Goal: Task Accomplishment & Management: Manage account settings

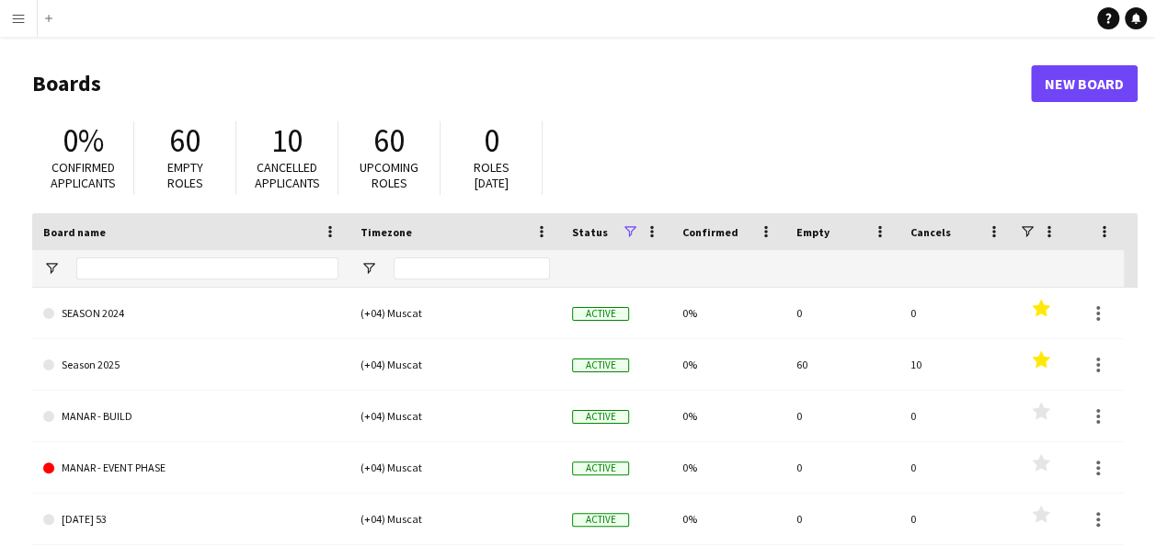
click at [0, 160] on html "Menu Boards Boards Boards All jobs Status Workforce Workforce My Workforce Recr…" at bounding box center [578, 350] width 1156 height 701
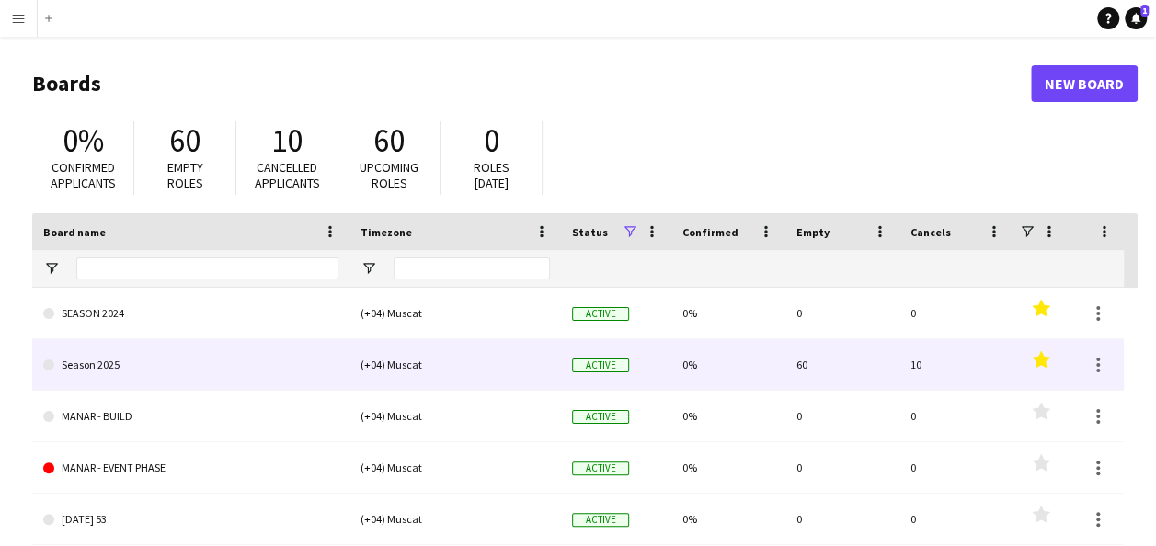
click at [123, 359] on link "Season 2025" at bounding box center [190, 365] width 295 height 52
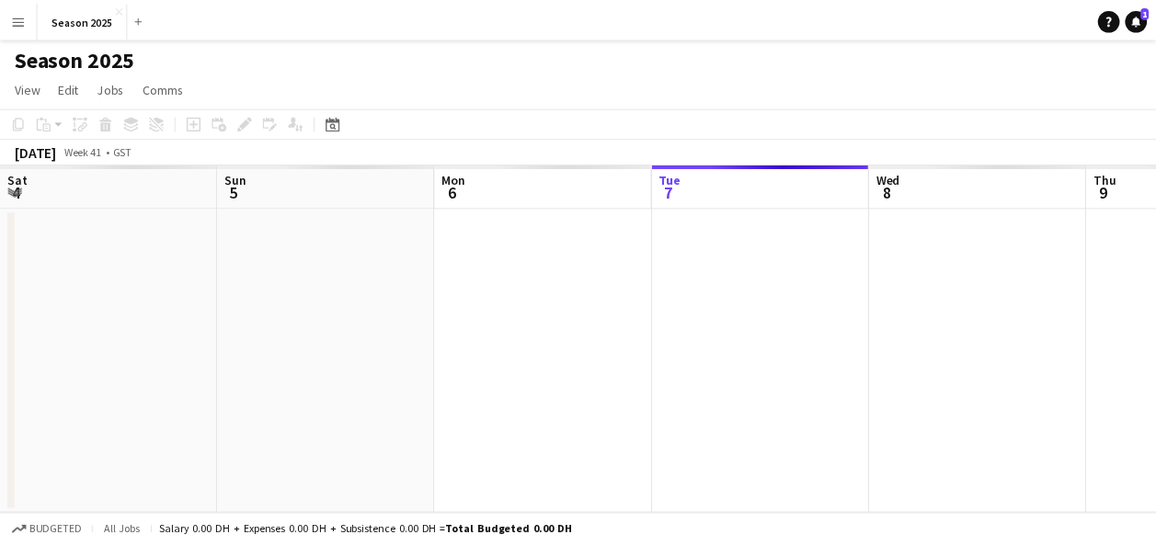
scroll to position [0, 440]
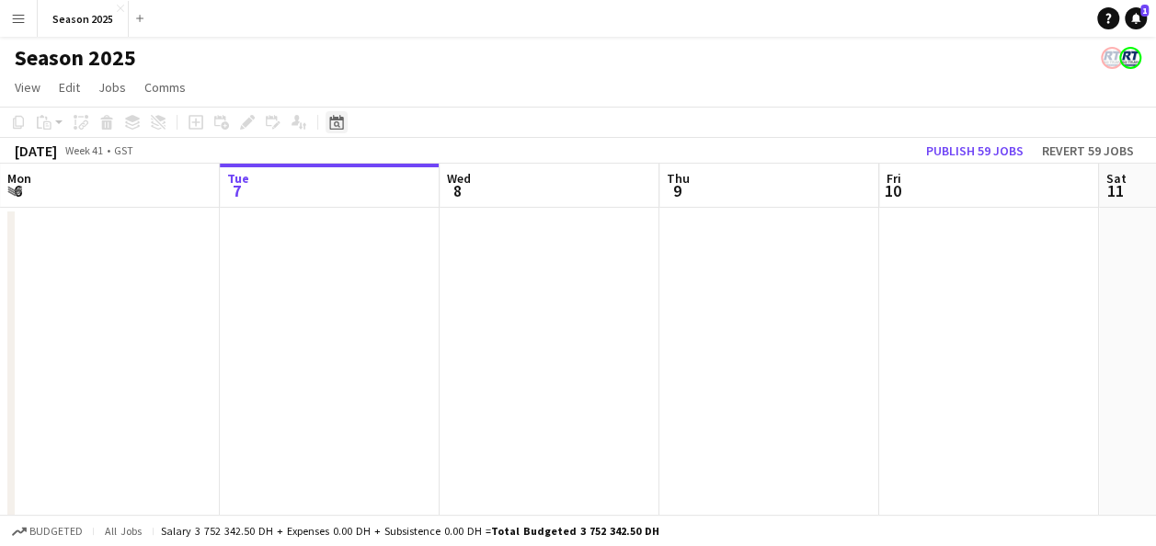
click at [338, 123] on icon at bounding box center [337, 124] width 6 height 6
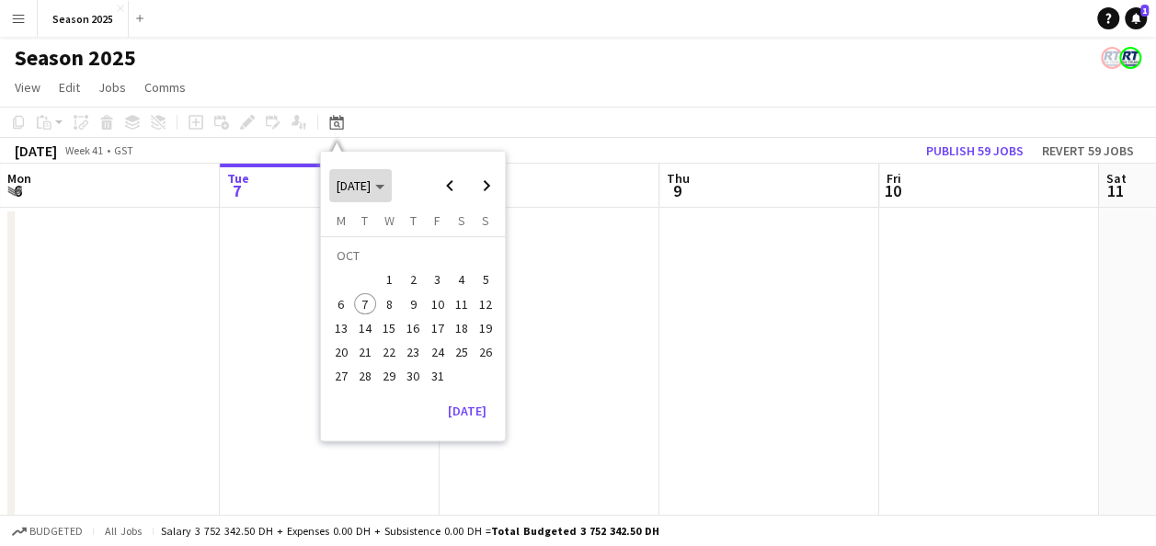
click at [384, 190] on span "[DATE]" at bounding box center [361, 186] width 48 height 17
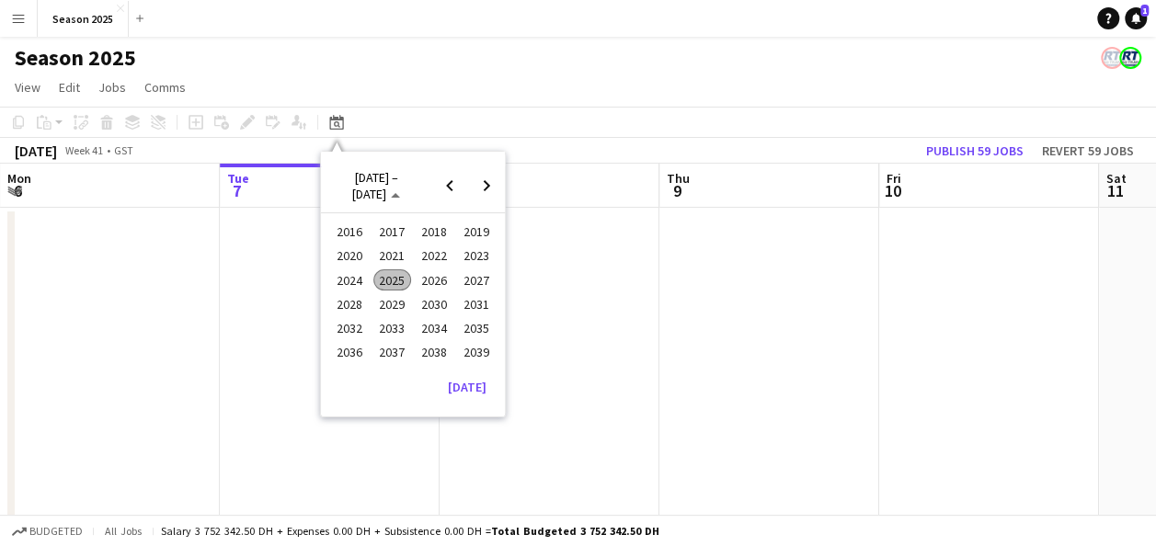
click at [382, 277] on span "2025" at bounding box center [392, 281] width 38 height 22
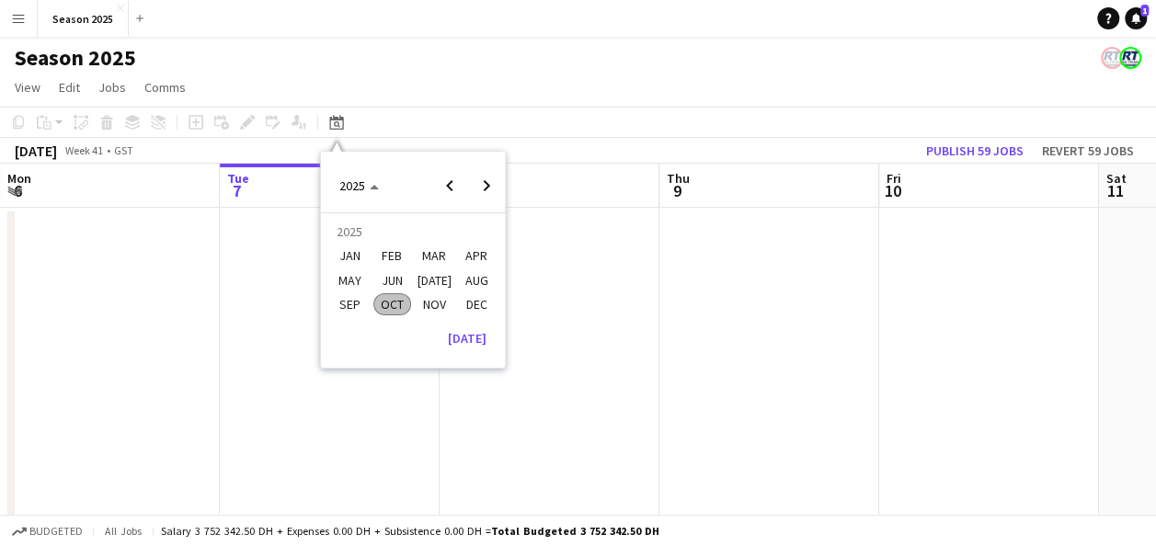
click at [476, 300] on span "DEC" at bounding box center [477, 304] width 38 height 22
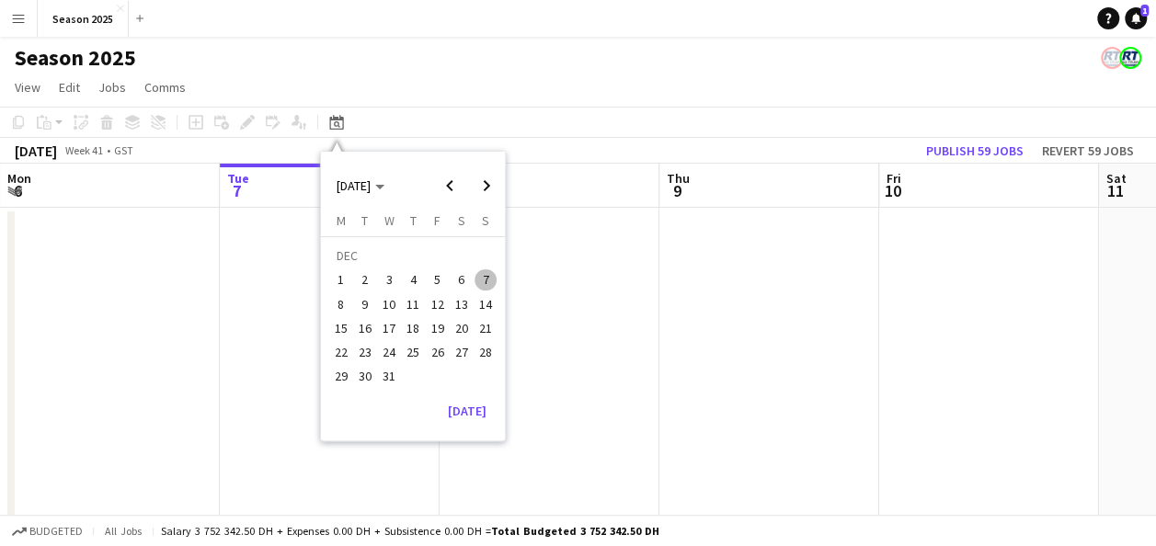
click at [362, 276] on span "2" at bounding box center [365, 281] width 22 height 22
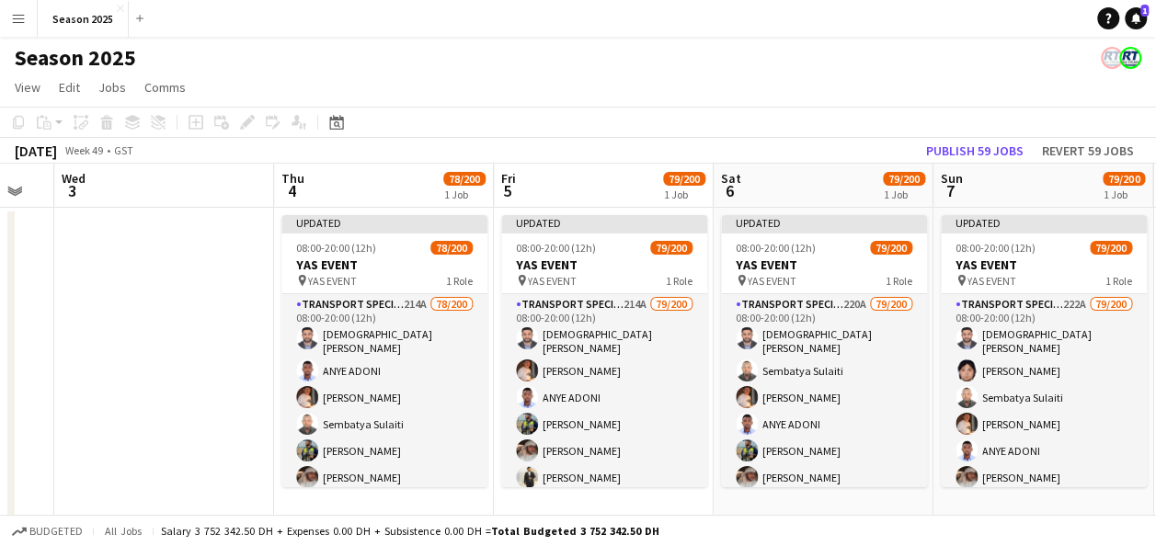
scroll to position [0, 630]
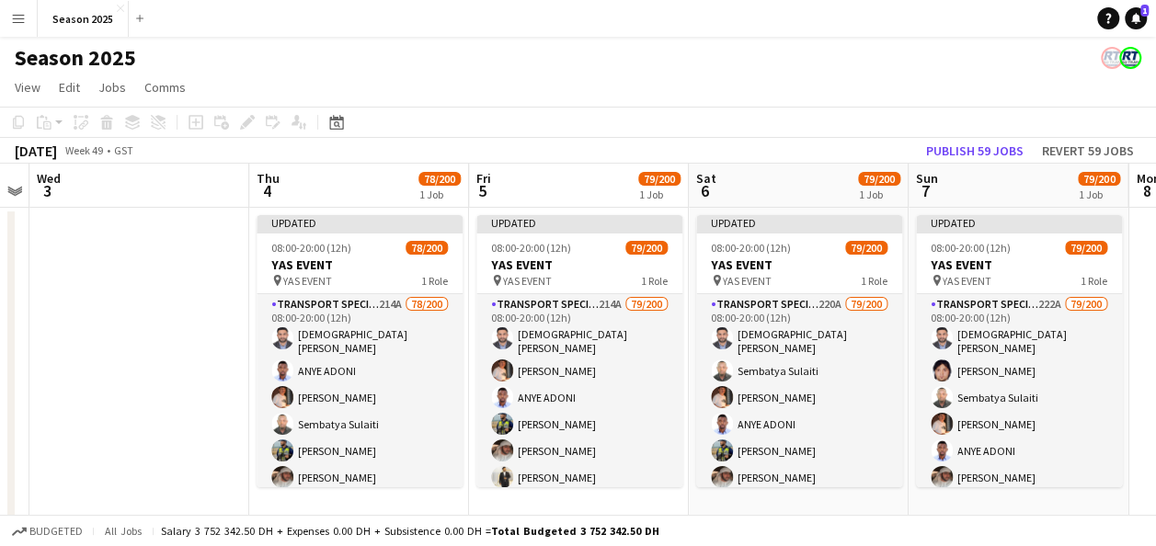
drag, startPoint x: 606, startPoint y: 280, endPoint x: 169, endPoint y: 257, distance: 437.5
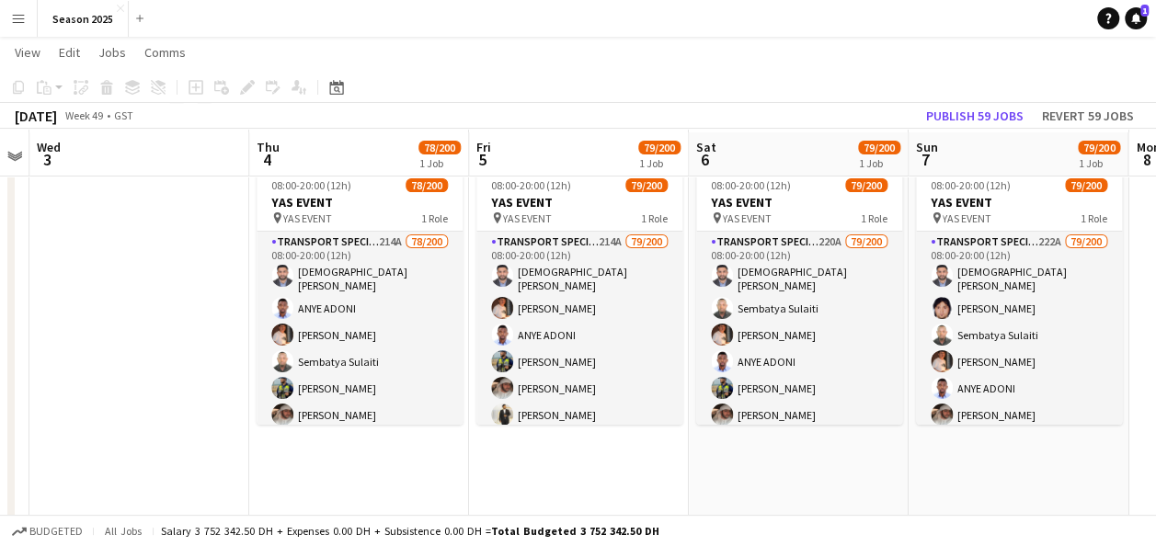
scroll to position [64, 0]
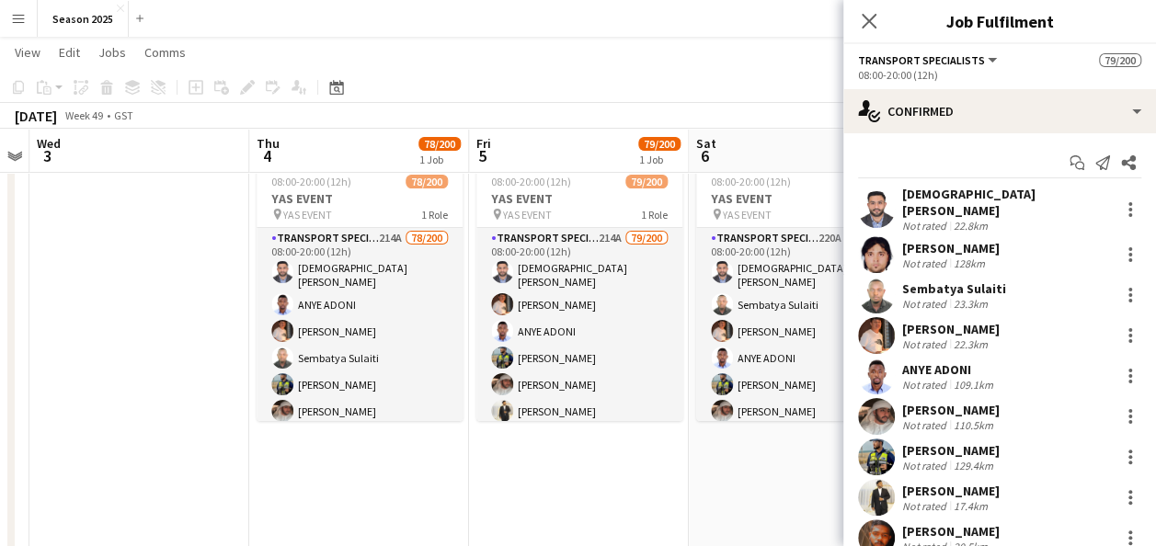
click at [876, 203] on app-user-avatar at bounding box center [876, 209] width 37 height 37
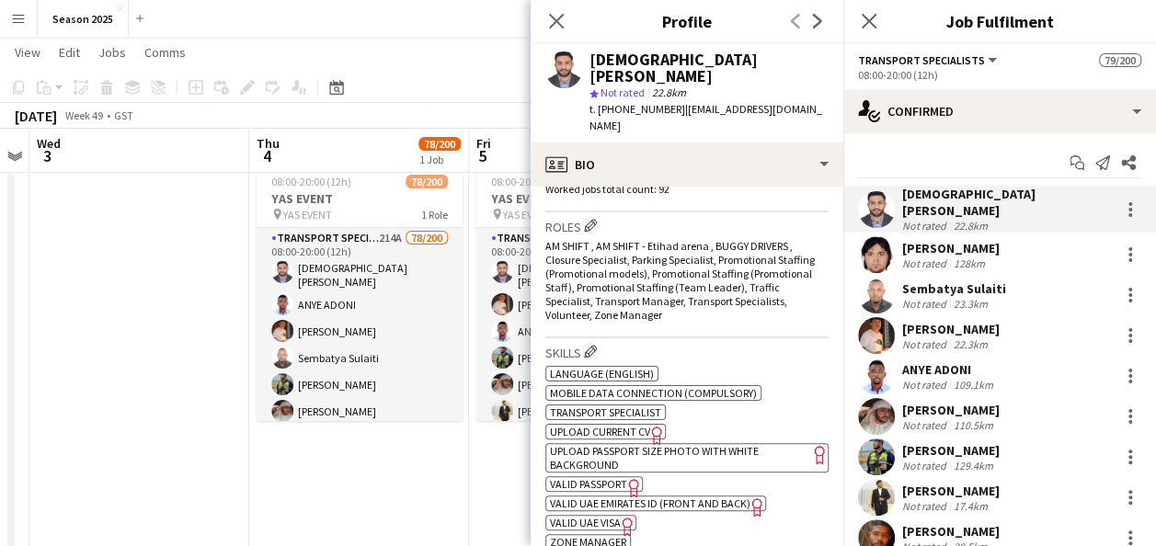
scroll to position [596, 0]
click at [585, 475] on span "VALID PASSPORT" at bounding box center [588, 482] width 77 height 14
click at [557, 13] on icon "Close pop-in" at bounding box center [555, 20] width 17 height 17
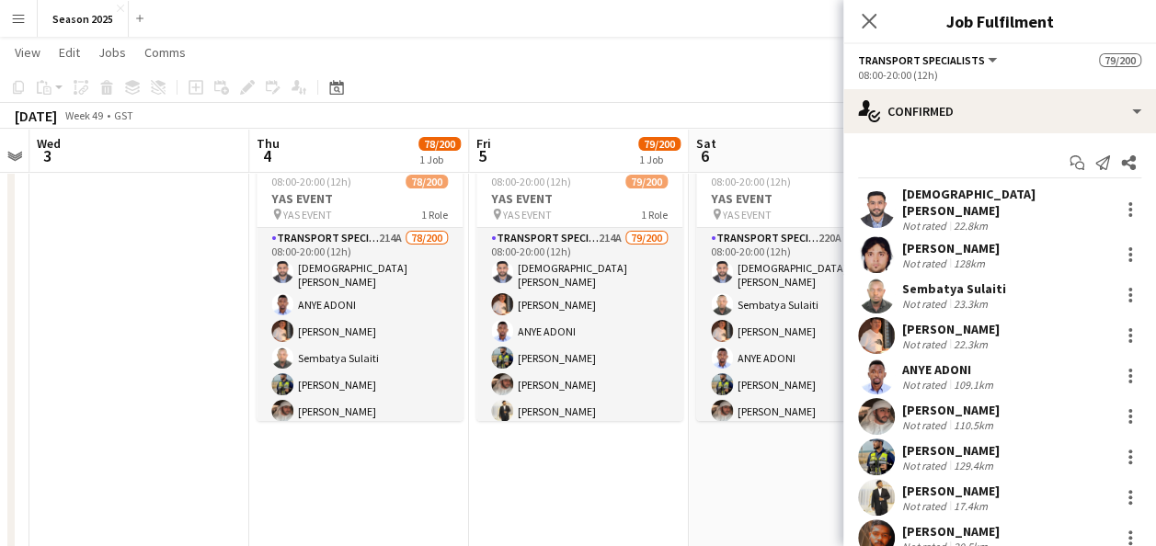
click at [935, 201] on div "[DEMOGRAPHIC_DATA][PERSON_NAME]" at bounding box center [1007, 202] width 210 height 33
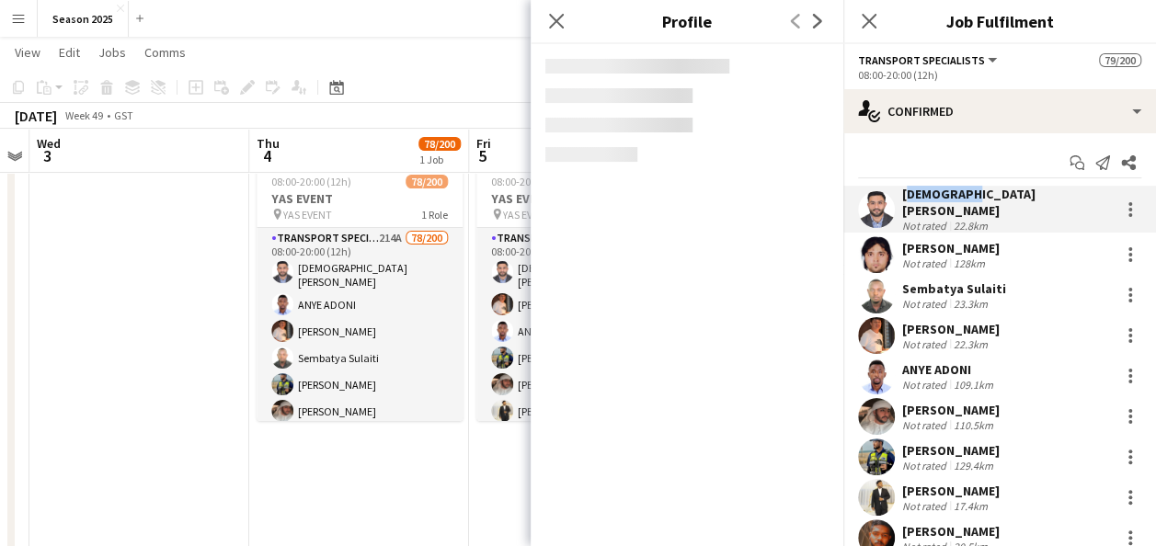
click at [935, 201] on div "[DEMOGRAPHIC_DATA][PERSON_NAME]" at bounding box center [1007, 202] width 210 height 33
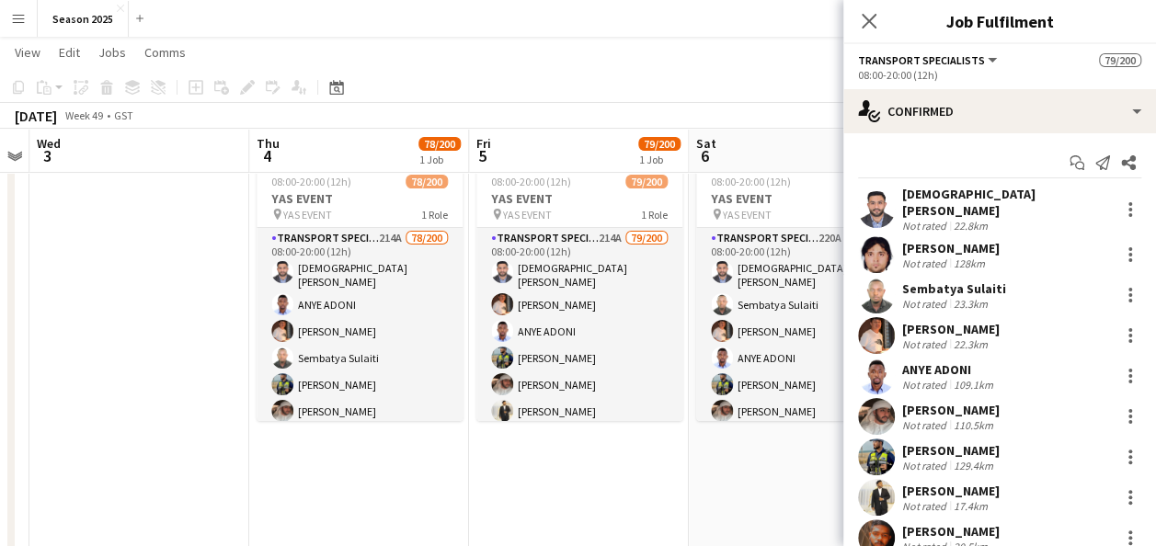
drag, startPoint x: 935, startPoint y: 201, endPoint x: 1028, endPoint y: 215, distance: 95.0
click at [1028, 215] on div "[DEMOGRAPHIC_DATA][PERSON_NAME] Not rated 22.8km" at bounding box center [999, 209] width 313 height 47
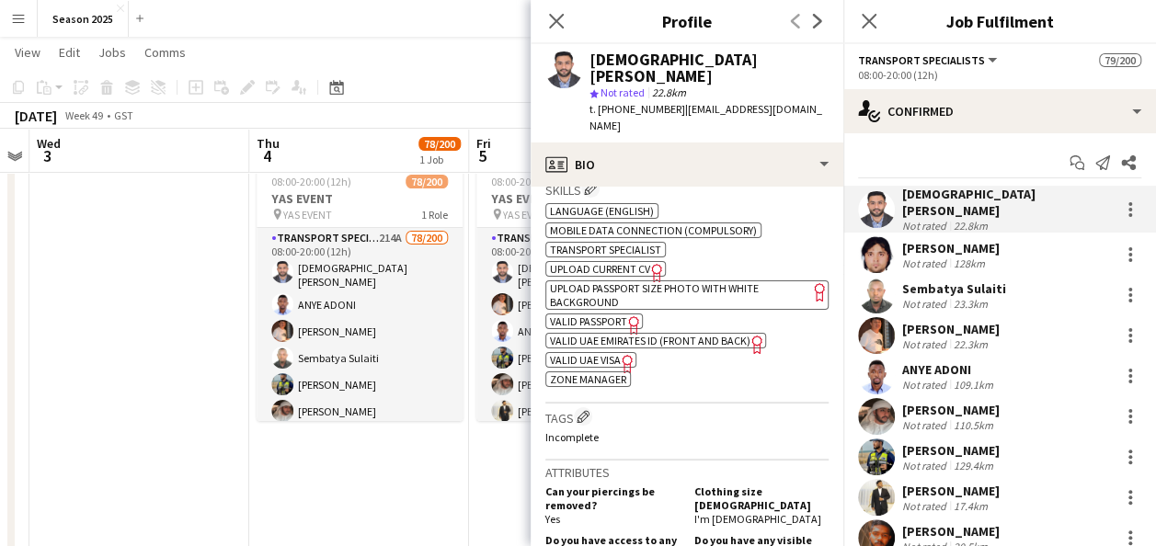
scroll to position [738, 0]
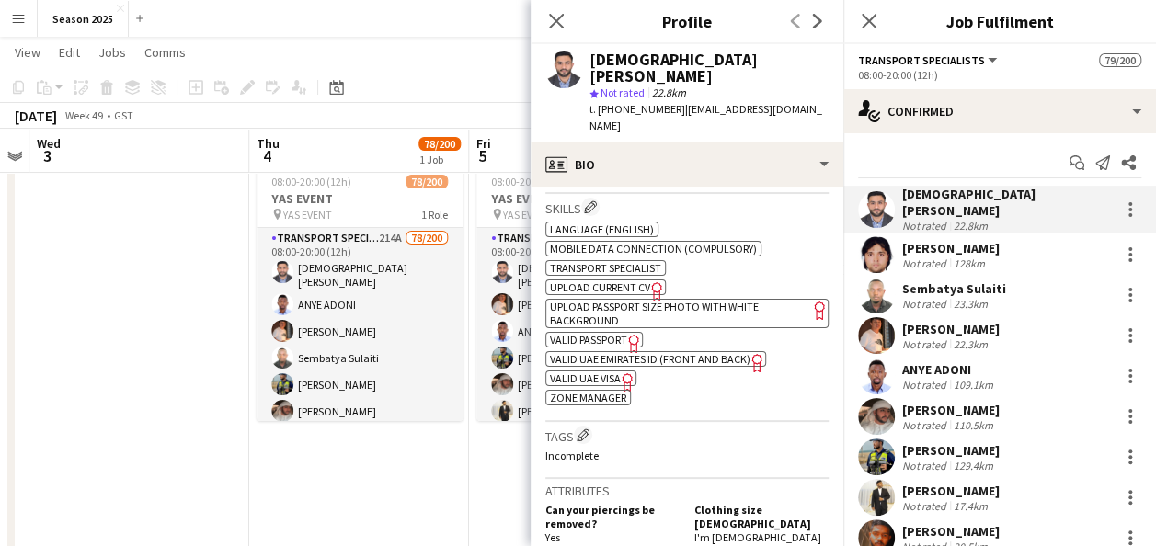
click at [612, 352] on span "VALID UAE EMIRATES ID (FRONT AND BACK)" at bounding box center [650, 359] width 201 height 14
click at [594, 391] on span "ZONE MANAGER" at bounding box center [588, 398] width 76 height 14
click at [592, 391] on span "ZONE MANAGER" at bounding box center [588, 398] width 76 height 14
drag, startPoint x: 592, startPoint y: 361, endPoint x: 593, endPoint y: 344, distance: 17.5
click at [593, 344] on div "ok-circled2 background Layer 1 cross-circle-red background Layer 1 Language (En…" at bounding box center [686, 312] width 283 height 188
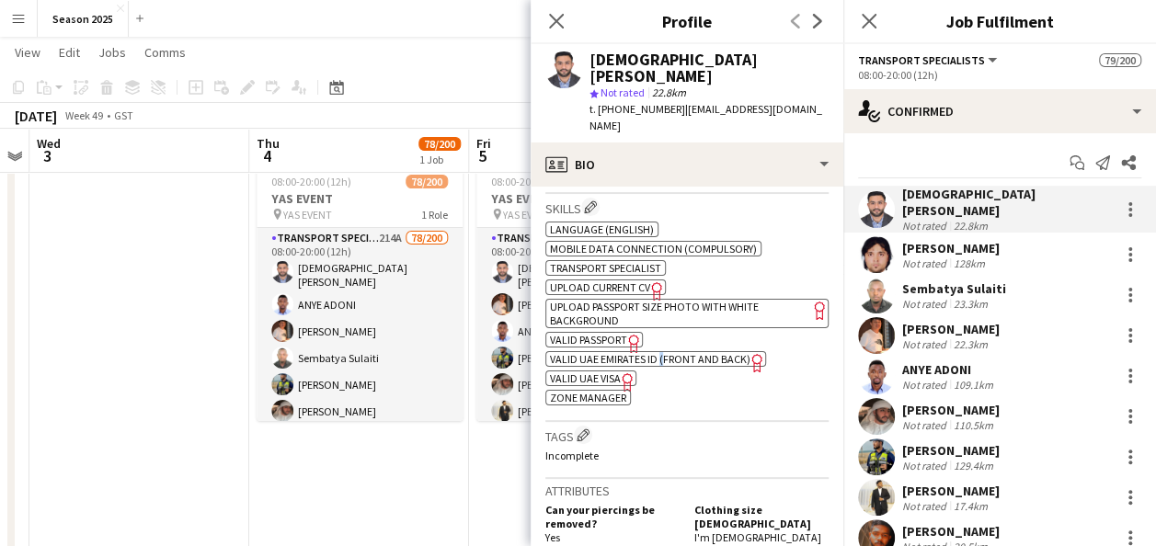
drag, startPoint x: 593, startPoint y: 344, endPoint x: 661, endPoint y: 355, distance: 69.0
click at [661, 355] on div "ok-circled2 background Layer 1 cross-circle-red background Layer 1 Language (En…" at bounding box center [686, 312] width 283 height 188
drag, startPoint x: 661, startPoint y: 355, endPoint x: 578, endPoint y: 342, distance: 84.7
click at [578, 372] on span "VALID UAE VISA" at bounding box center [585, 379] width 71 height 14
click at [575, 333] on span "VALID PASSPORT" at bounding box center [588, 340] width 77 height 14
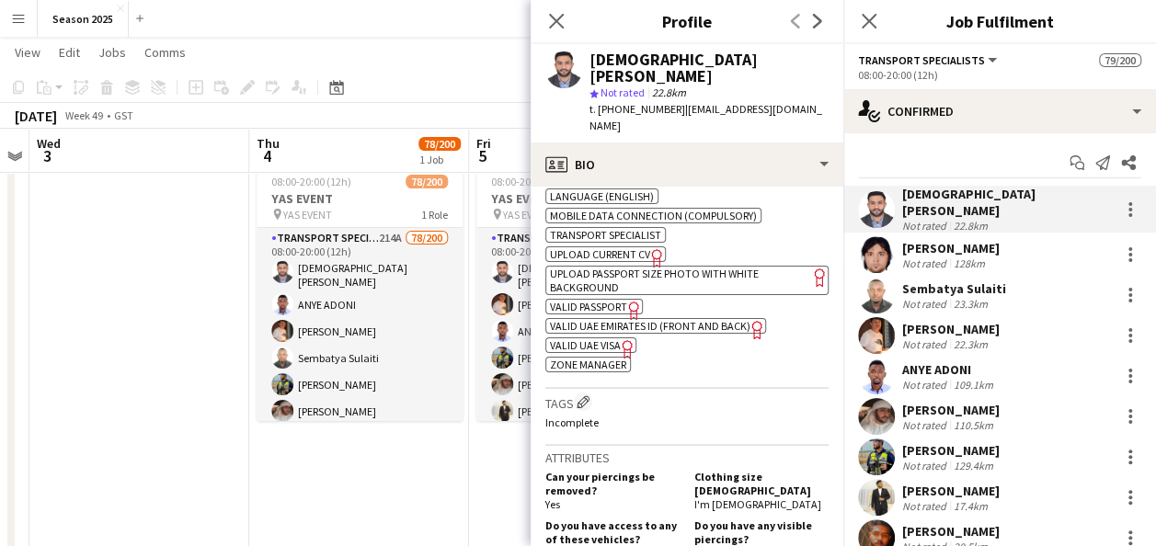
scroll to position [773, 0]
click at [627, 265] on span "UPLOAD PASSPORT SIZE PHOTO WITH WHITE BACKGROUND" at bounding box center [654, 279] width 209 height 28
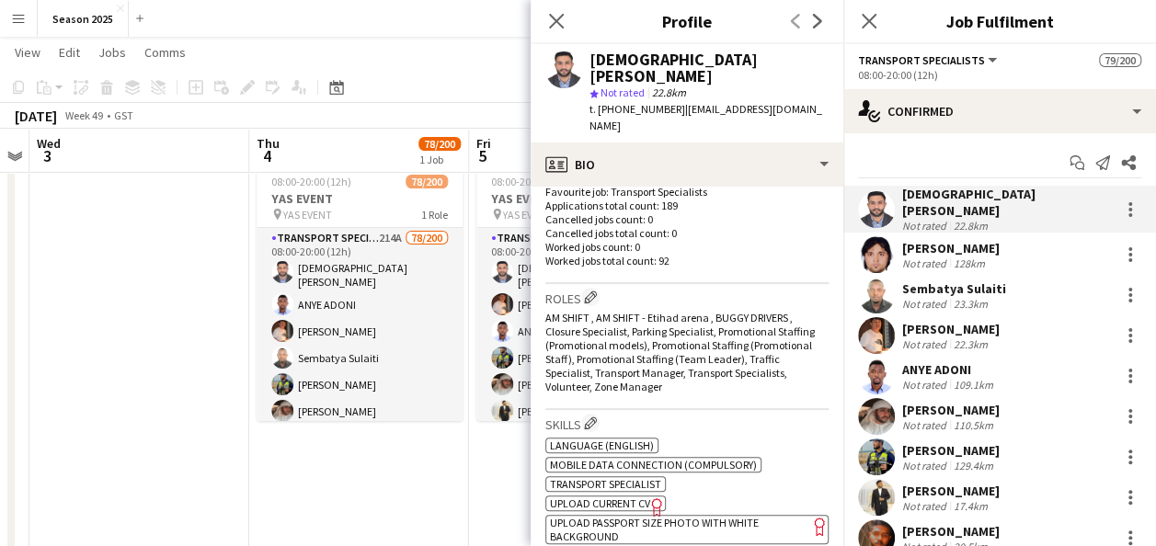
scroll to position [507, 0]
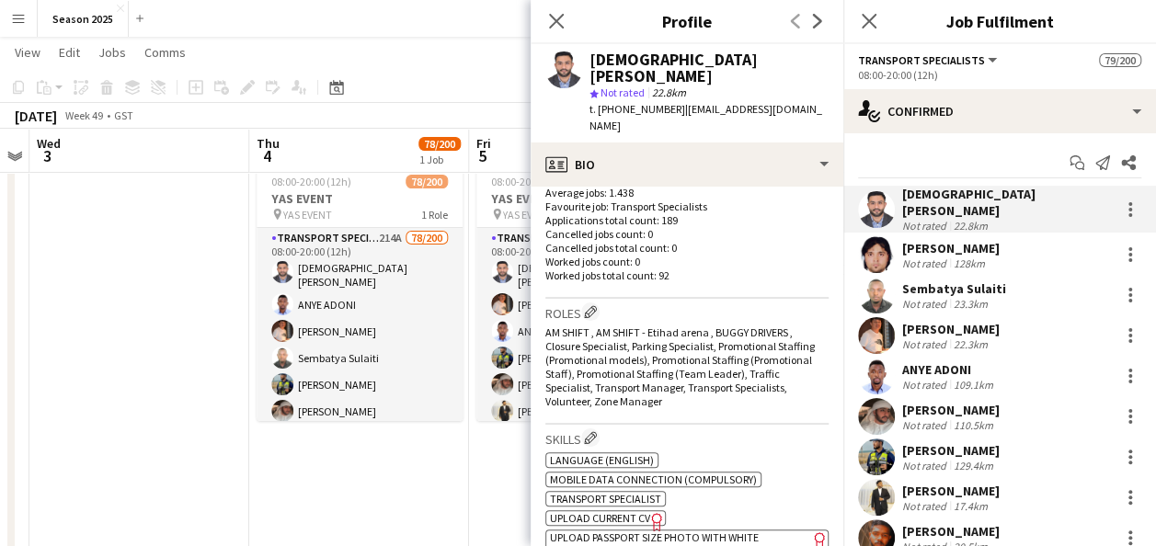
click at [949, 245] on div "[PERSON_NAME]" at bounding box center [951, 248] width 98 height 17
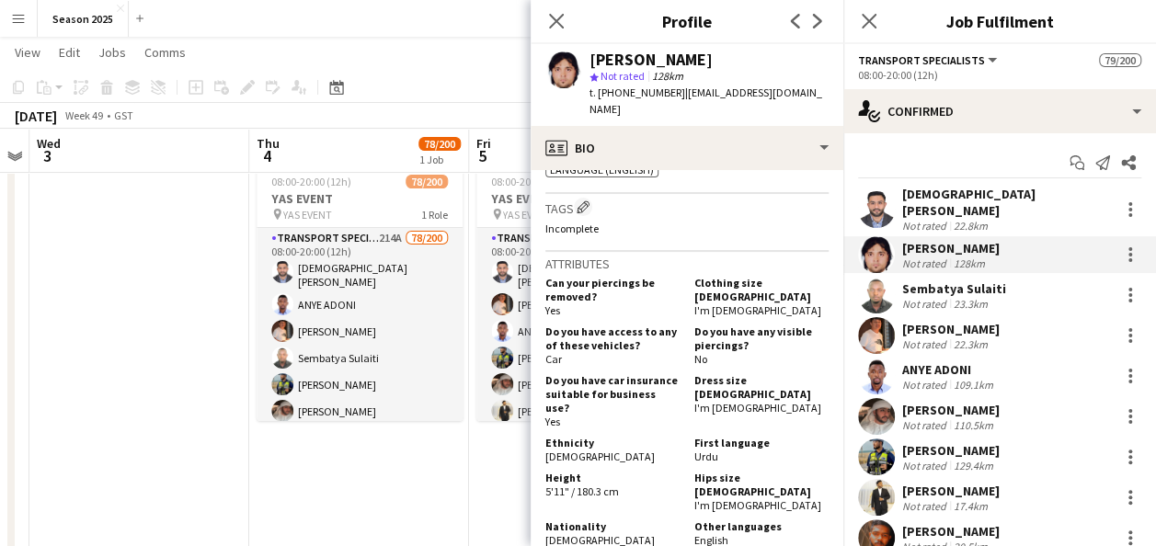
scroll to position [730, 0]
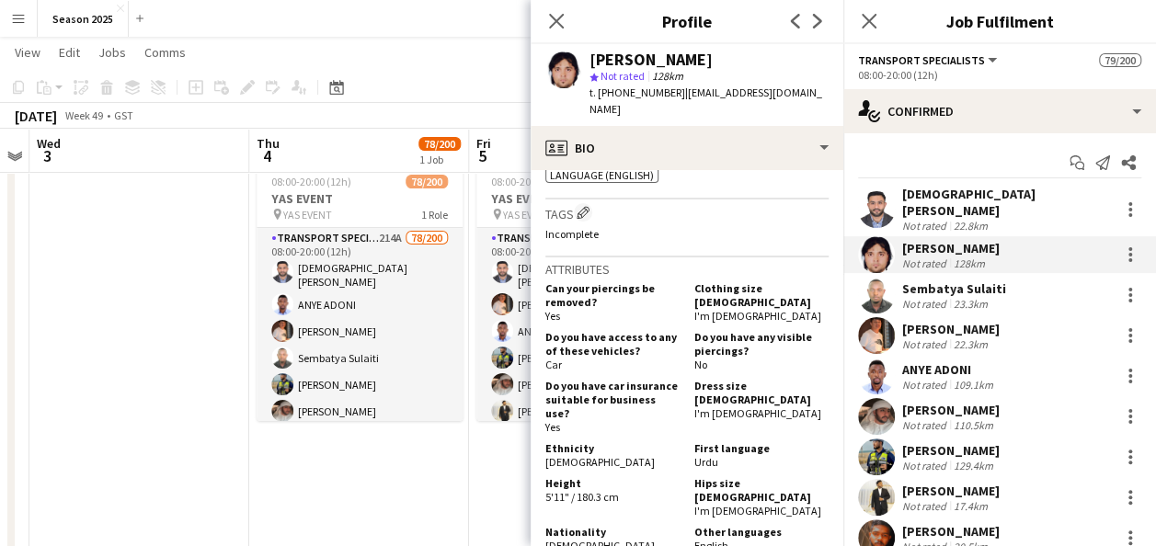
click at [936, 297] on div "Not rated" at bounding box center [926, 304] width 48 height 14
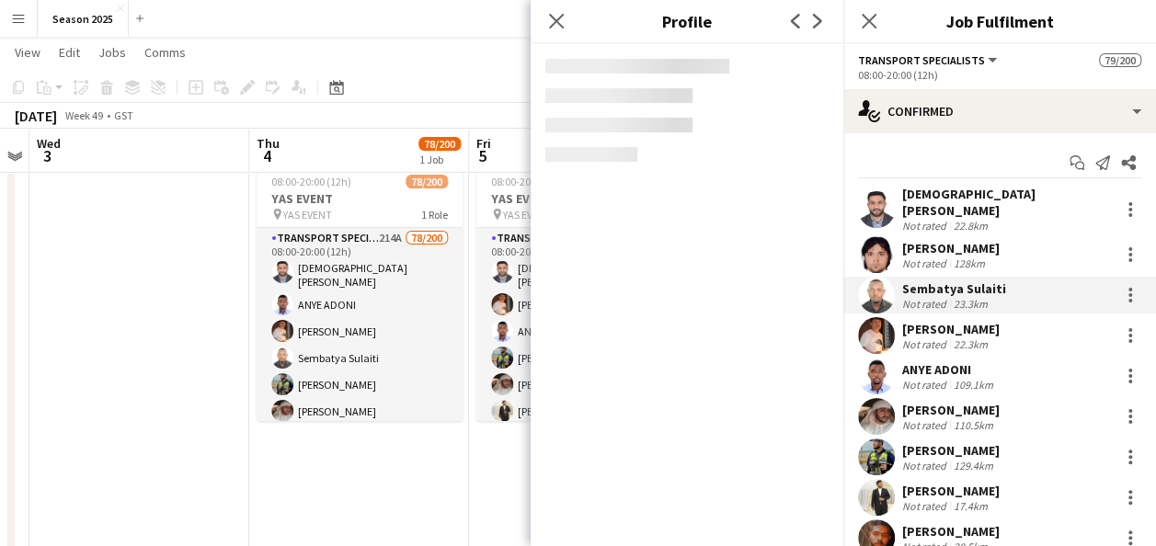
click at [936, 297] on div "Not rated" at bounding box center [926, 304] width 48 height 14
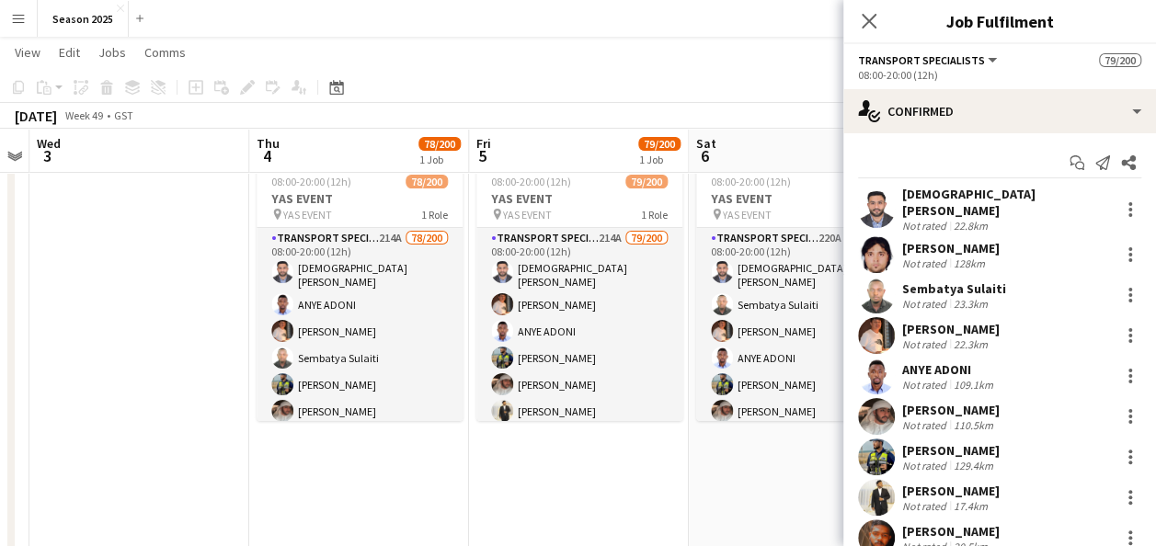
click at [872, 281] on app-user-avatar at bounding box center [876, 295] width 37 height 37
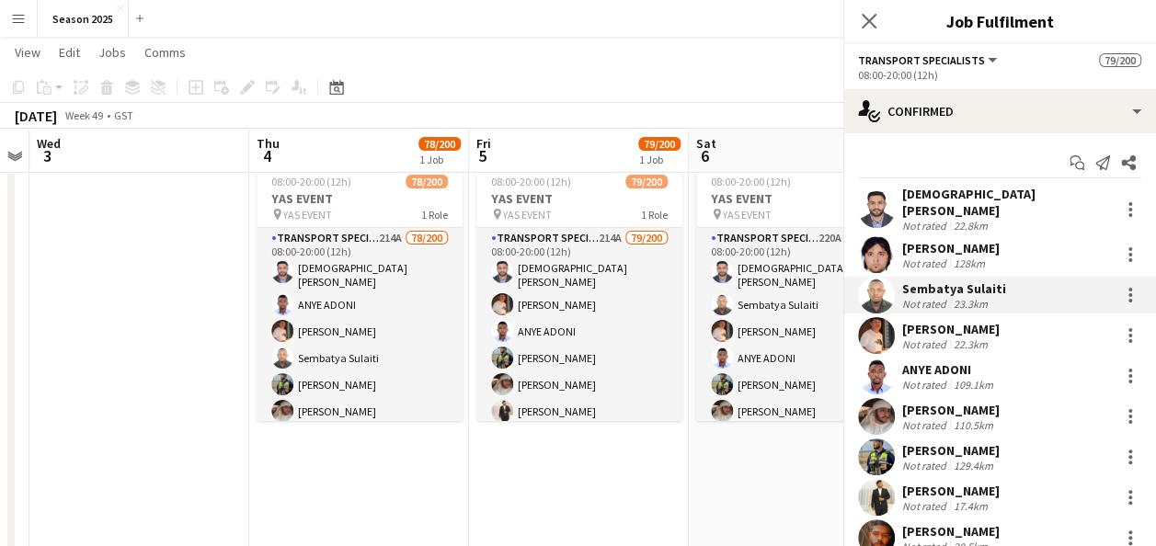
click at [872, 281] on app-user-avatar at bounding box center [876, 295] width 37 height 37
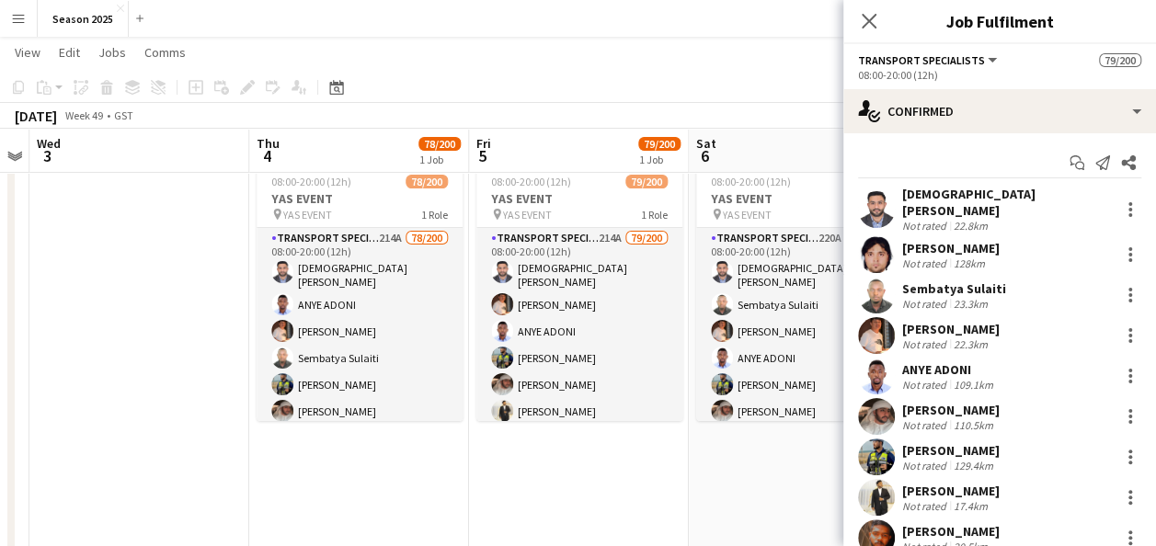
click at [872, 281] on app-user-avatar at bounding box center [876, 295] width 37 height 37
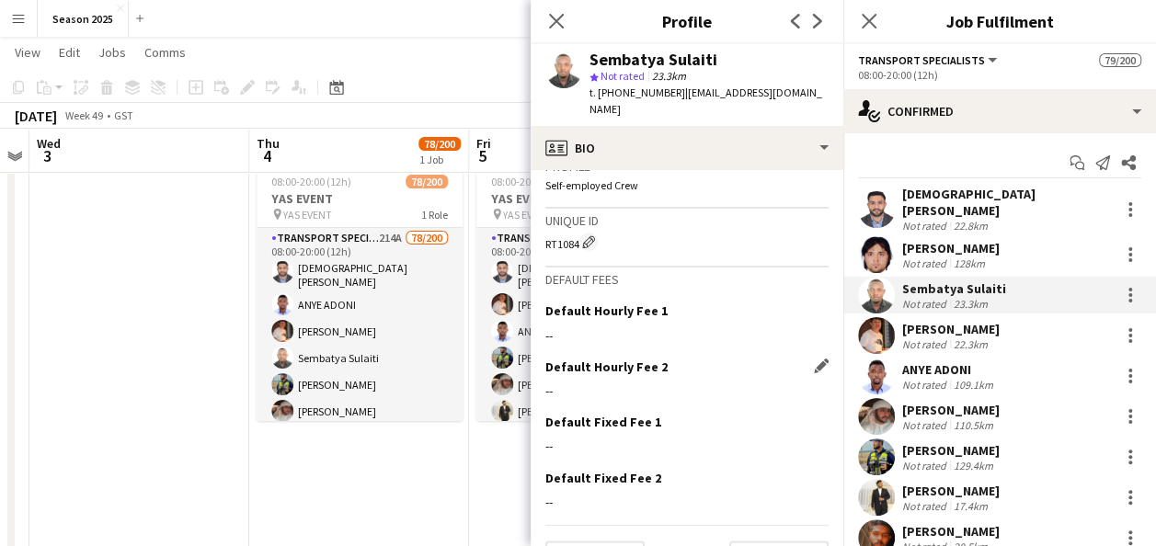
scroll to position [1177, 0]
click at [878, 324] on app-user-avatar at bounding box center [876, 335] width 37 height 37
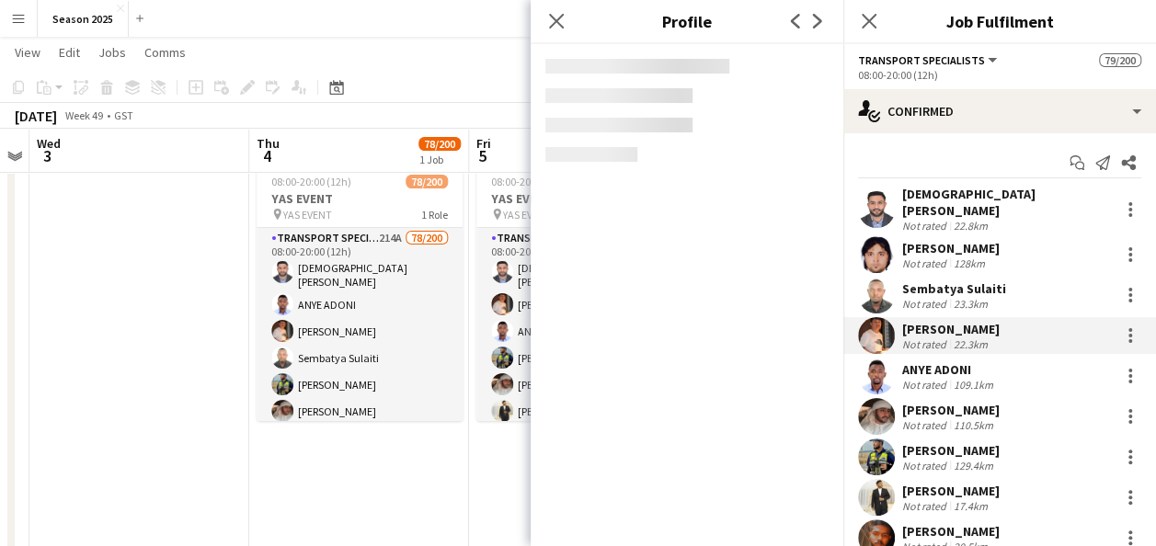
click at [878, 324] on app-user-avatar at bounding box center [876, 335] width 37 height 37
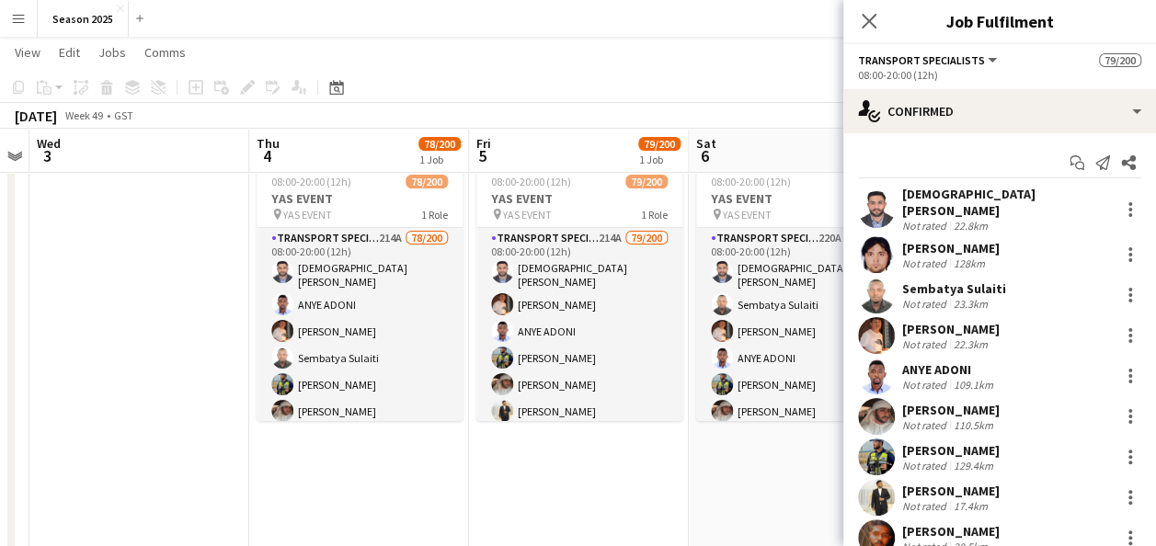
click at [878, 324] on app-user-avatar at bounding box center [876, 335] width 37 height 37
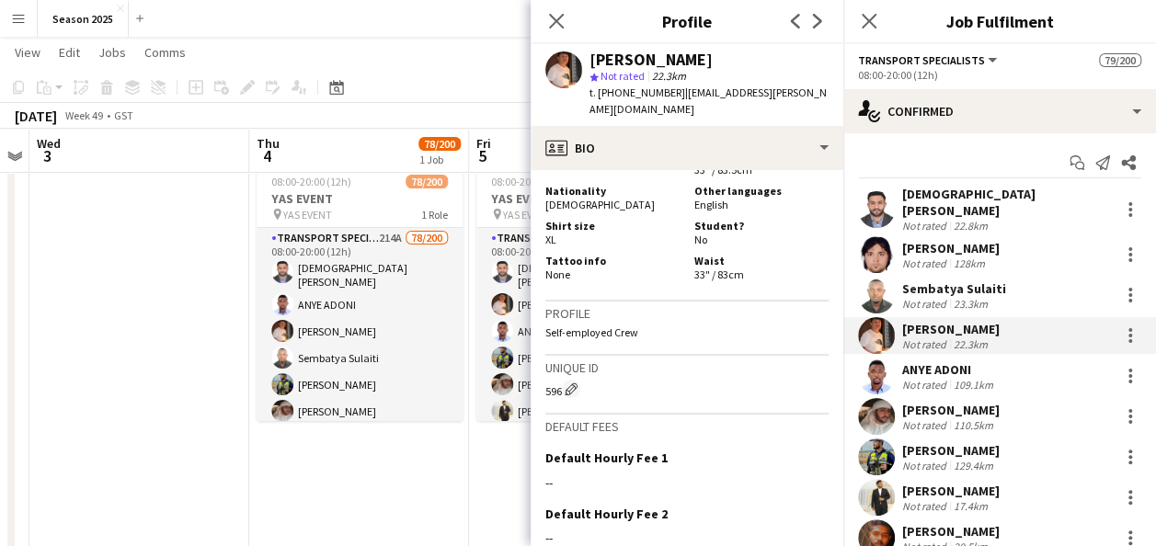
scroll to position [1164, 0]
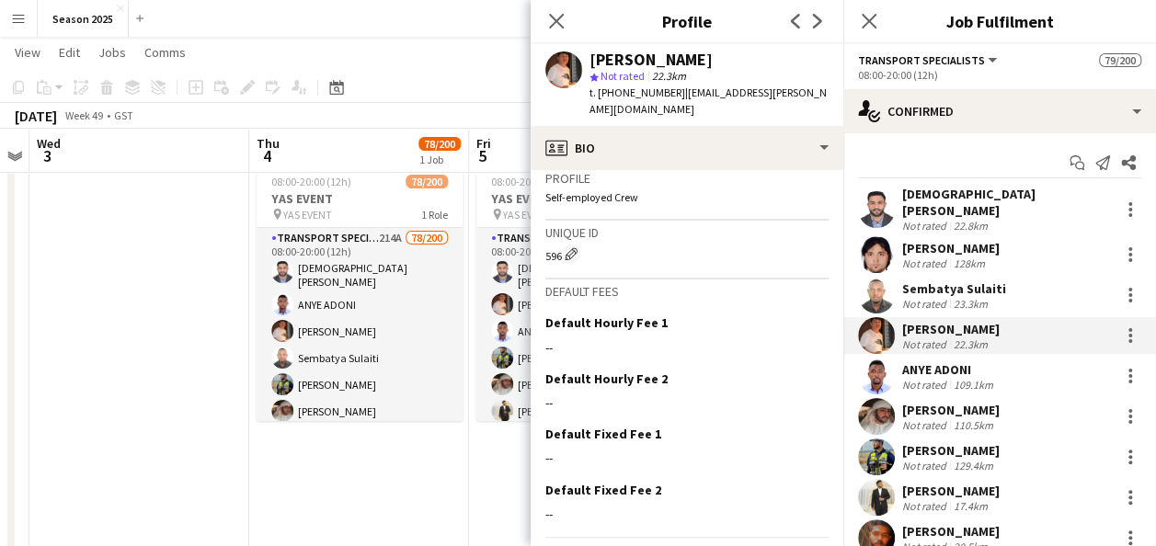
click at [871, 363] on app-user-avatar at bounding box center [876, 376] width 37 height 37
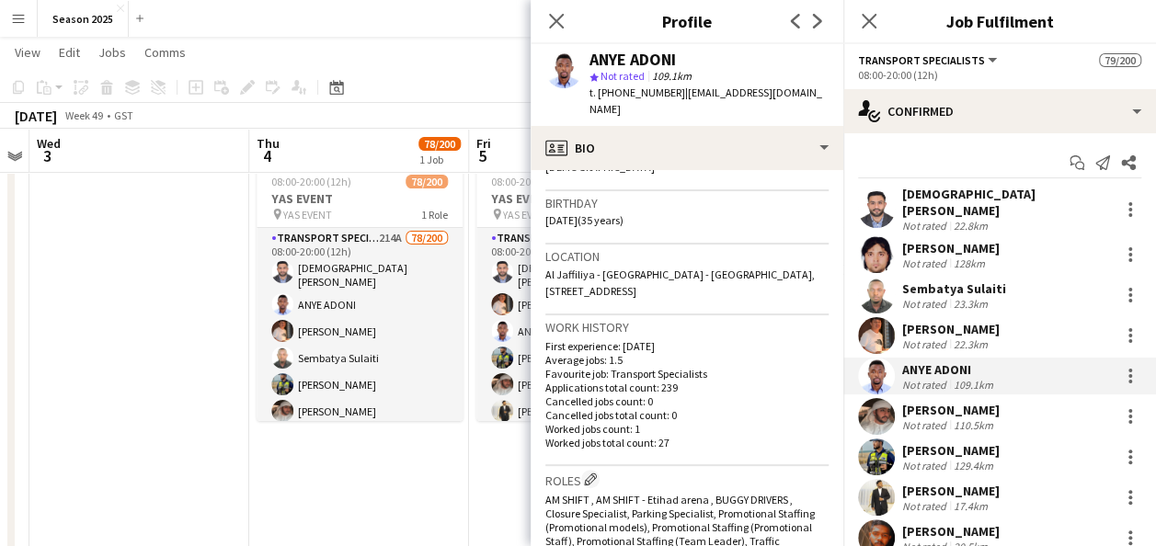
scroll to position [286, 0]
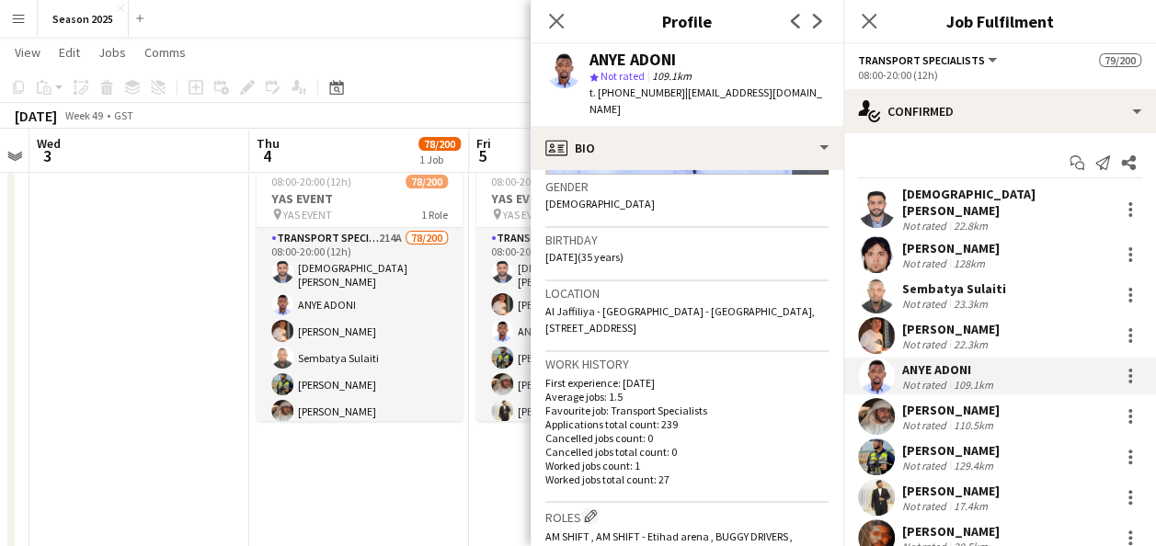
click at [957, 199] on div "[DEMOGRAPHIC_DATA][PERSON_NAME]" at bounding box center [1007, 202] width 210 height 33
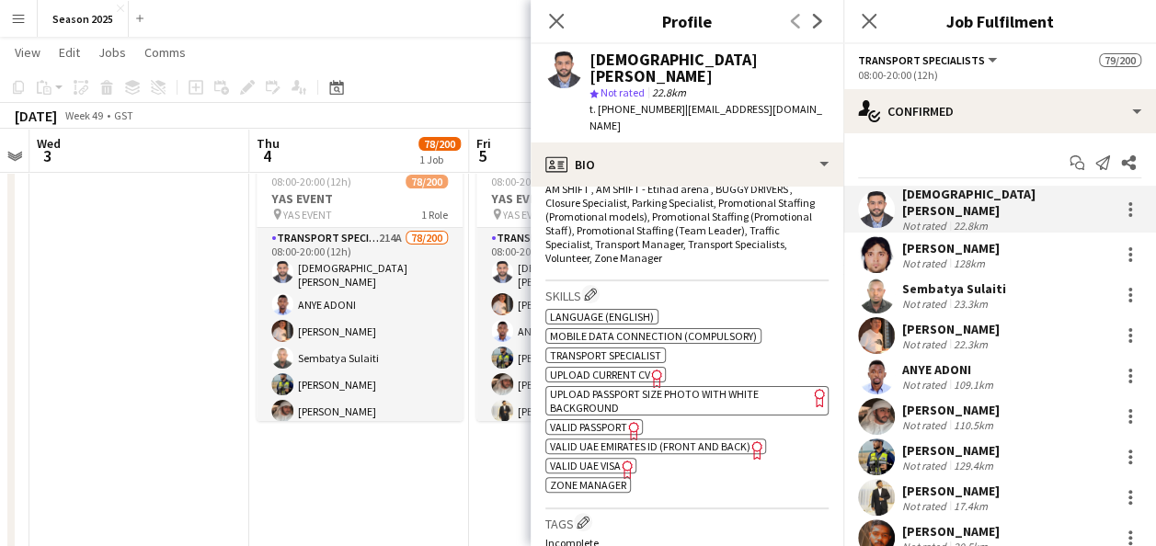
scroll to position [651, 0]
click at [944, 257] on div "Not rated" at bounding box center [926, 264] width 48 height 14
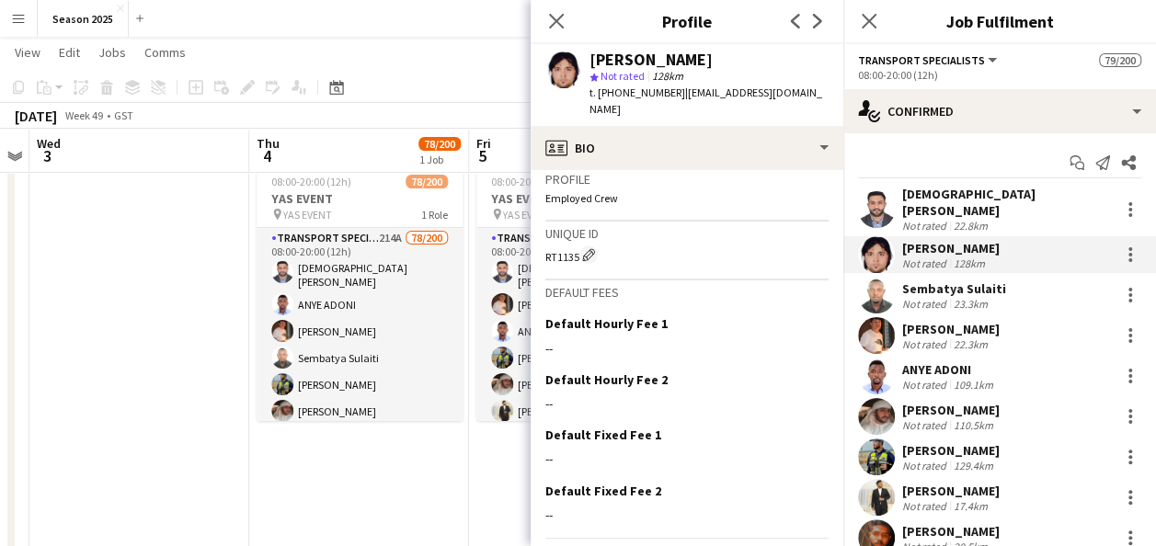
scroll to position [1221, 0]
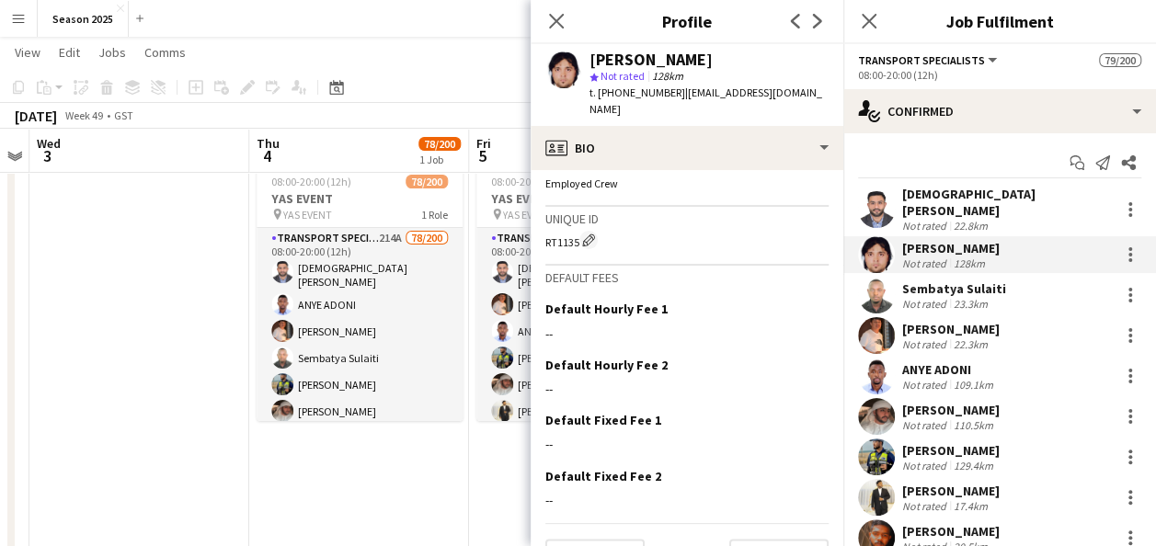
click at [946, 283] on div "Sembatya Sulaiti" at bounding box center [954, 289] width 104 height 17
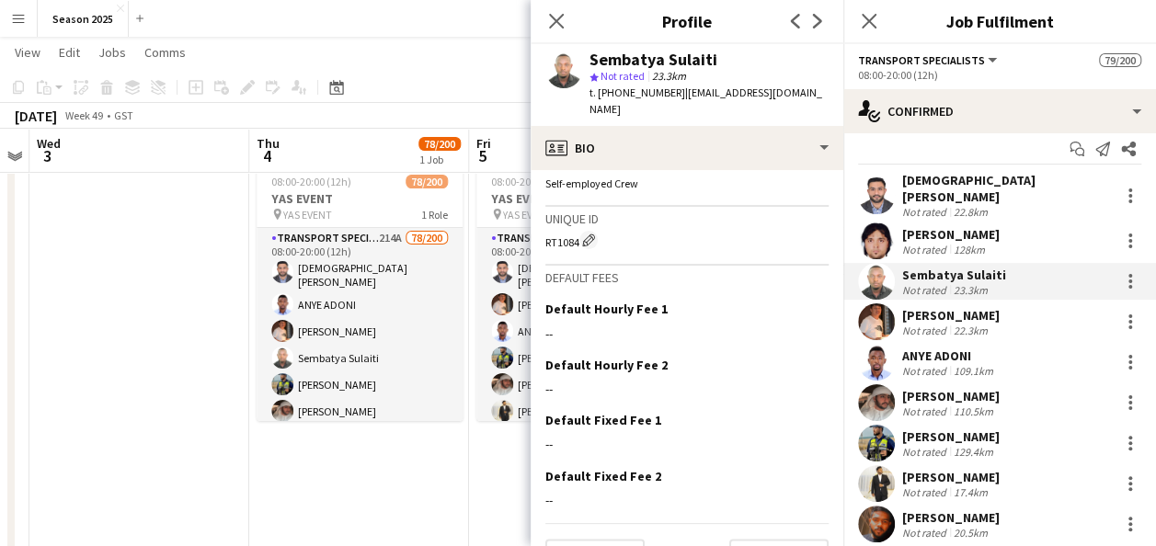
scroll to position [15, 0]
click at [877, 306] on app-user-avatar at bounding box center [876, 321] width 37 height 37
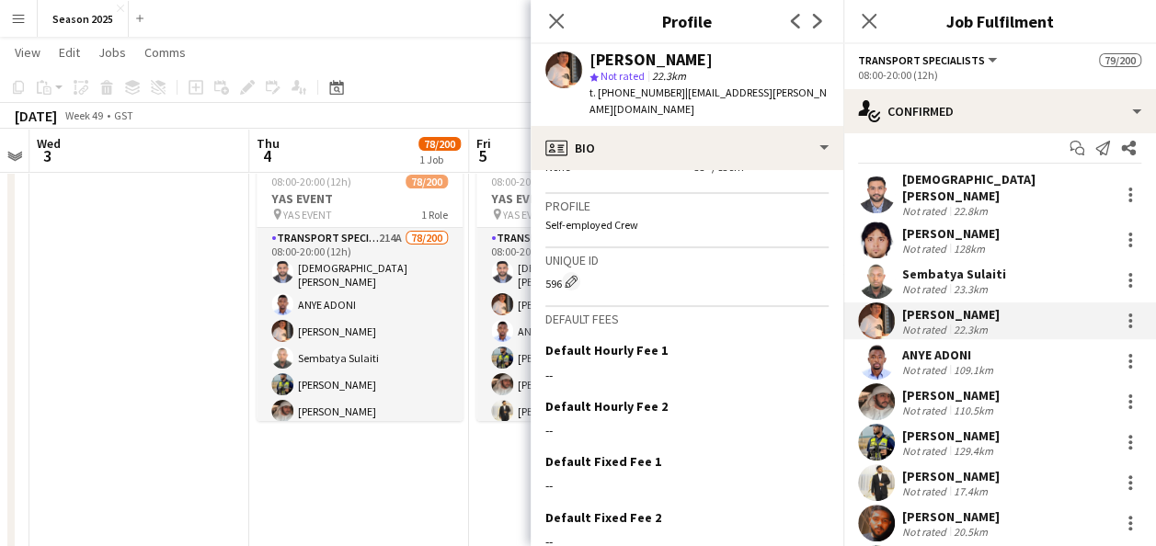
scroll to position [1137, 0]
click at [872, 351] on app-user-avatar at bounding box center [876, 361] width 37 height 37
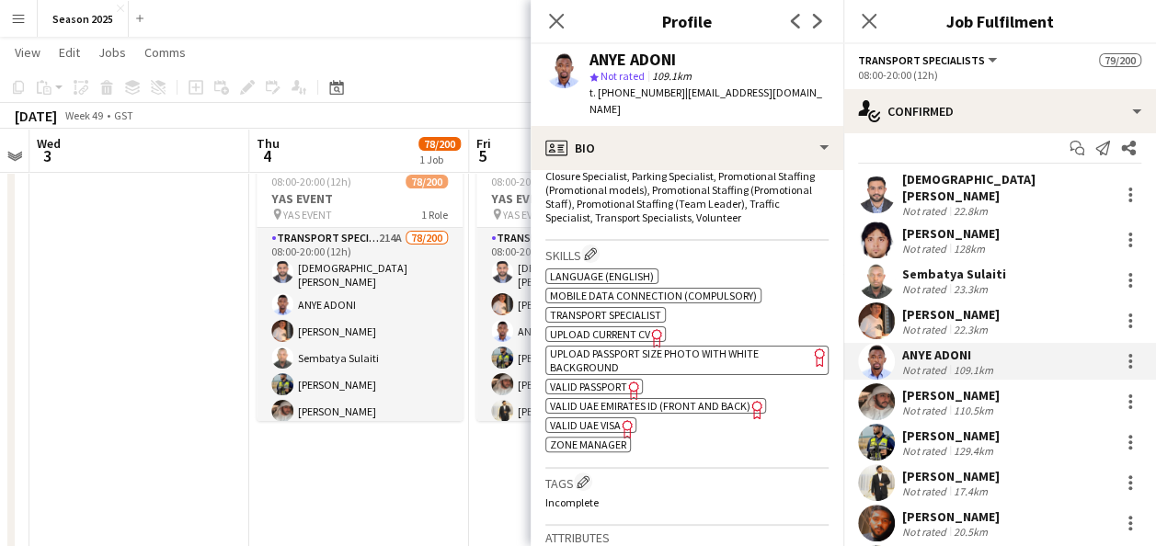
scroll to position [0, 0]
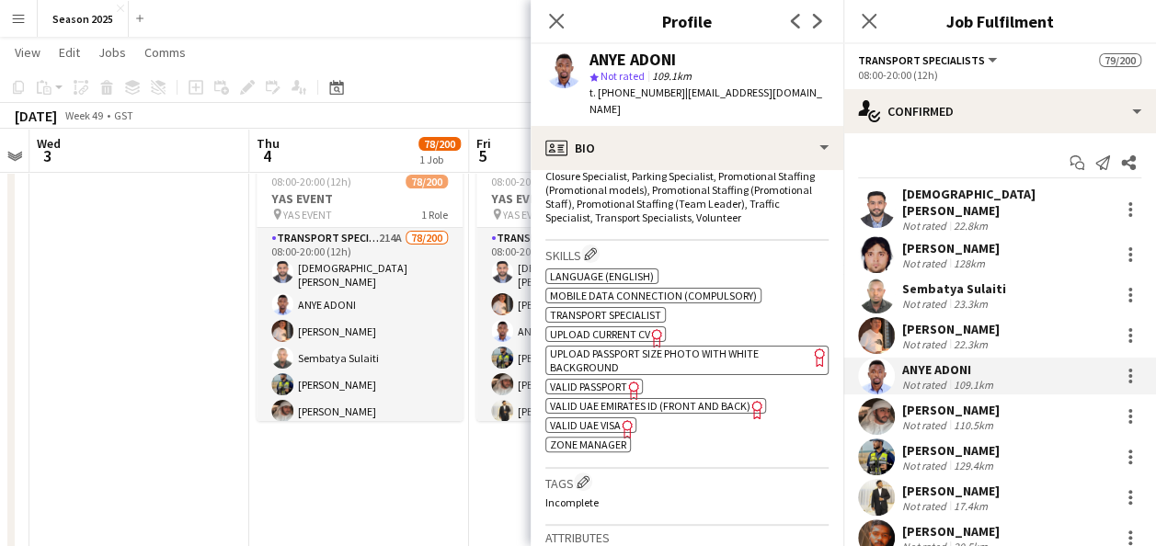
click at [945, 258] on div "Not rated" at bounding box center [926, 264] width 48 height 14
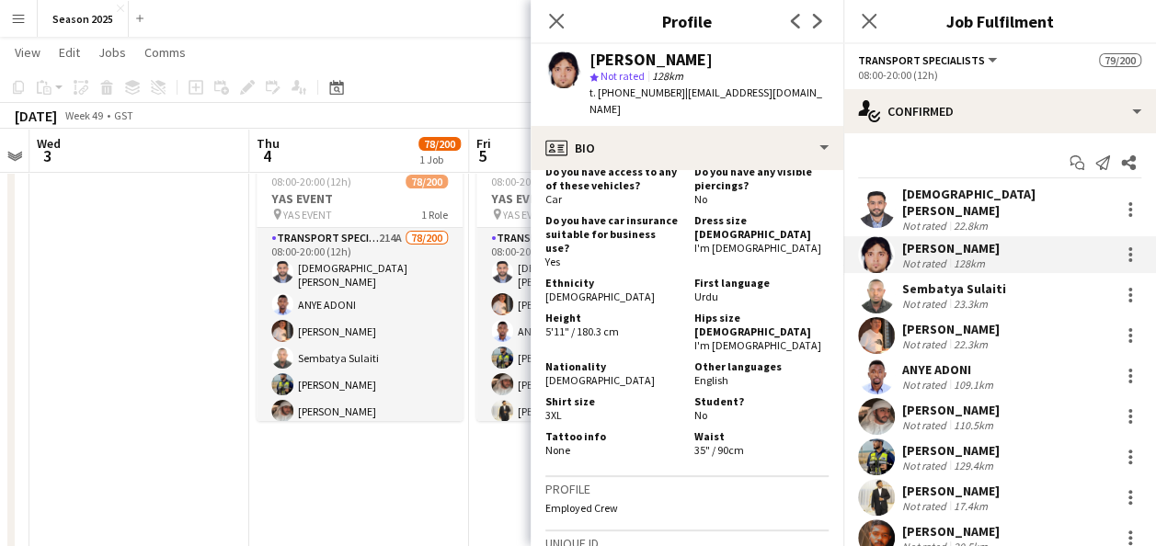
scroll to position [1221, 0]
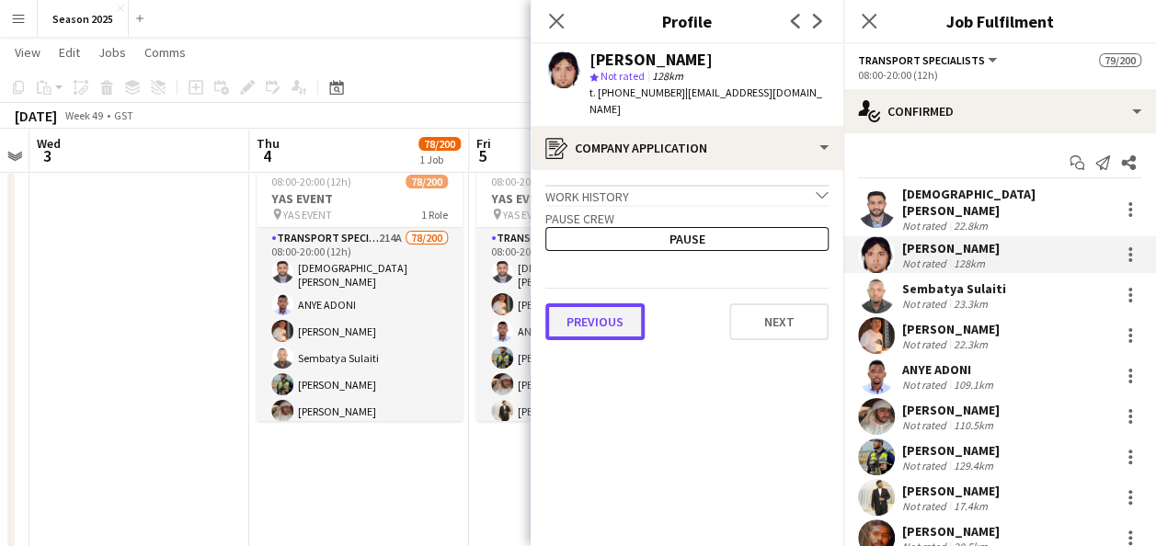
click at [587, 313] on button "Previous" at bounding box center [594, 322] width 99 height 37
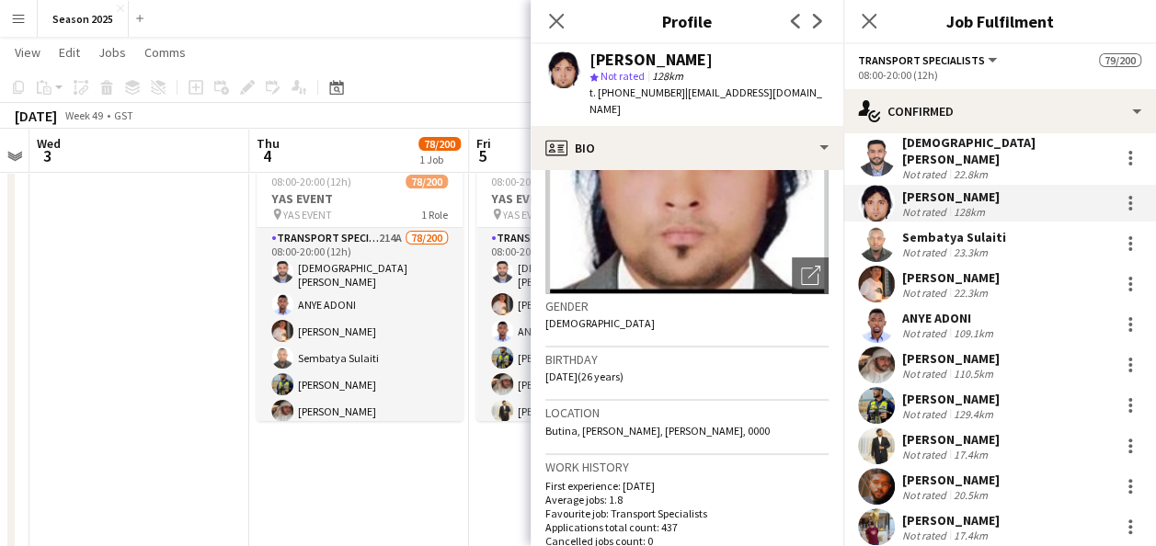
scroll to position [51, 0]
click at [933, 230] on div "Sembatya Sulaiti" at bounding box center [954, 238] width 104 height 17
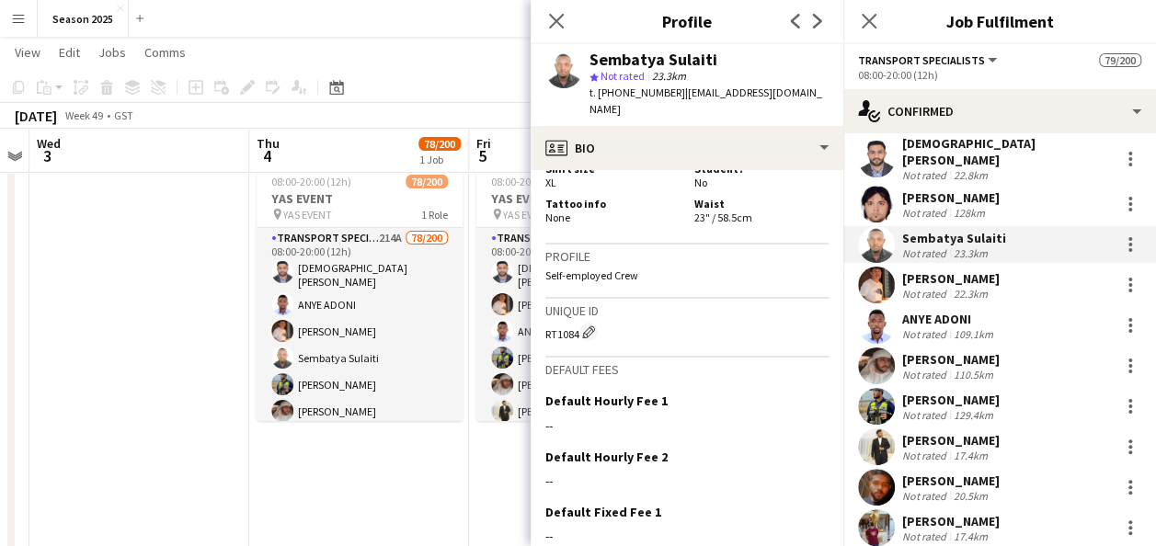
scroll to position [1177, 0]
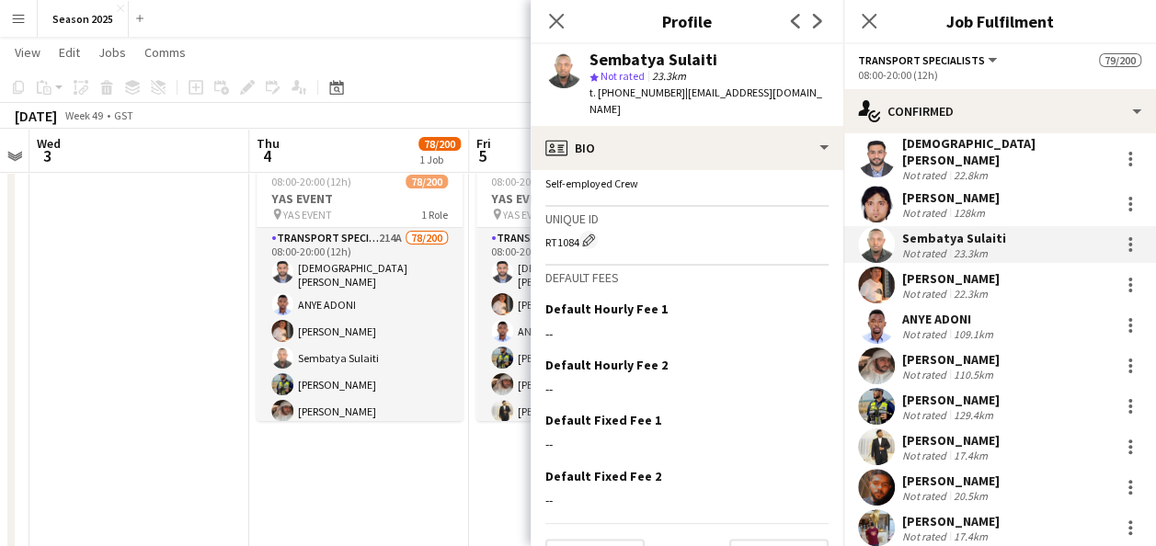
click at [957, 267] on div "[PERSON_NAME] Not rated 22.3km" at bounding box center [999, 285] width 313 height 37
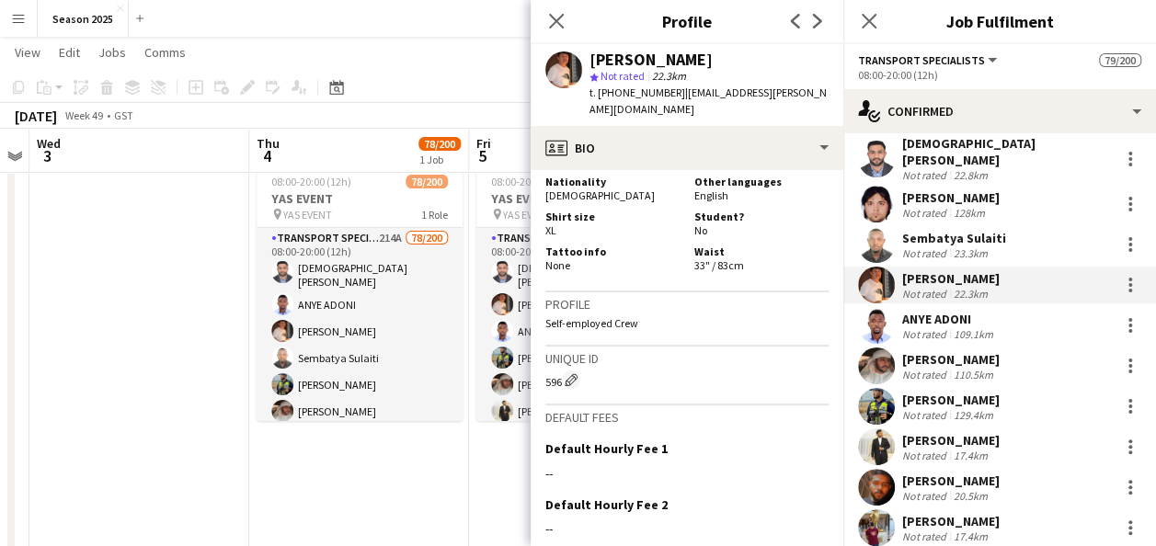
scroll to position [1164, 0]
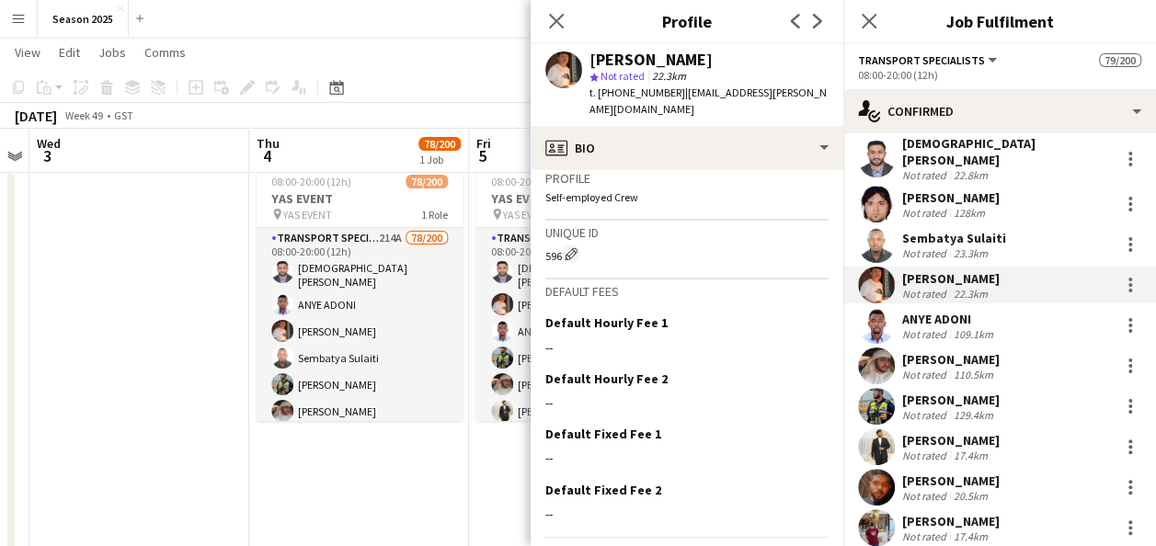
click at [923, 293] on div "[PERSON_NAME] Not rated 22.3km" at bounding box center [999, 285] width 313 height 37
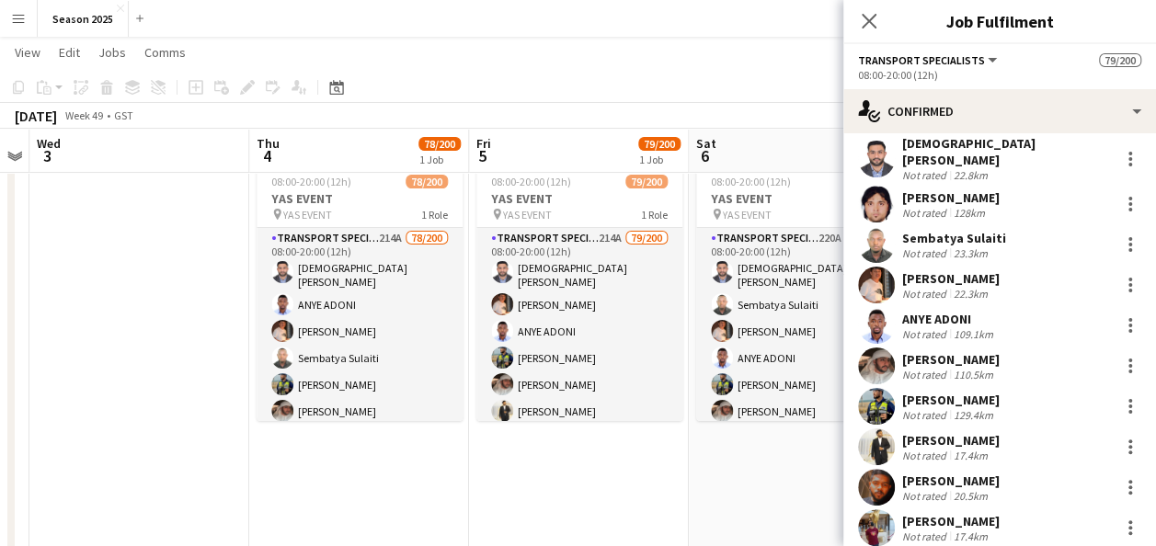
click at [927, 307] on div "ANYE ADONI Not rated 109.1km" at bounding box center [999, 325] width 313 height 37
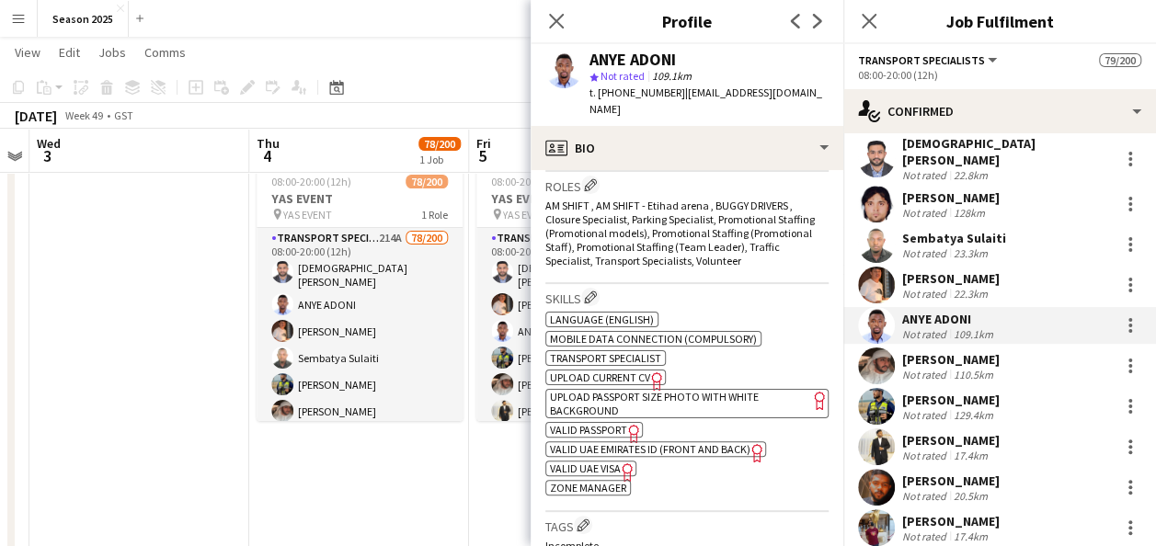
scroll to position [618, 0]
click at [916, 206] on div "Not rated" at bounding box center [926, 213] width 48 height 14
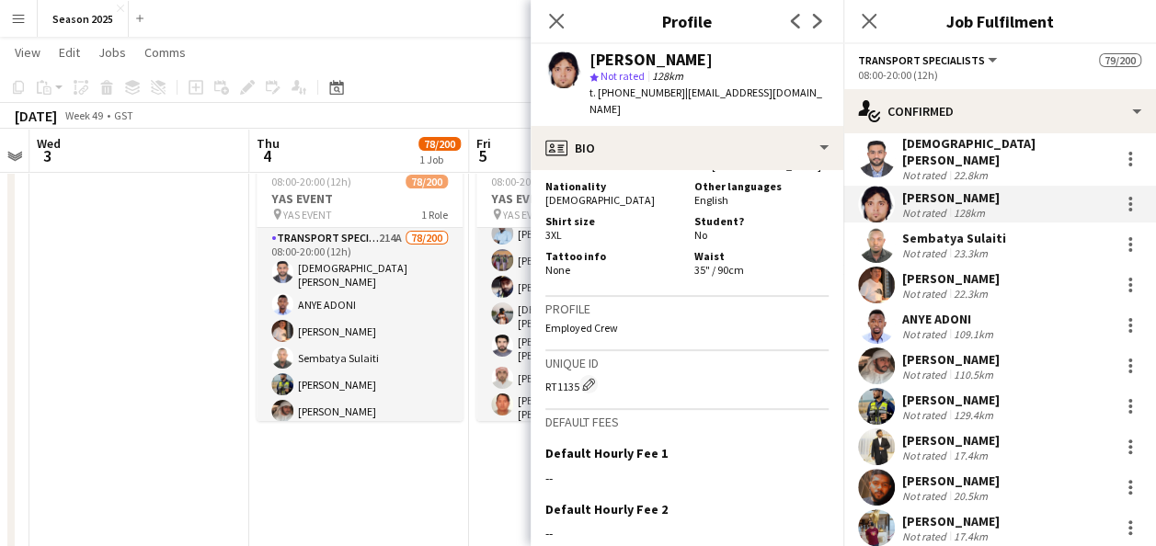
scroll to position [1076, 0]
click at [939, 149] on div "[DEMOGRAPHIC_DATA][PERSON_NAME]" at bounding box center [1007, 151] width 210 height 33
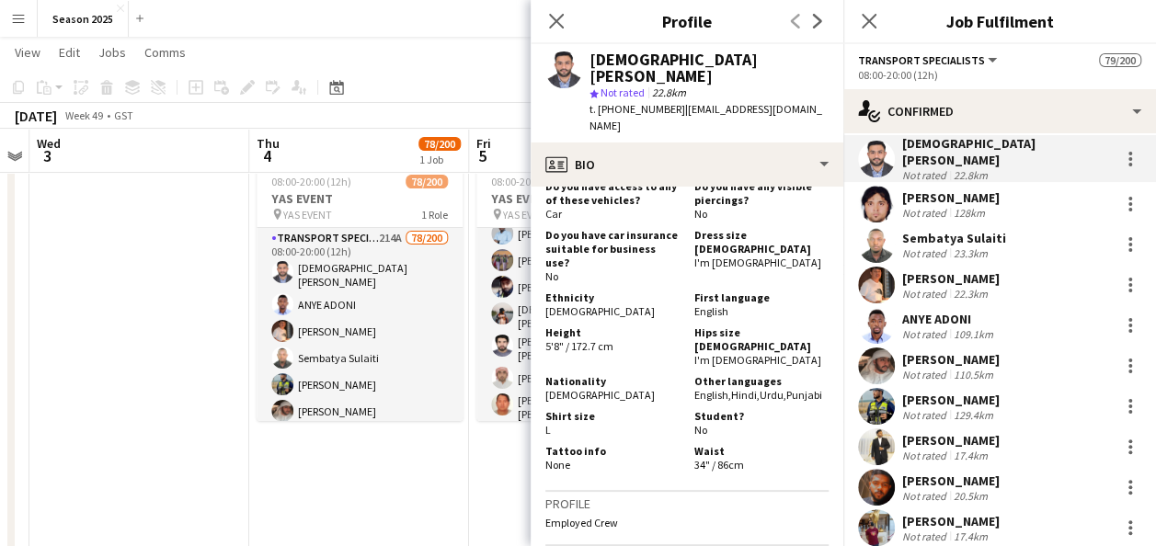
scroll to position [0, 0]
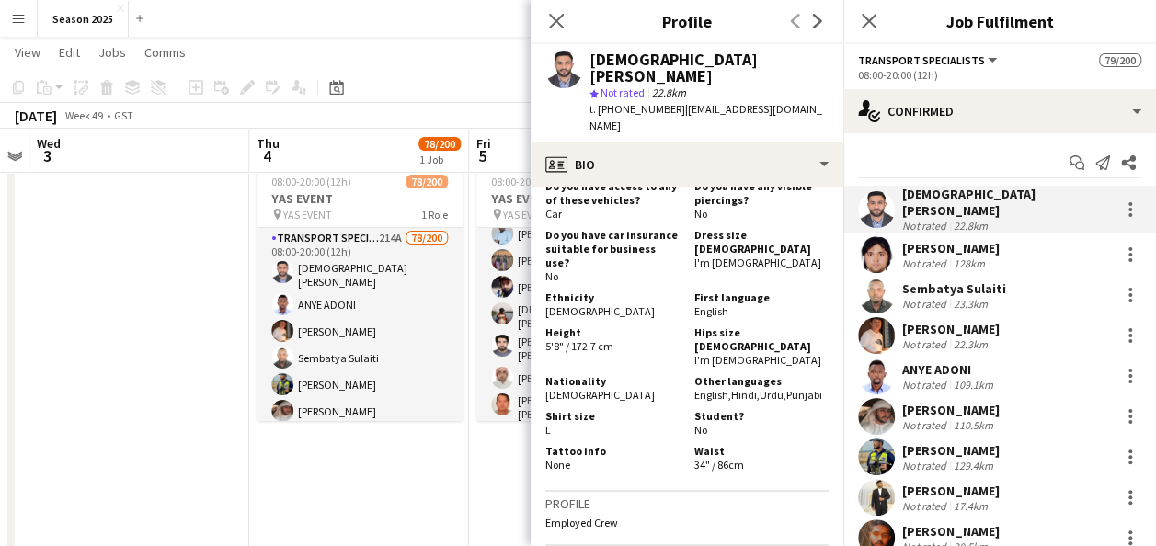
click at [958, 188] on div "[DEMOGRAPHIC_DATA][PERSON_NAME] Not rated 22.8km" at bounding box center [999, 209] width 313 height 47
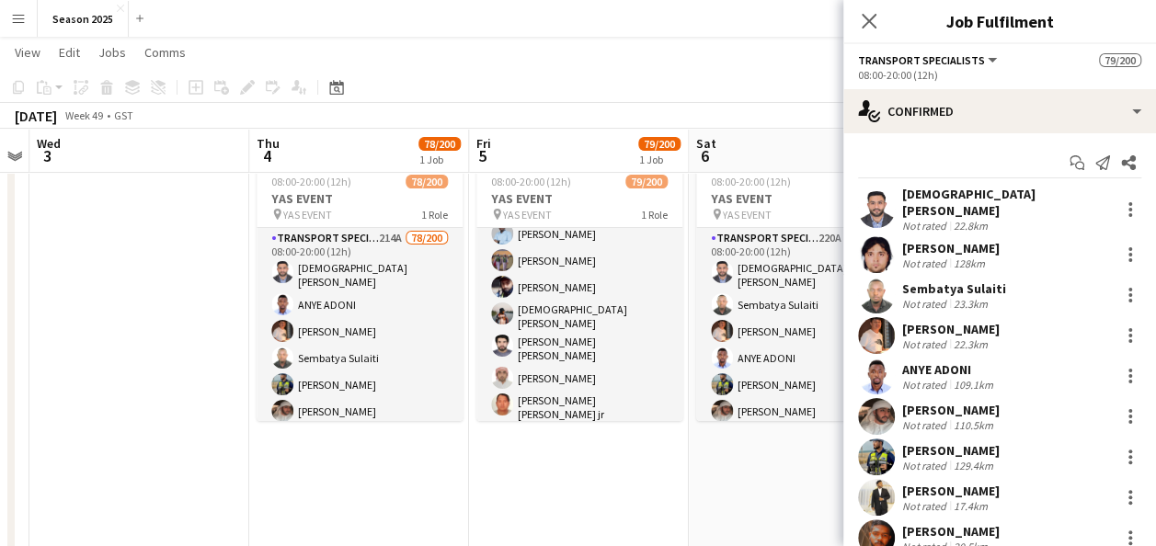
click at [938, 219] on div "Not rated" at bounding box center [926, 226] width 48 height 14
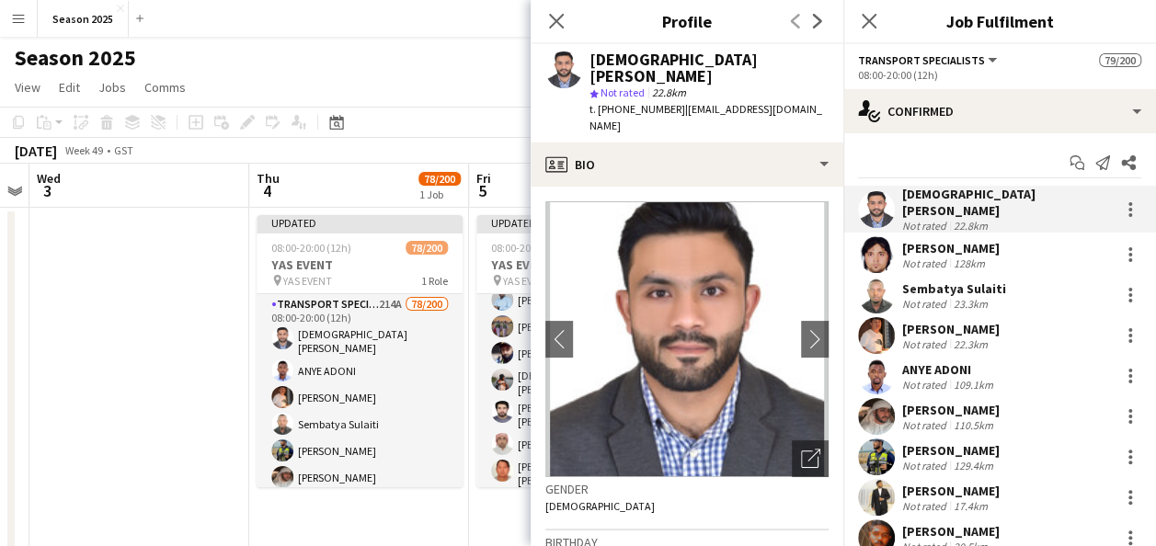
click at [958, 257] on div "128km" at bounding box center [969, 264] width 39 height 14
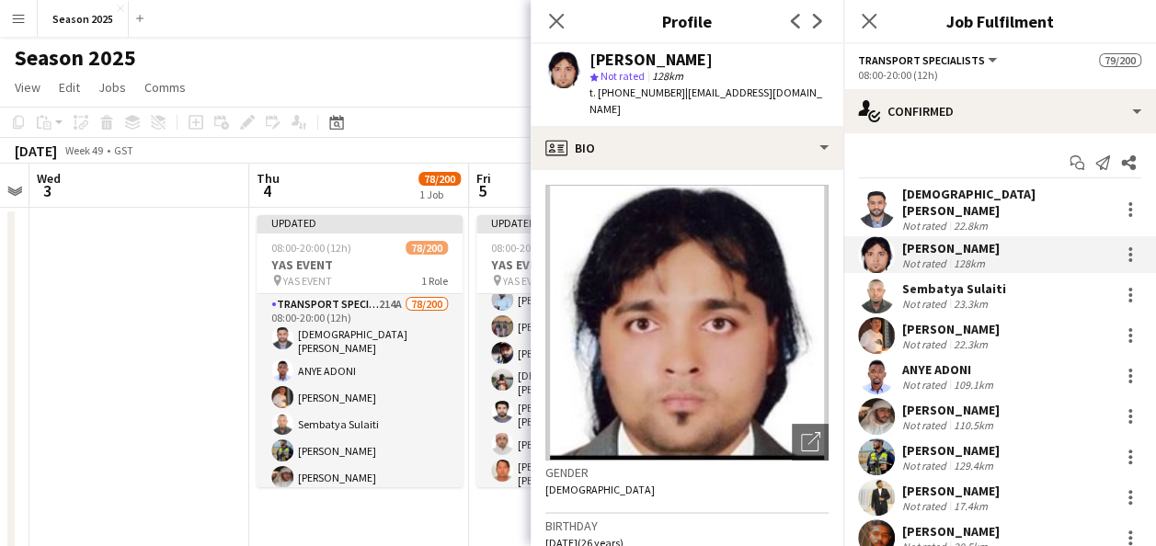
click at [908, 219] on div "Not rated" at bounding box center [926, 226] width 48 height 14
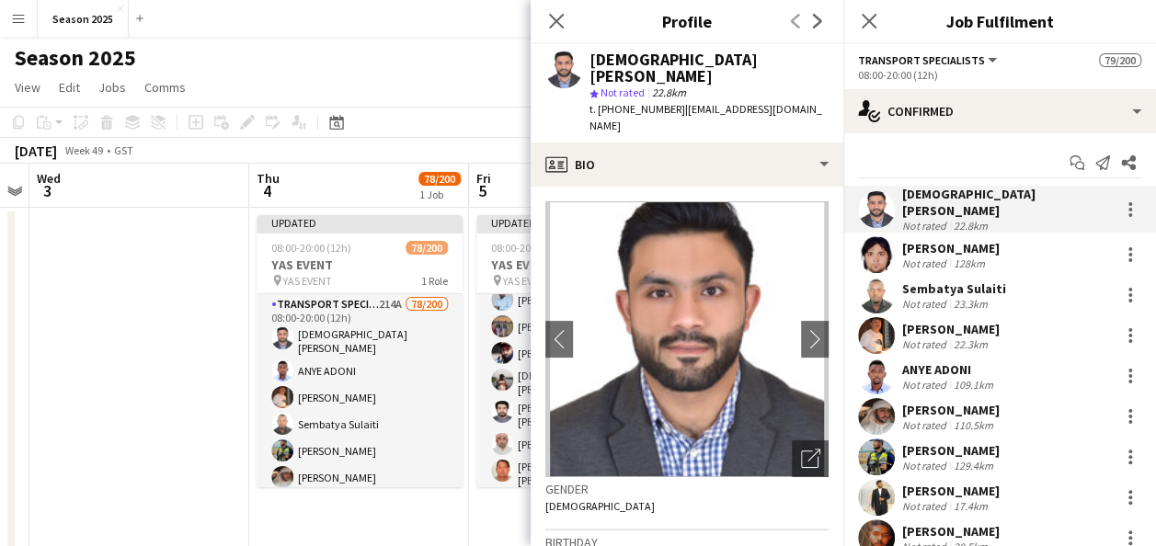
click at [956, 297] on div "23.3km" at bounding box center [970, 304] width 41 height 14
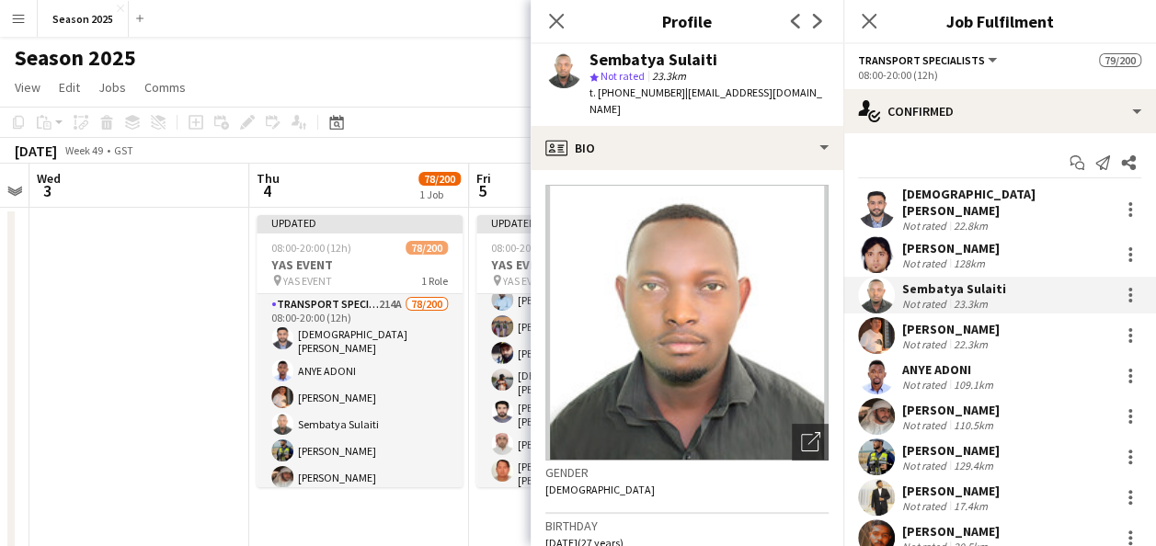
drag, startPoint x: 720, startPoint y: 49, endPoint x: 591, endPoint y: 56, distance: 129.9
click at [591, 56] on div "Sembatya Sulaiti star Not rated 23.3km t. [PHONE_NUMBER] | [EMAIL_ADDRESS][DOMA…" at bounding box center [687, 85] width 313 height 82
copy div "Sembatya Sulaiti"
drag, startPoint x: 609, startPoint y: 46, endPoint x: 727, endPoint y: 61, distance: 118.7
click at [727, 61] on div "Sembatya Sulaiti star Not rated 23.3km t. [PHONE_NUMBER] | [EMAIL_ADDRESS][DOMA…" at bounding box center [687, 85] width 313 height 82
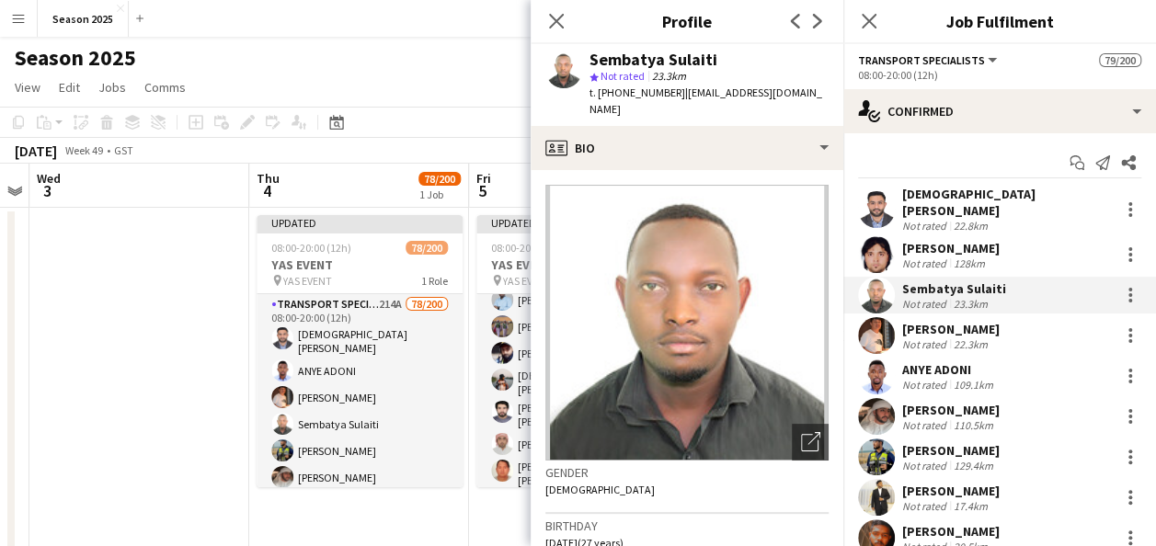
click at [727, 61] on div "Sembatya Sulaiti" at bounding box center [709, 60] width 239 height 17
click at [659, 56] on div "Sembatya Sulaiti" at bounding box center [654, 60] width 128 height 17
click at [731, 57] on div "Sembatya Sulaiti" at bounding box center [709, 60] width 239 height 17
click at [717, 55] on div "Sembatya Sulaiti" at bounding box center [709, 60] width 239 height 17
drag, startPoint x: 717, startPoint y: 55, endPoint x: 583, endPoint y: 62, distance: 134.5
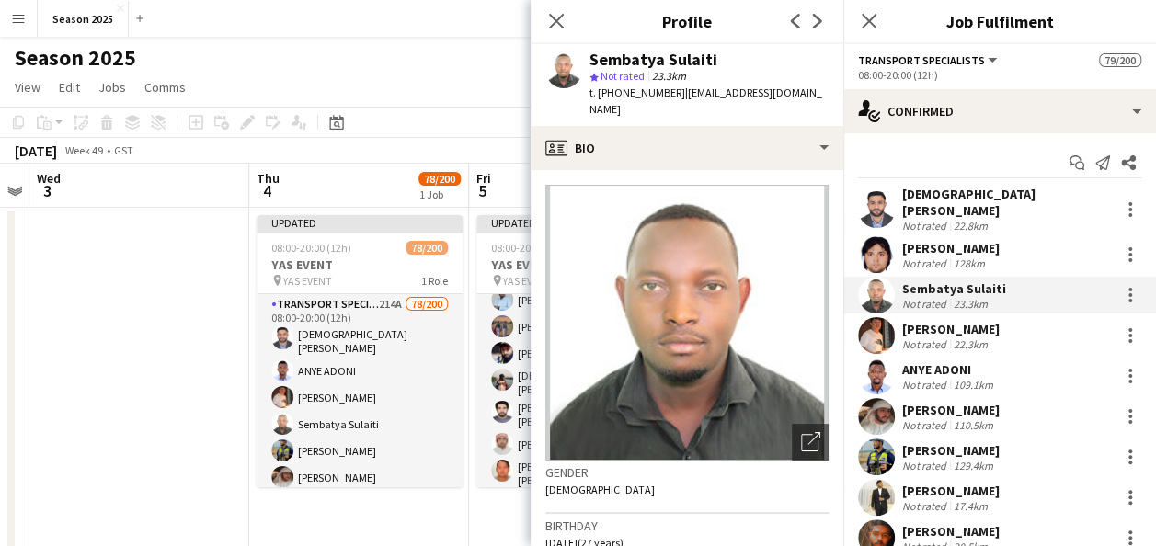
click at [583, 62] on div "Sembatya Sulaiti star Not rated 23.3km t. [PHONE_NUMBER] | [EMAIL_ADDRESS][DOMA…" at bounding box center [687, 85] width 313 height 82
copy div "Sembatya Sulaiti"
click at [993, 219] on div "Not rated 22.8km" at bounding box center [1007, 226] width 210 height 14
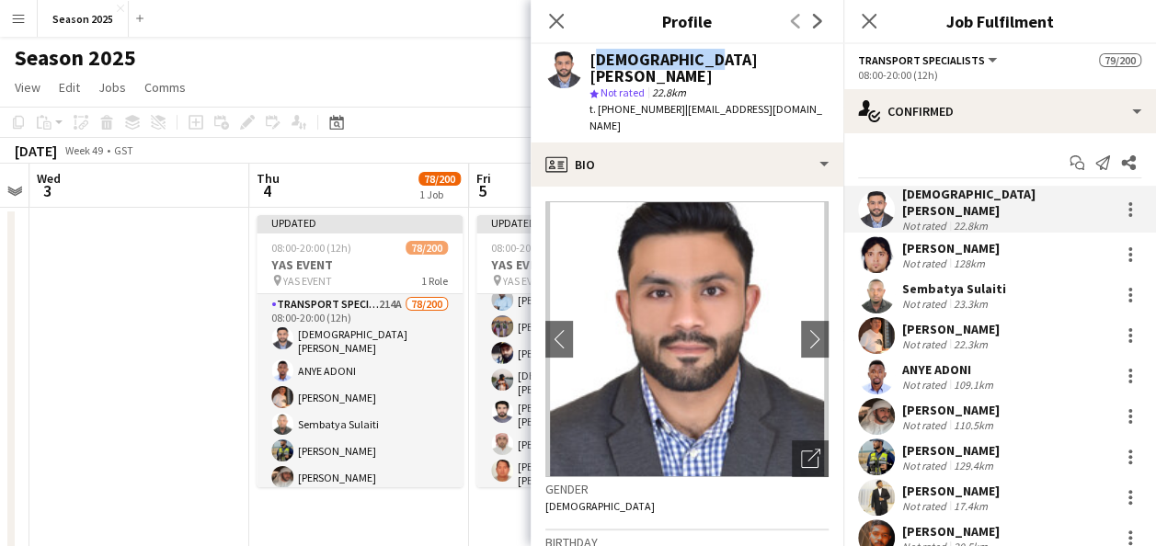
drag, startPoint x: 718, startPoint y: 59, endPoint x: 592, endPoint y: 61, distance: 126.0
click at [592, 61] on div "[DEMOGRAPHIC_DATA][PERSON_NAME]" at bounding box center [709, 68] width 239 height 33
copy div "[DEMOGRAPHIC_DATA][PERSON_NAME]"
click at [970, 240] on div "[PERSON_NAME]" at bounding box center [951, 248] width 98 height 17
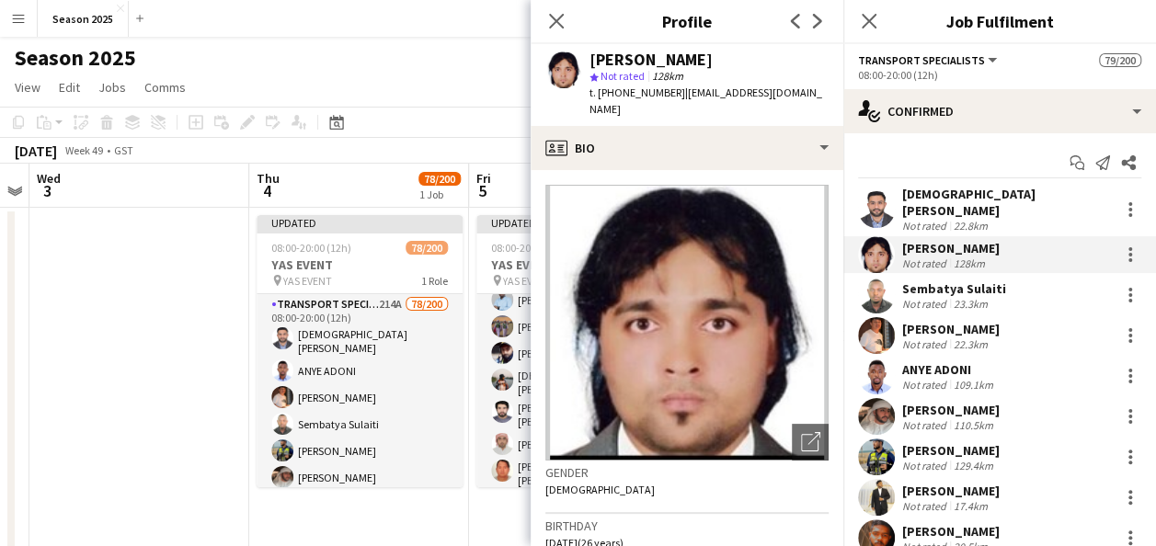
drag, startPoint x: 787, startPoint y: 55, endPoint x: 577, endPoint y: 71, distance: 211.2
click at [577, 71] on div "[PERSON_NAME] star Not rated 128km t. [PHONE_NUMBER] | [EMAIL_ADDRESS][DOMAIN_N…" at bounding box center [687, 85] width 313 height 82
copy div "[PERSON_NAME]"
click at [950, 338] on div "22.3km" at bounding box center [970, 345] width 41 height 14
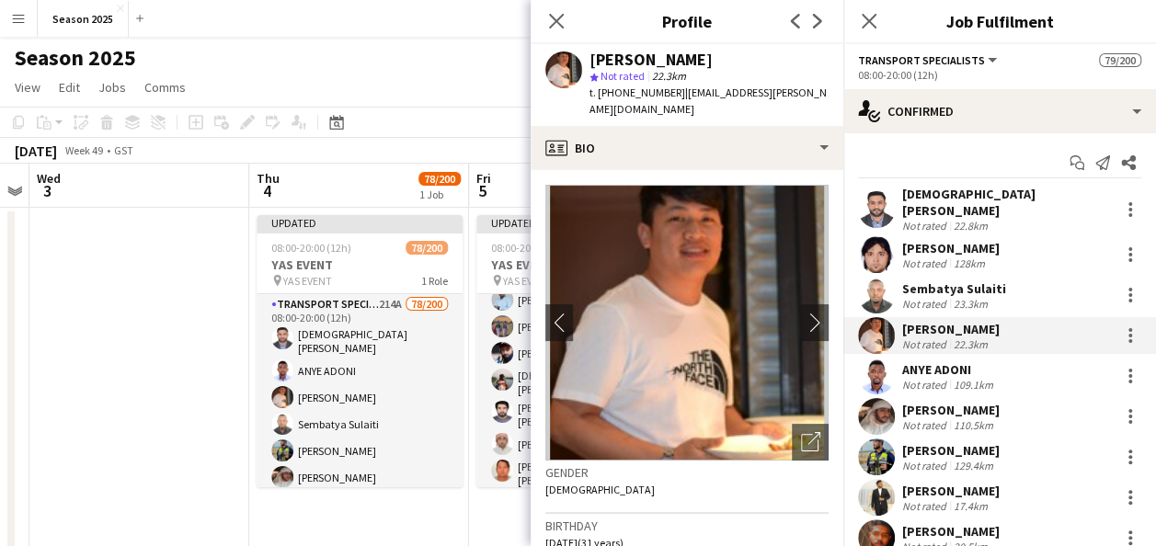
drag, startPoint x: 729, startPoint y: 63, endPoint x: 585, endPoint y: 61, distance: 143.5
click at [585, 61] on div "Raymart [PERSON_NAME] Not rated 22.3km t. [PHONE_NUMBER] | [EMAIL_ADDRESS][PERS…" at bounding box center [687, 85] width 313 height 82
copy div "[PERSON_NAME]"
click at [940, 361] on div "ANYE ADONI" at bounding box center [949, 369] width 95 height 17
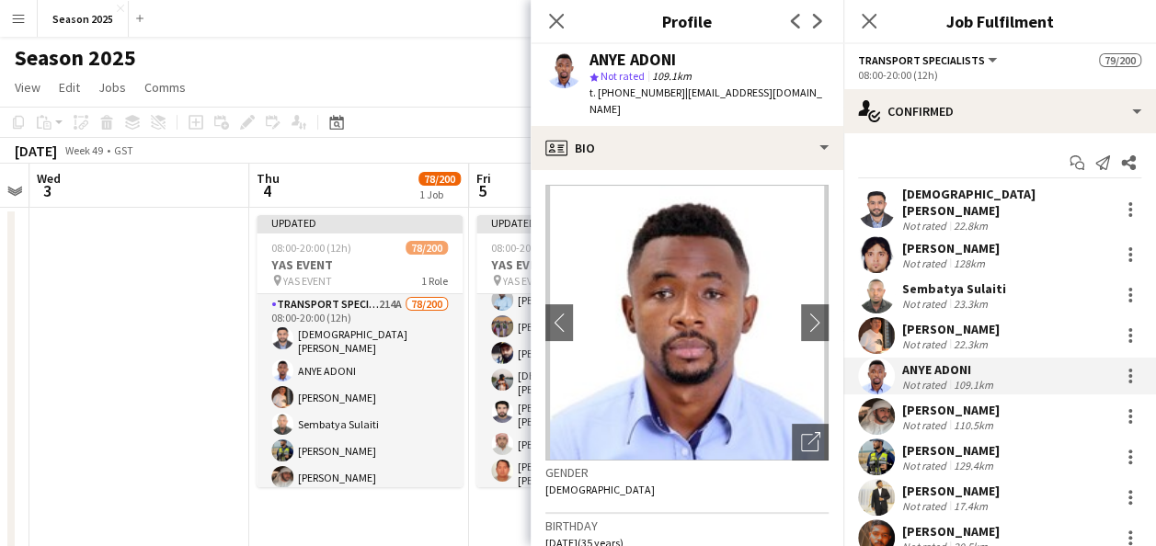
drag, startPoint x: 677, startPoint y: 57, endPoint x: 592, endPoint y: 61, distance: 84.7
click at [592, 61] on div "ANYE ADONI" at bounding box center [633, 60] width 86 height 17
copy div "ANYE ADONI"
click at [944, 236] on div "[PERSON_NAME] Not rated 128km" at bounding box center [999, 254] width 313 height 37
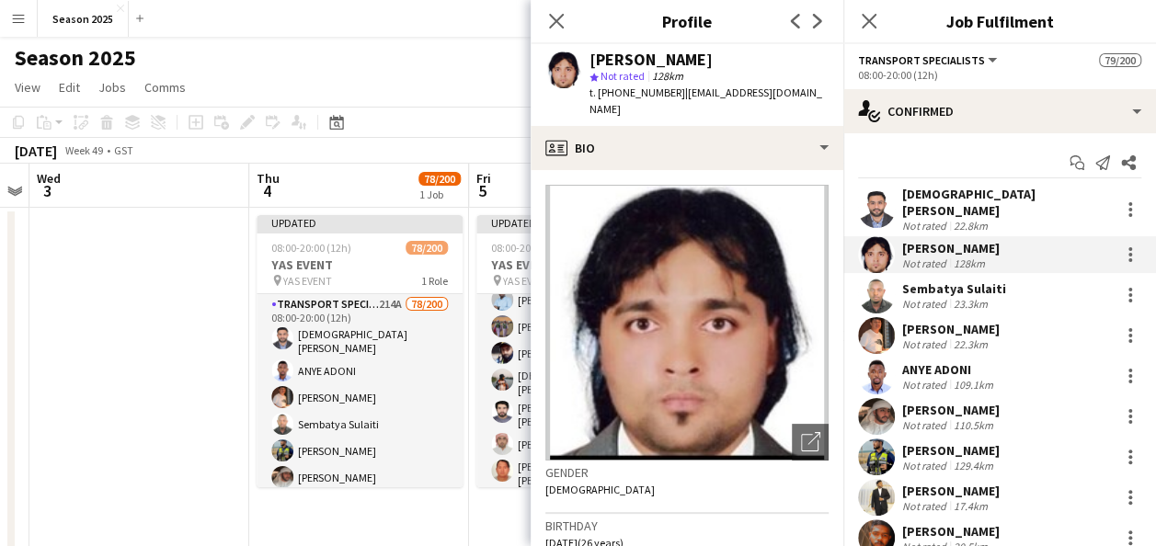
click at [982, 283] on div "Sembatya Sulaiti" at bounding box center [954, 289] width 104 height 17
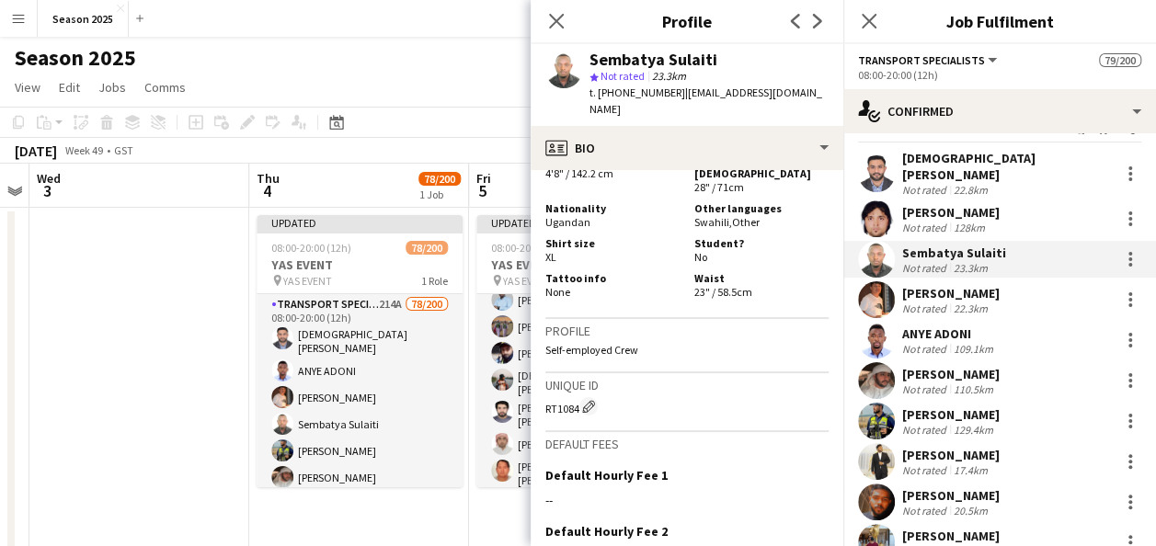
scroll to position [37, 0]
click at [935, 301] on div "Not rated" at bounding box center [926, 308] width 48 height 14
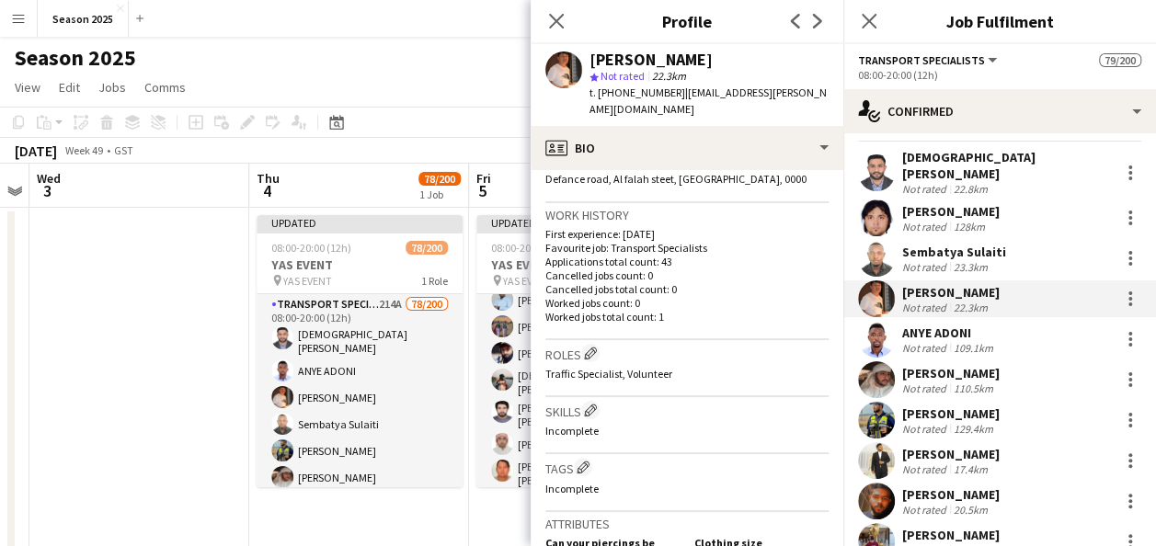
scroll to position [657, 0]
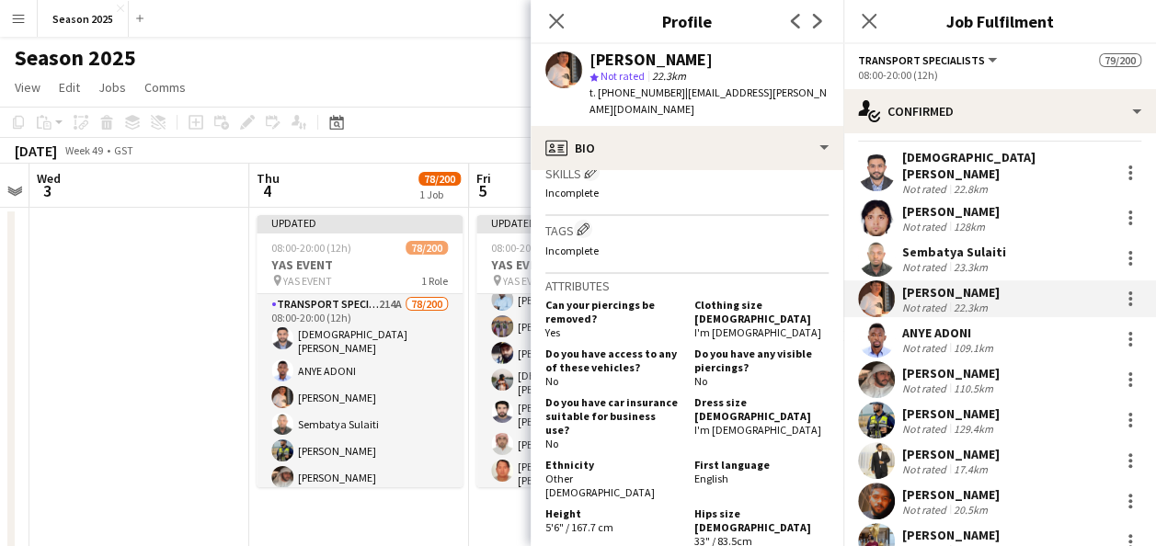
click at [962, 341] on div "109.1km" at bounding box center [973, 348] width 47 height 14
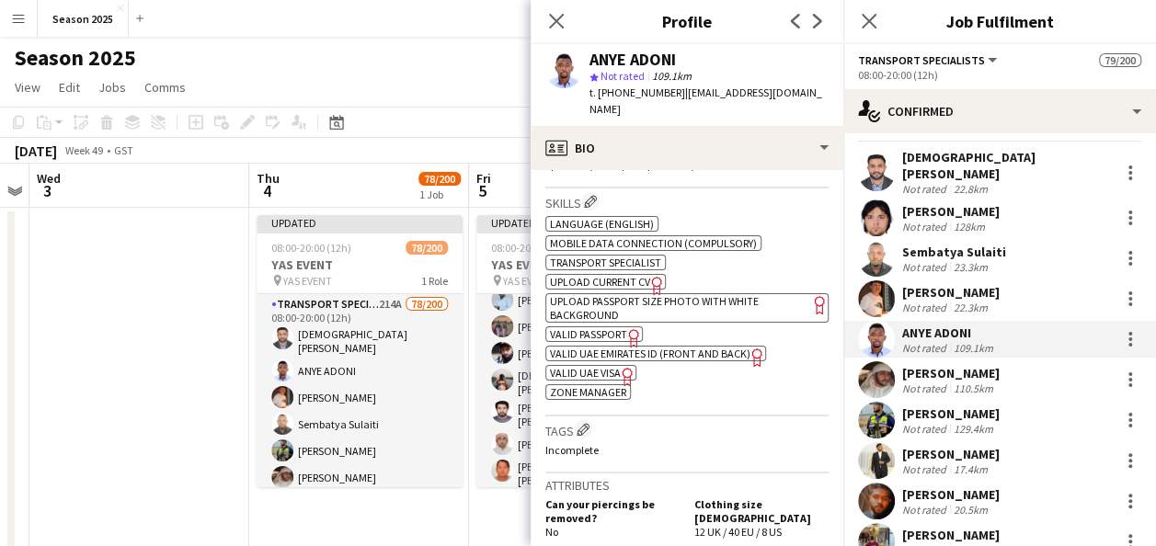
scroll to position [714, 0]
click at [634, 293] on span "UPLOAD PASSPORT SIZE PHOTO WITH WHITE BACKGROUND" at bounding box center [654, 307] width 209 height 28
drag, startPoint x: 682, startPoint y: 53, endPoint x: 584, endPoint y: 57, distance: 97.6
click at [584, 57] on div "ANYE ADONI star Not rated 109.1km t. [PHONE_NUMBER] | [EMAIL_ADDRESS][DOMAIN_NA…" at bounding box center [687, 85] width 313 height 82
copy div "ANYE ADONI"
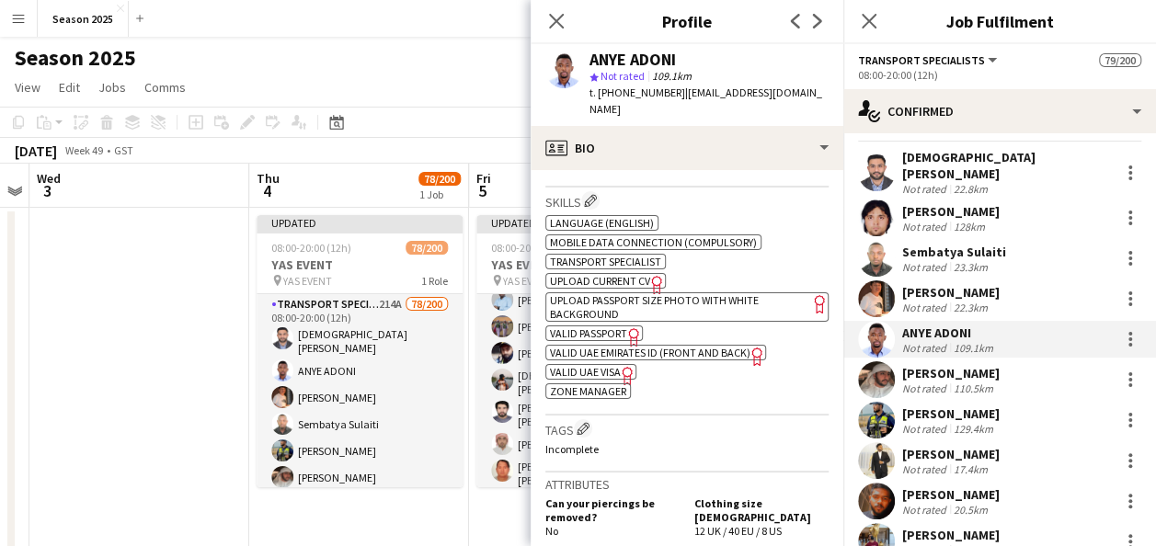
click at [599, 293] on span "UPLOAD PASSPORT SIZE PHOTO WITH WHITE BACKGROUND" at bounding box center [654, 307] width 209 height 28
drag, startPoint x: 683, startPoint y: 55, endPoint x: 587, endPoint y: 55, distance: 96.6
click at [587, 55] on div "ANYE ADONI star Not rated 109.1km t. [PHONE_NUMBER] | [EMAIL_ADDRESS][DOMAIN_NA…" at bounding box center [687, 85] width 313 height 82
click at [605, 327] on span "VALID PASSPORT" at bounding box center [588, 334] width 77 height 14
click at [606, 365] on span "VALID UAE VISA" at bounding box center [585, 372] width 71 height 14
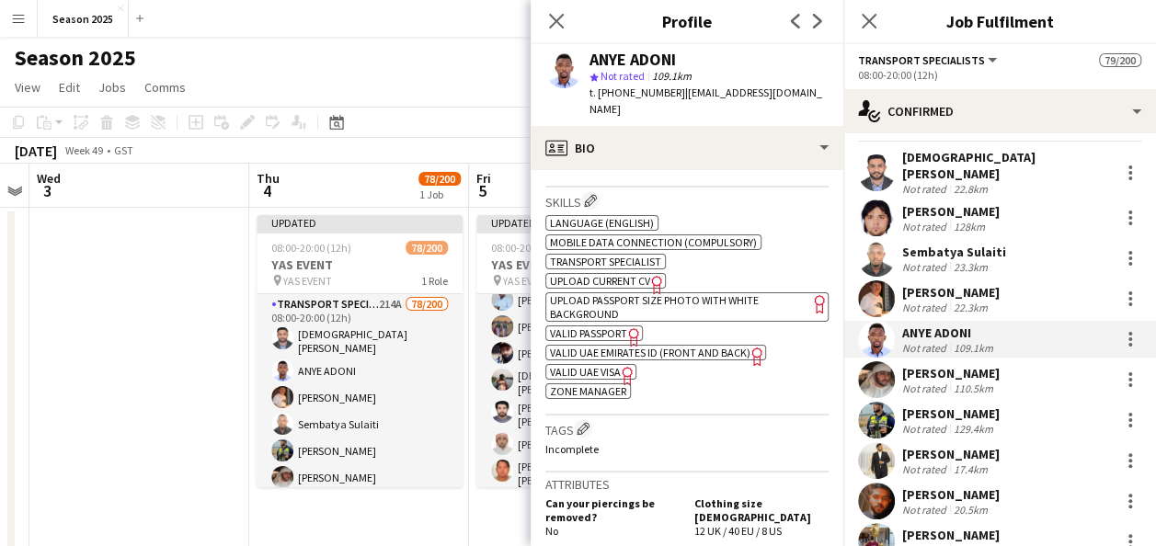
click at [602, 346] on span "VALID UAE EMIRATES ID (FRONT AND BACK)" at bounding box center [650, 353] width 201 height 14
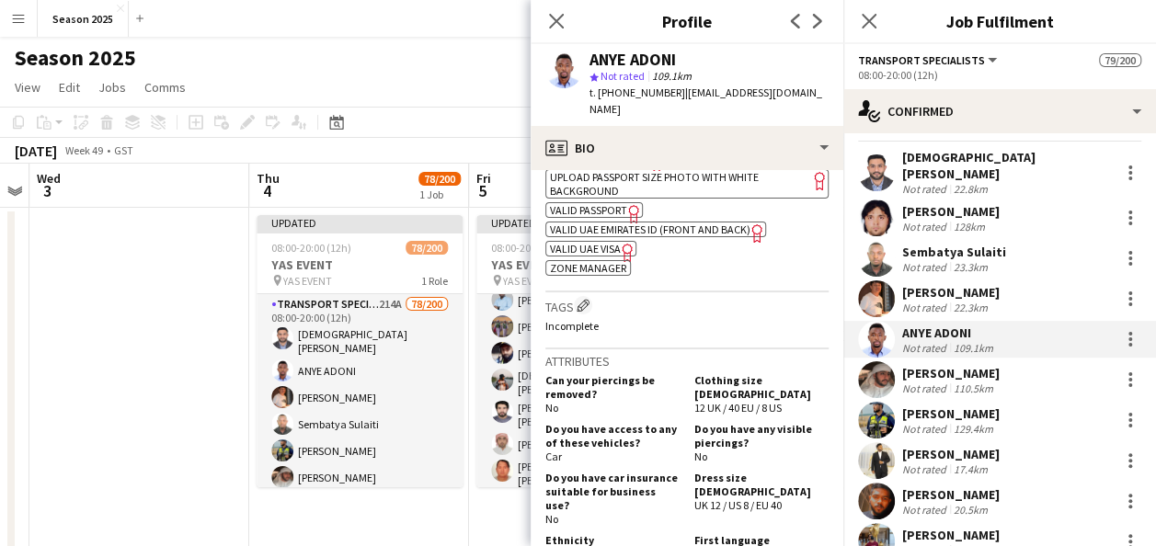
scroll to position [835, 0]
click at [938, 365] on div "[PERSON_NAME]" at bounding box center [951, 373] width 98 height 17
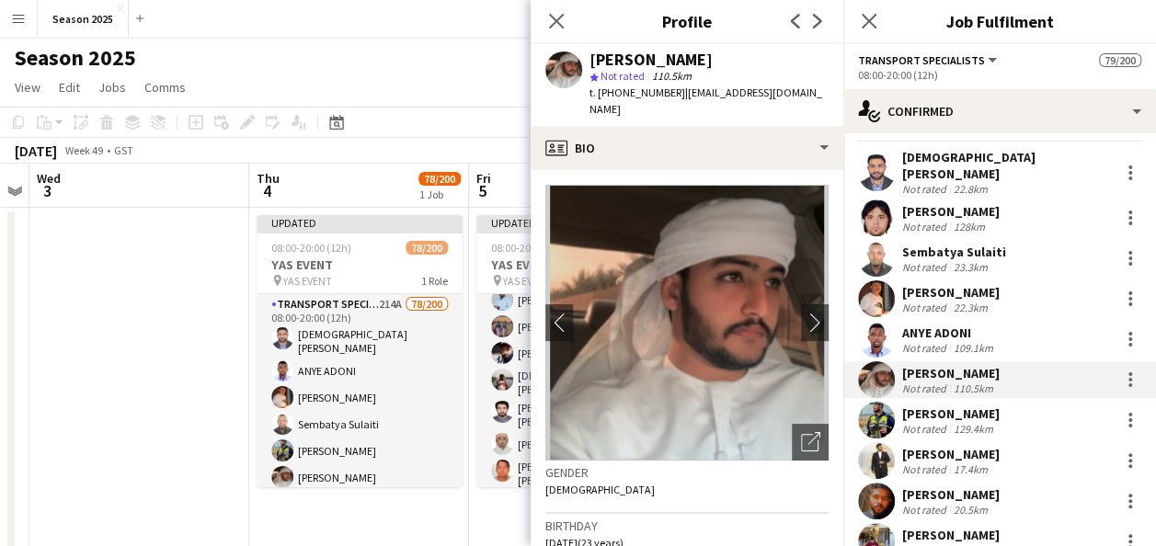
drag, startPoint x: 751, startPoint y: 57, endPoint x: 589, endPoint y: 64, distance: 162.1
click at [589, 64] on div "[PERSON_NAME] star Not rated 110.5km t. [PHONE_NUMBER] | [EMAIL_ADDRESS][DOMAIN…" at bounding box center [687, 85] width 313 height 82
copy div "[PERSON_NAME]"
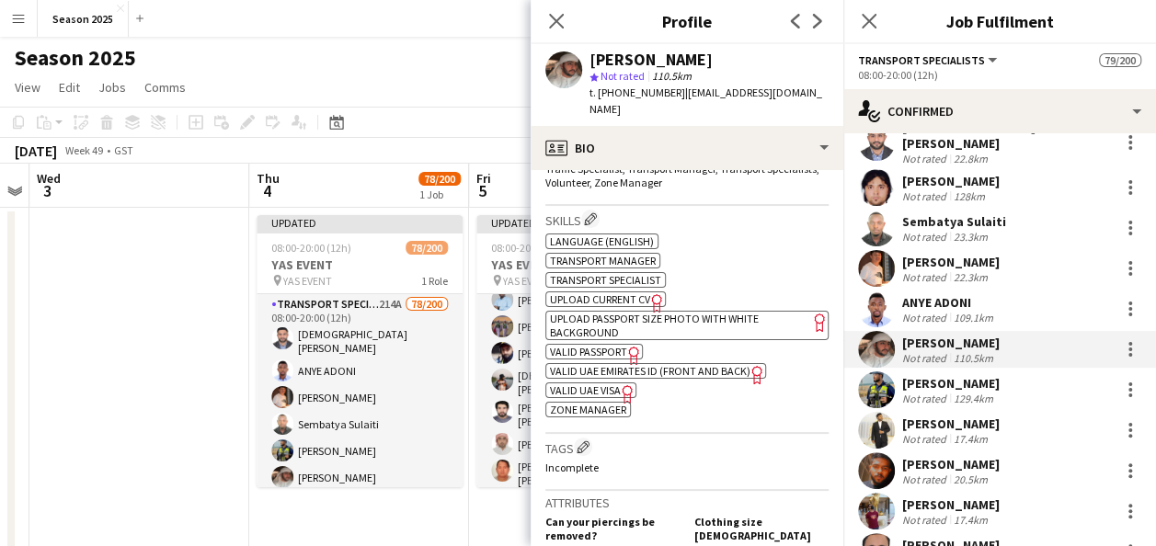
scroll to position [0, 0]
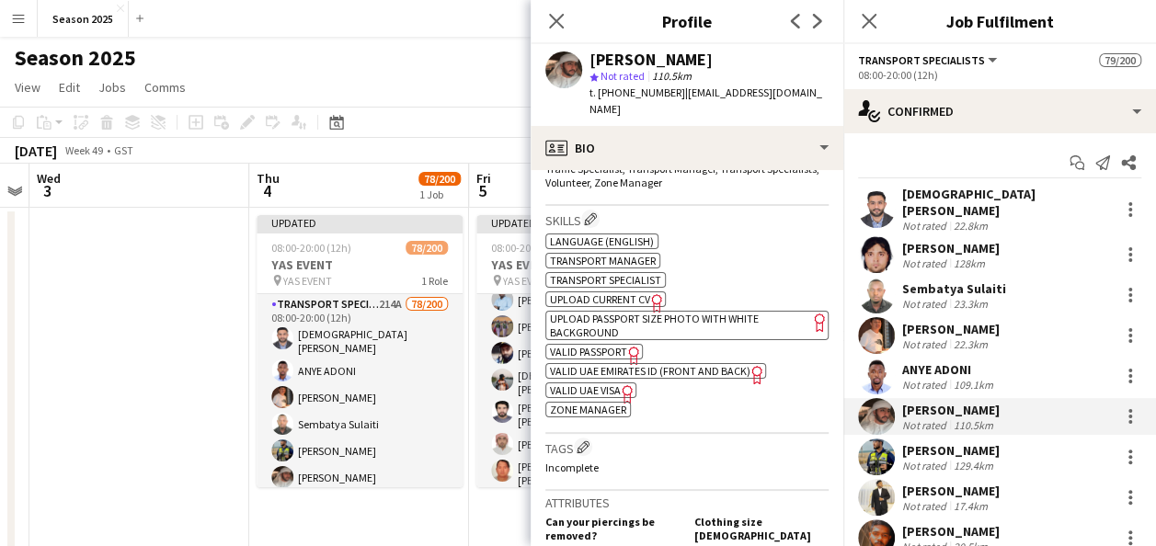
click at [948, 195] on div "[DEMOGRAPHIC_DATA][PERSON_NAME]" at bounding box center [1007, 202] width 210 height 33
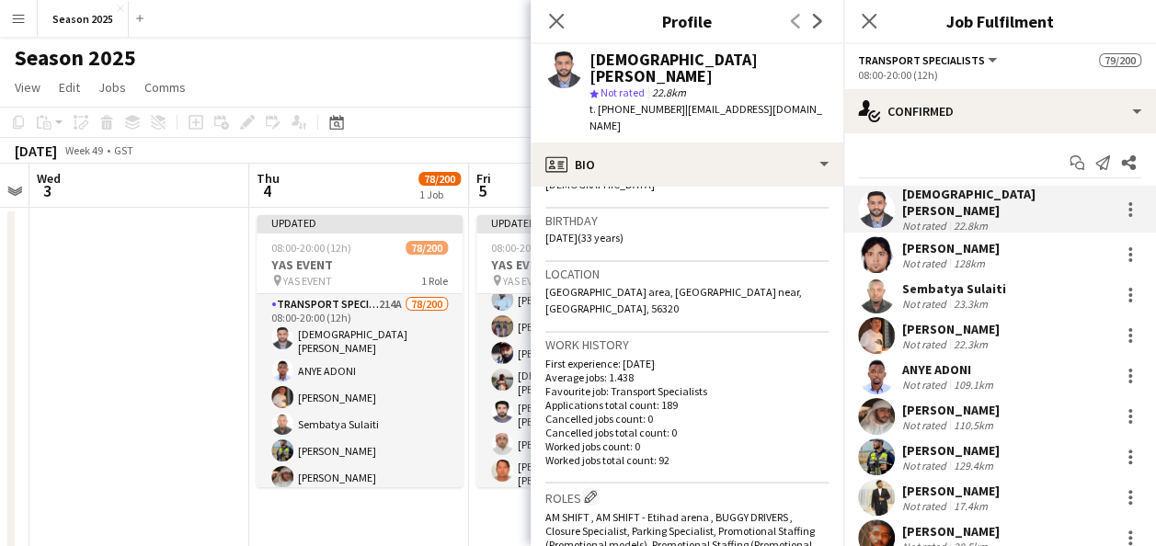
scroll to position [712, 0]
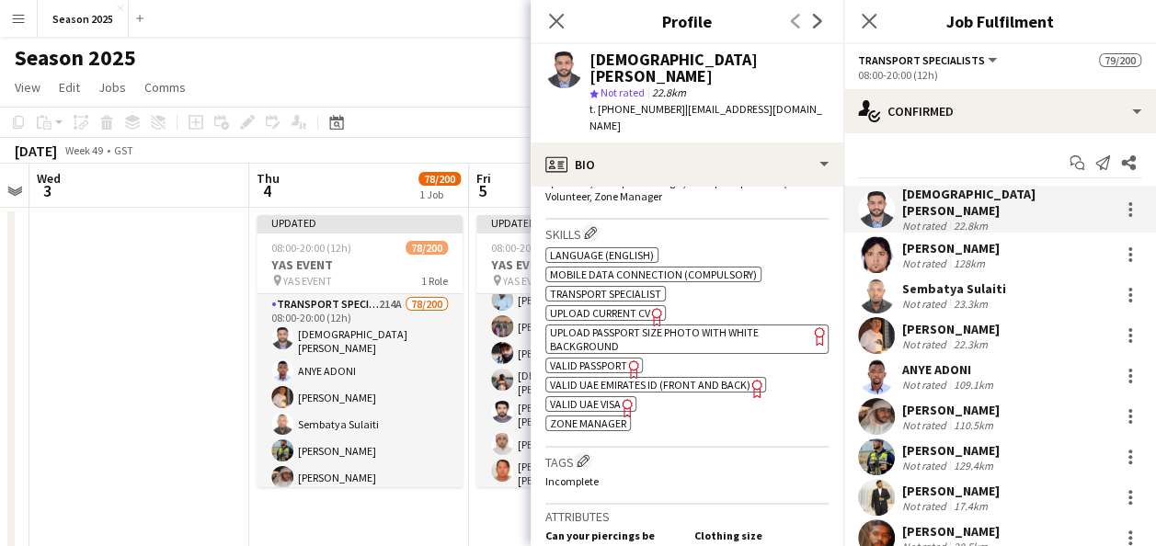
click at [689, 378] on span "VALID UAE EMIRATES ID (FRONT AND BACK)" at bounding box center [650, 385] width 201 height 14
drag, startPoint x: 714, startPoint y: 62, endPoint x: 559, endPoint y: 63, distance: 154.5
click at [559, 63] on div "[DEMOGRAPHIC_DATA][PERSON_NAME] star Not rated 22.8km t. [PHONE_NUMBER] | [EMAI…" at bounding box center [687, 93] width 313 height 98
copy div "[DEMOGRAPHIC_DATA][PERSON_NAME]"
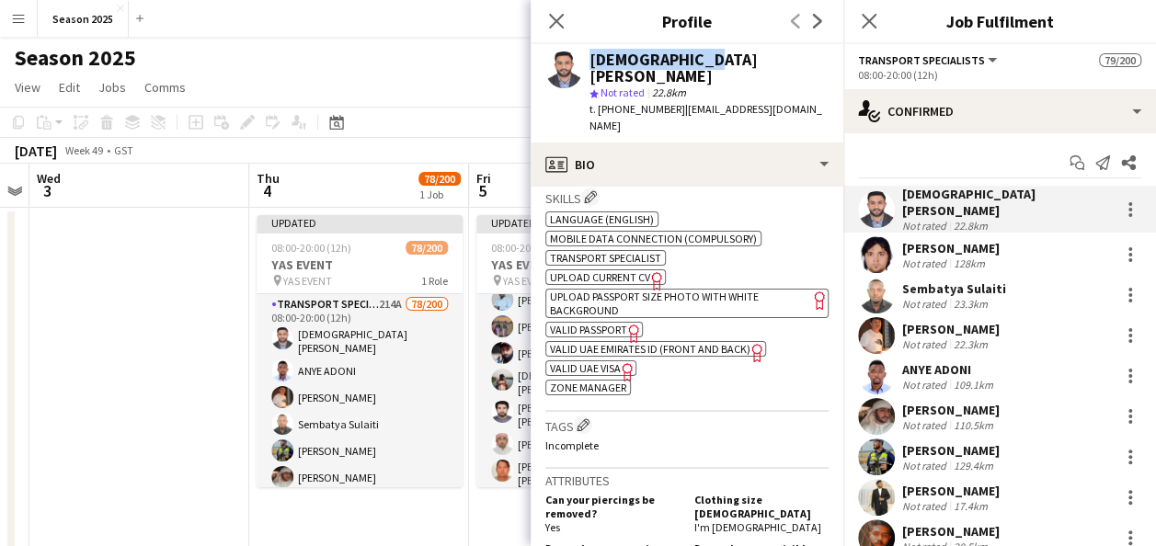
scroll to position [654, 0]
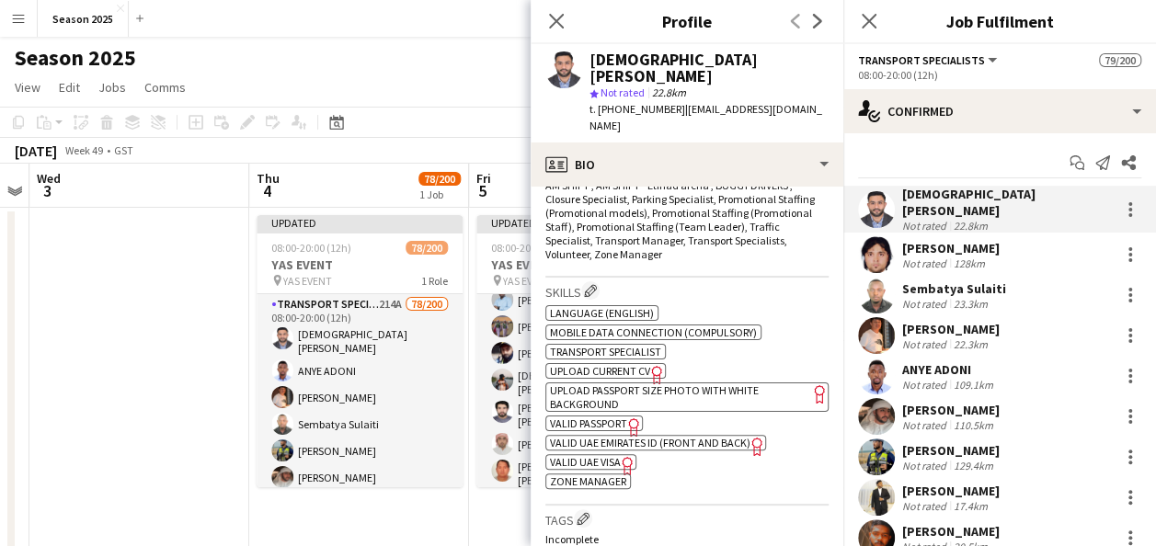
click at [901, 248] on div "[PERSON_NAME] Not rated 128km" at bounding box center [999, 254] width 313 height 37
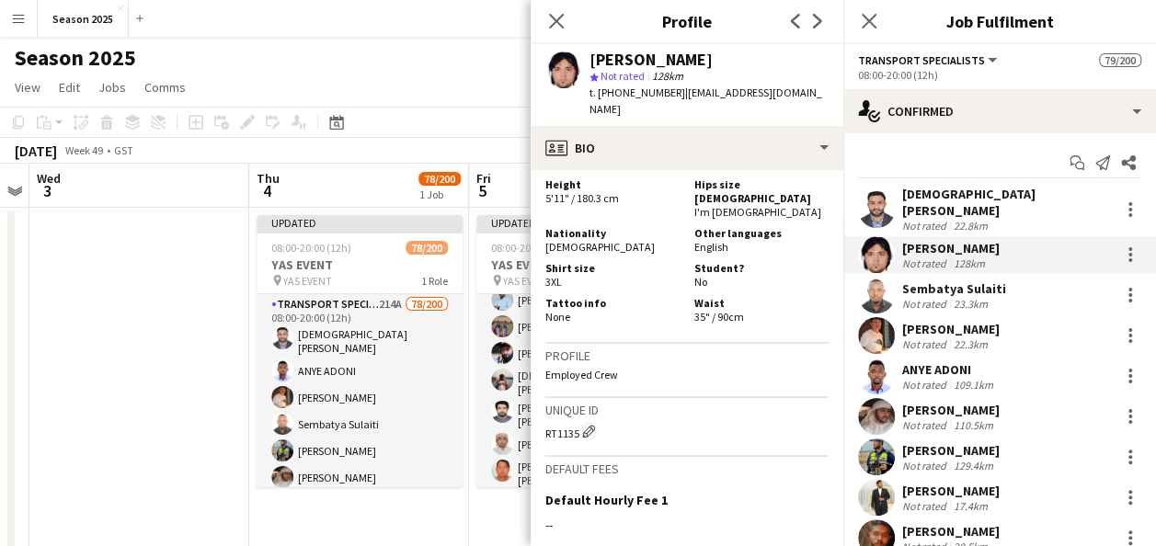
scroll to position [1221, 0]
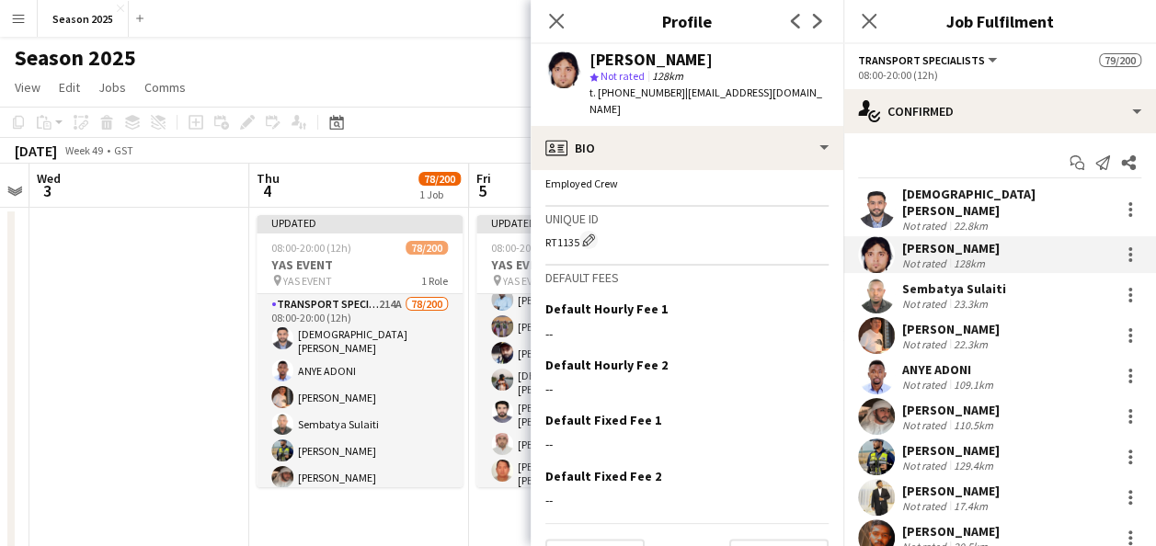
click at [930, 281] on div "Sembatya Sulaiti" at bounding box center [954, 289] width 104 height 17
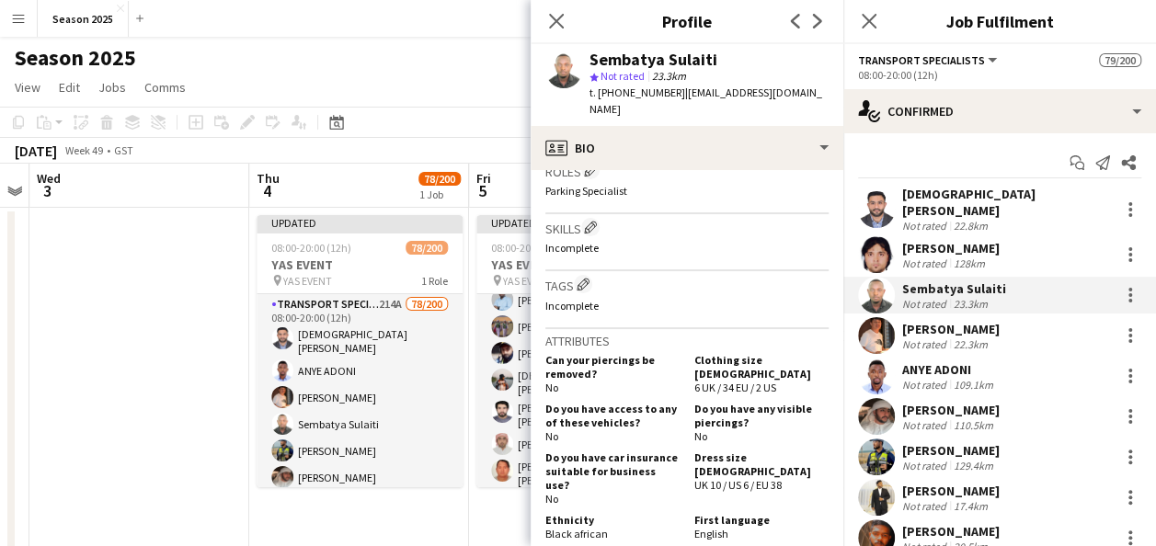
scroll to position [465, 0]
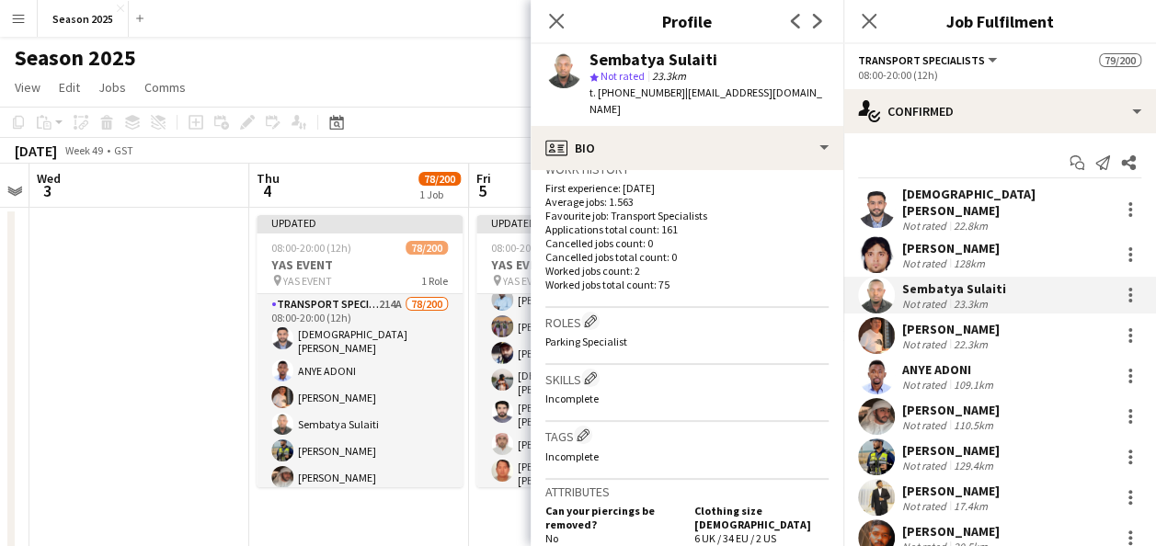
click at [865, 329] on app-user-avatar at bounding box center [876, 335] width 37 height 37
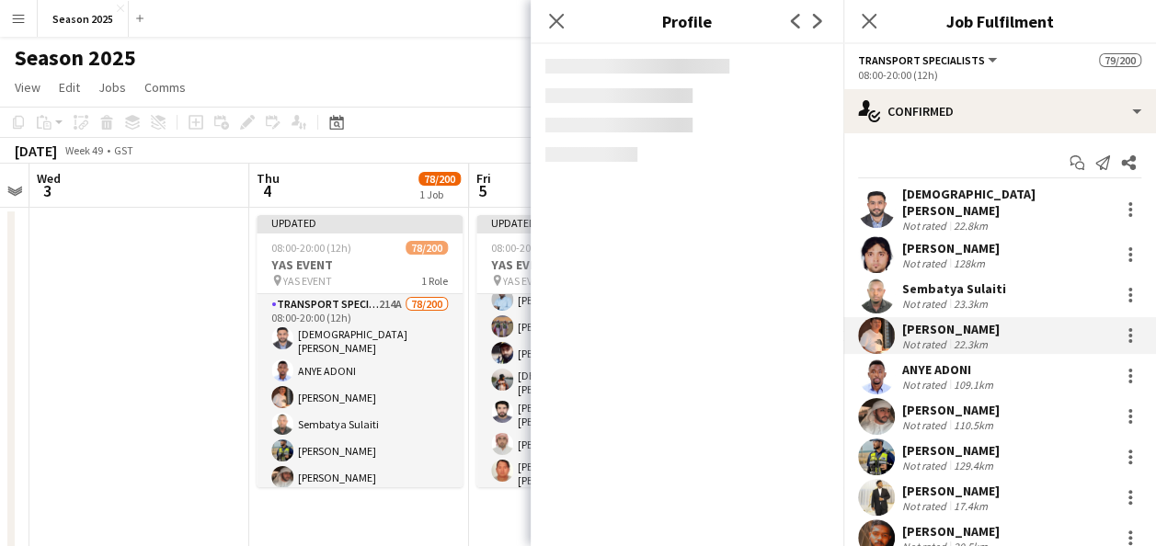
click at [865, 329] on app-user-avatar at bounding box center [876, 335] width 37 height 37
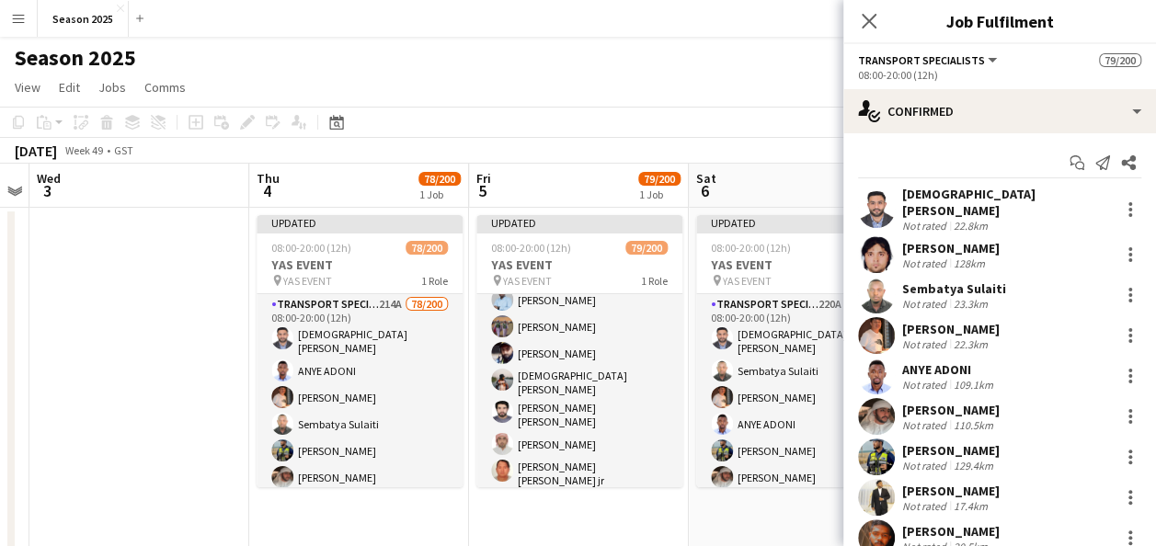
click at [960, 321] on div "[PERSON_NAME]" at bounding box center [951, 329] width 98 height 17
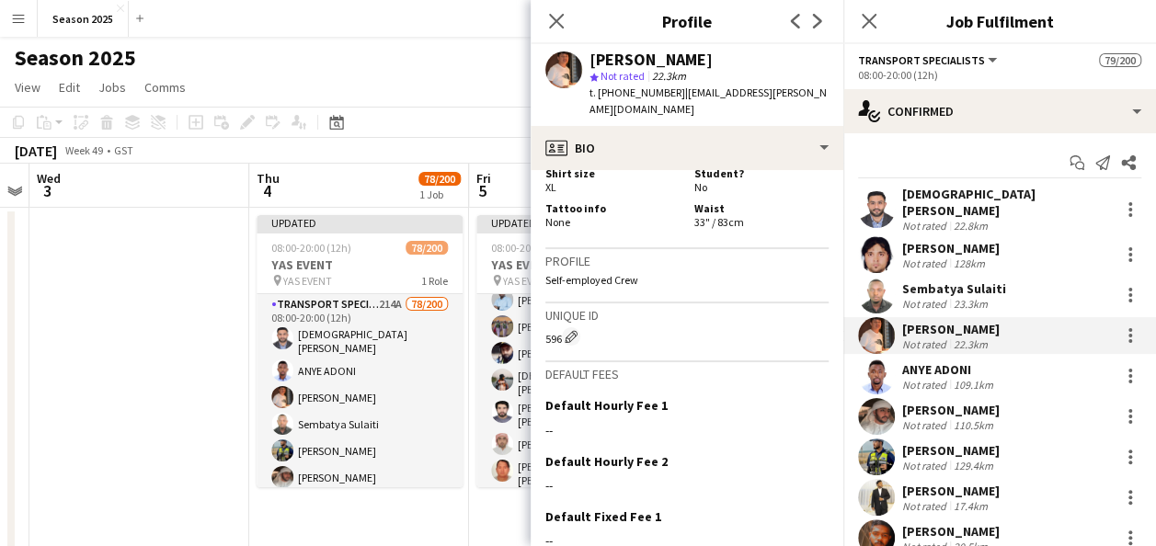
scroll to position [1081, 0]
click at [900, 366] on div "ANYE ADONI Not rated 109.1km" at bounding box center [999, 376] width 313 height 37
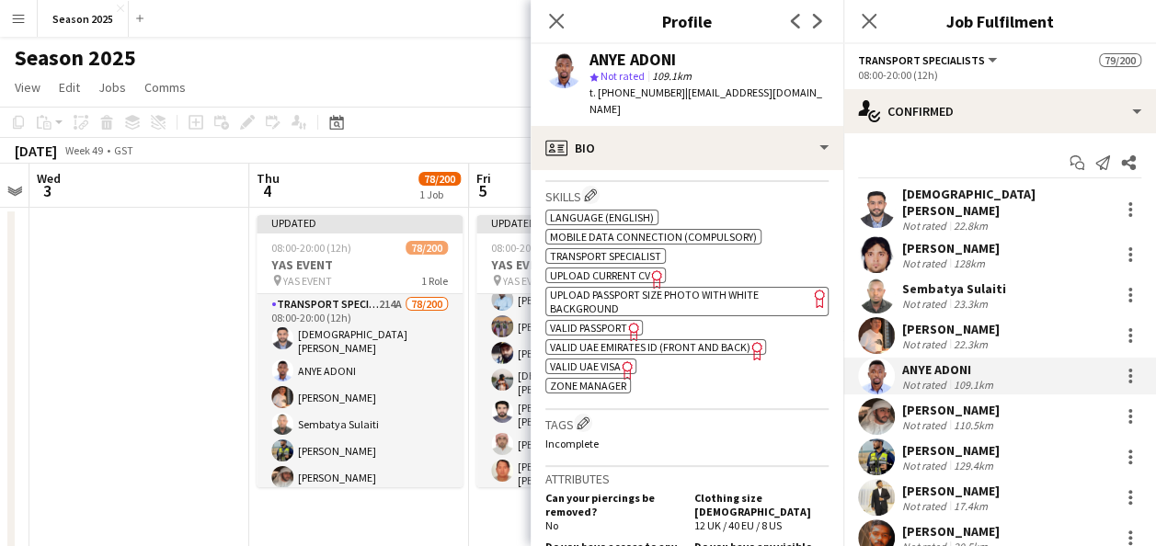
scroll to position [720, 0]
click at [918, 402] on div "[PERSON_NAME]" at bounding box center [951, 410] width 98 height 17
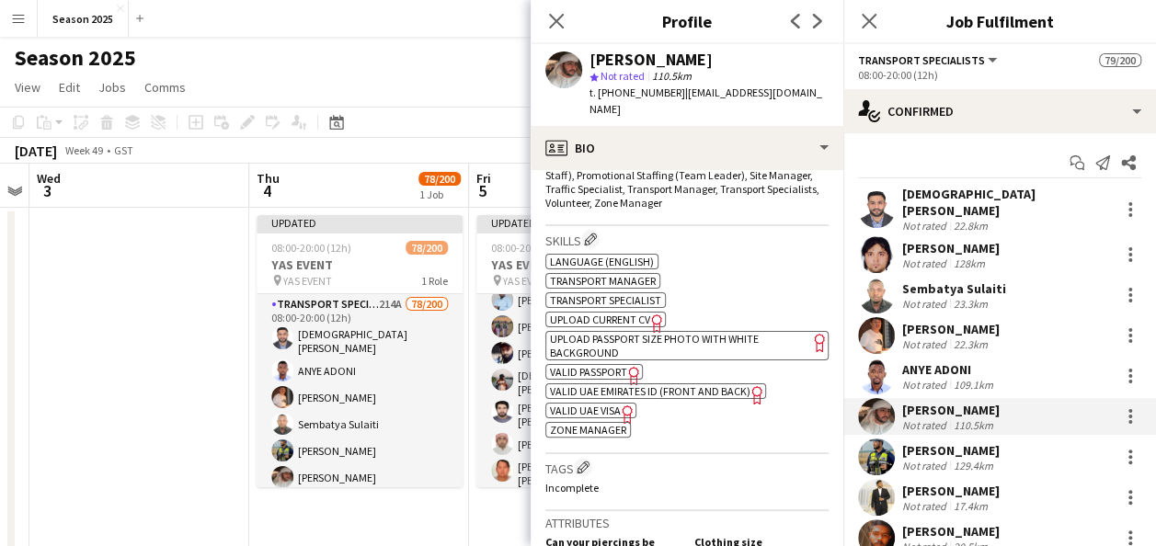
scroll to position [702, 0]
click at [642, 333] on span "UPLOAD PASSPORT SIZE PHOTO WITH WHITE BACKGROUND" at bounding box center [654, 347] width 209 height 28
click at [583, 363] on span "VALID PASSPORT" at bounding box center [588, 370] width 77 height 14
click at [635, 383] on span "VALID UAE EMIRATES ID (FRONT AND BACK)" at bounding box center [650, 390] width 201 height 14
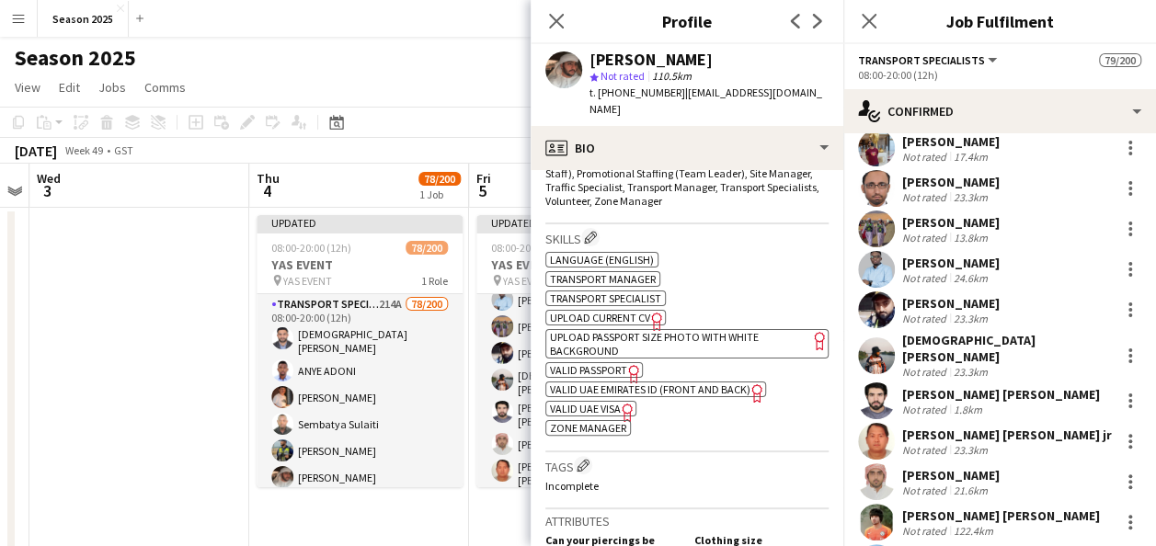
scroll to position [0, 0]
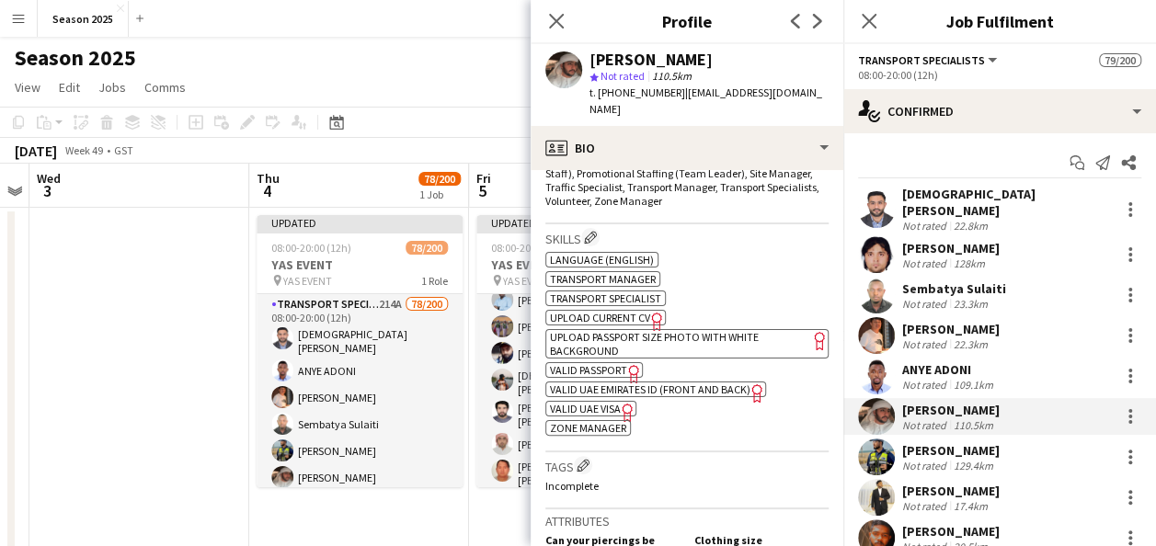
click at [584, 402] on span "VALID UAE VISA" at bounding box center [585, 409] width 71 height 14
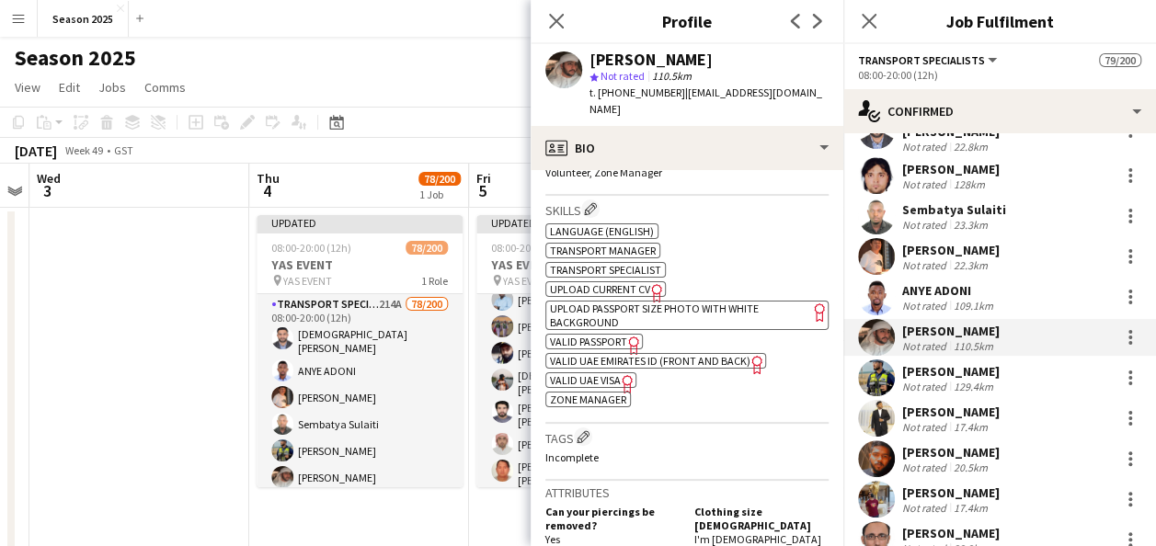
scroll to position [77, 0]
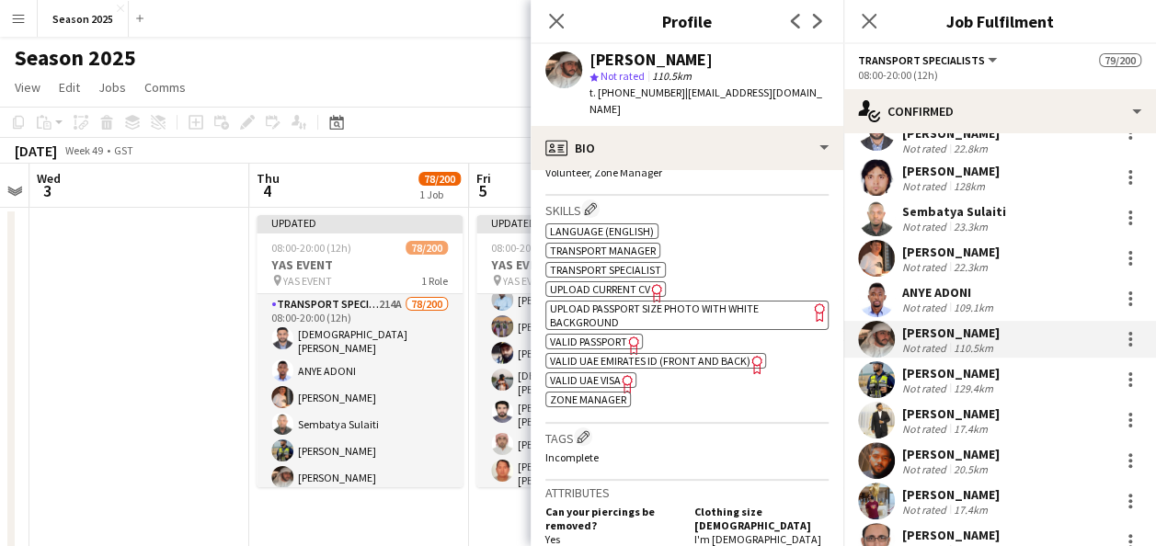
click at [958, 365] on div "[PERSON_NAME]" at bounding box center [951, 373] width 98 height 17
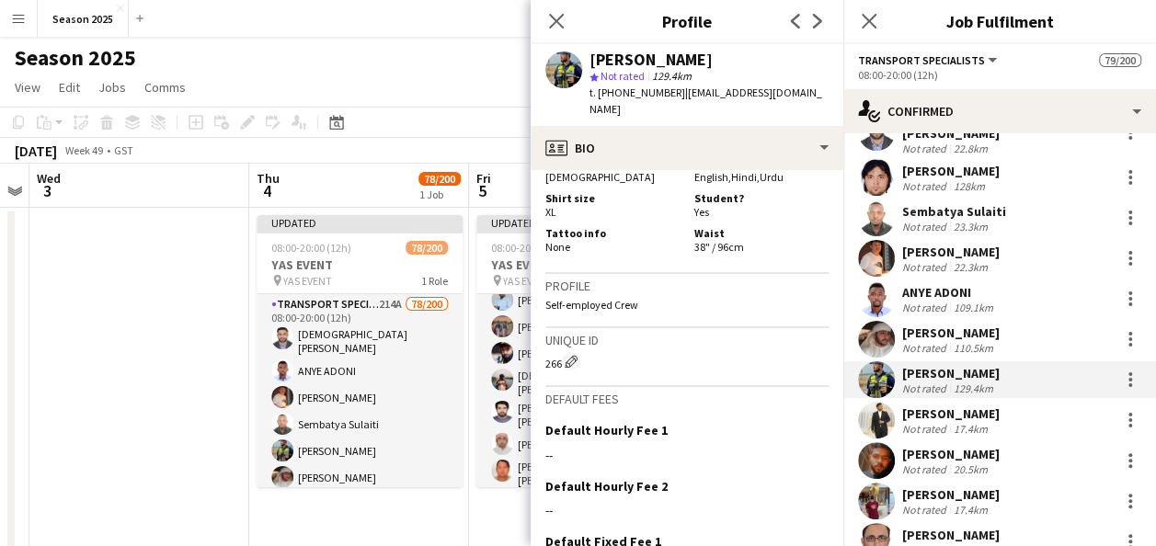
scroll to position [1260, 0]
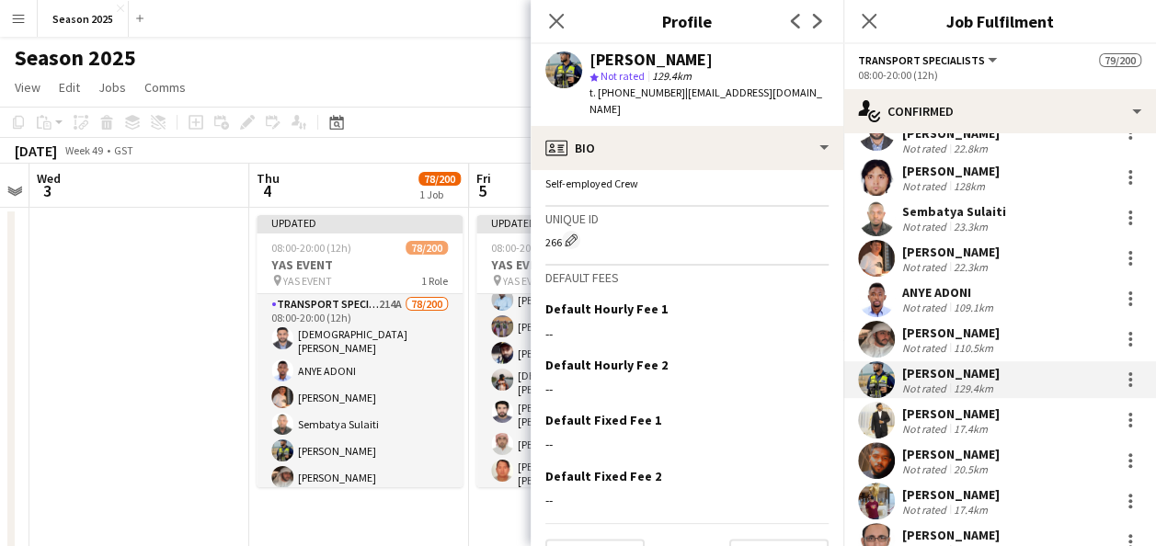
click at [924, 407] on div "[PERSON_NAME]" at bounding box center [951, 414] width 98 height 17
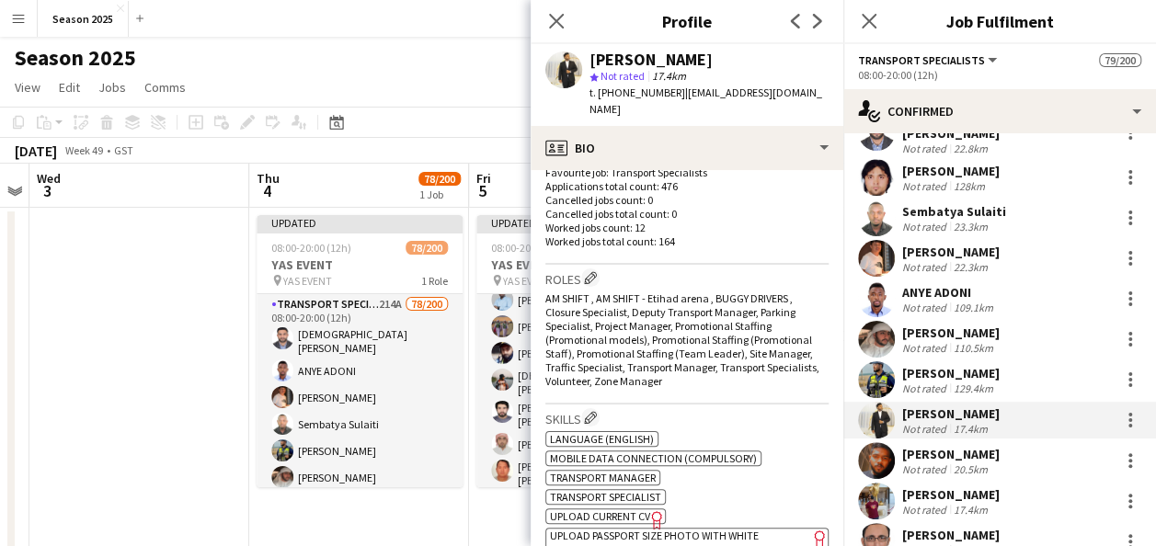
scroll to position [858, 0]
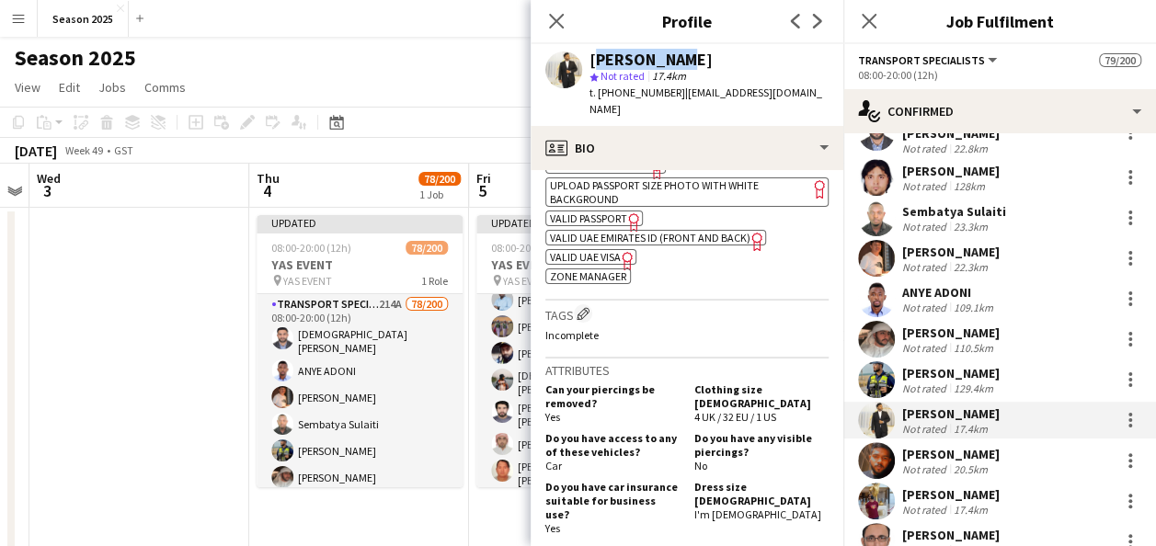
drag, startPoint x: 665, startPoint y: 58, endPoint x: 588, endPoint y: 63, distance: 77.4
click at [588, 63] on div "[PERSON_NAME] star Not rated 17.4km t. [PHONE_NUMBER] | [EMAIL_ADDRESS][DOMAIN_…" at bounding box center [687, 85] width 313 height 82
copy div "[PERSON_NAME]"
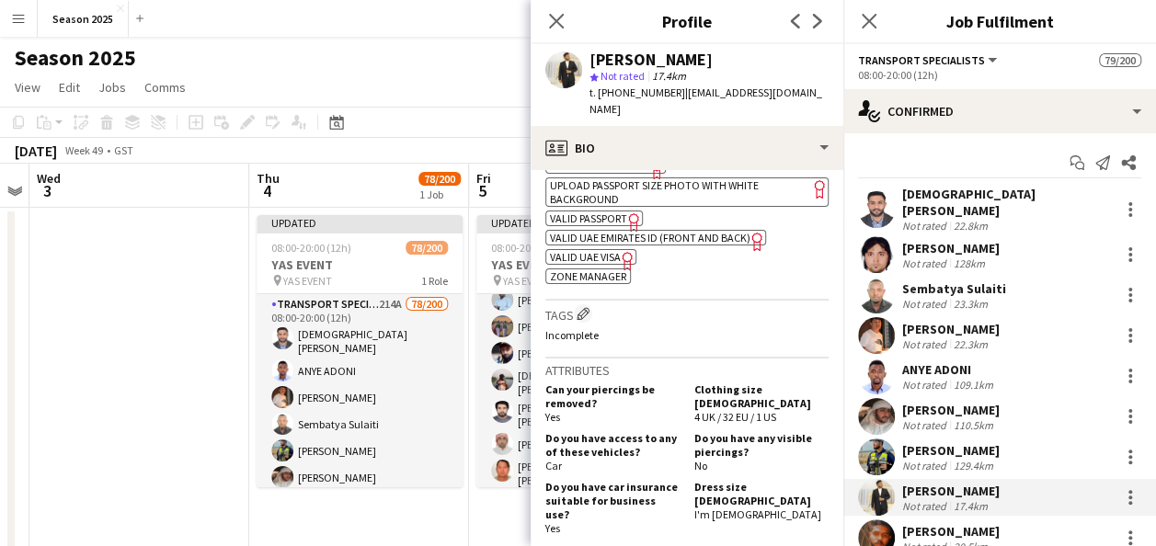
click at [960, 442] on div "[PERSON_NAME]" at bounding box center [951, 450] width 98 height 17
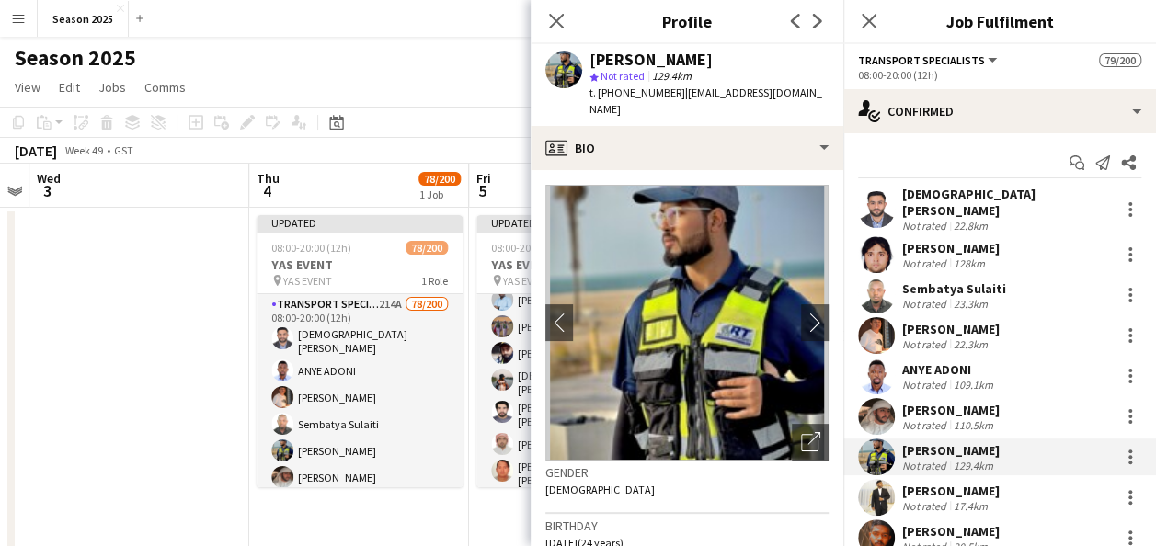
drag, startPoint x: 715, startPoint y: 62, endPoint x: 591, endPoint y: 58, distance: 124.2
click at [591, 58] on div "[PERSON_NAME]" at bounding box center [709, 60] width 239 height 17
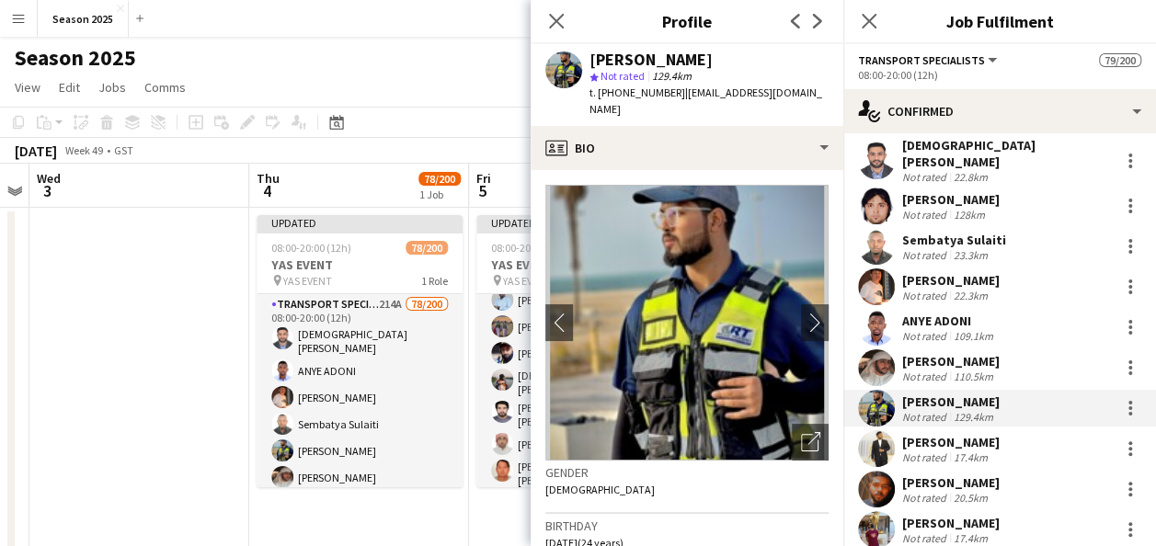
scroll to position [50, 0]
click at [918, 436] on div "[PERSON_NAME]" at bounding box center [951, 441] width 98 height 17
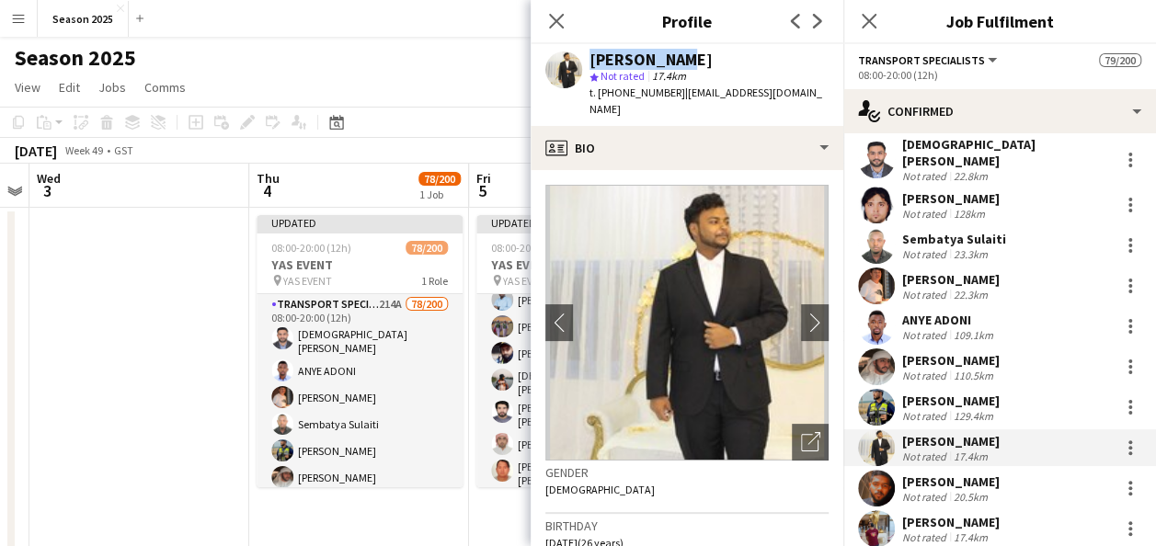
drag, startPoint x: 664, startPoint y: 54, endPoint x: 576, endPoint y: 65, distance: 89.0
click at [576, 65] on div "[PERSON_NAME] star Not rated 17.4km t. [PHONE_NUMBER] | [EMAIL_ADDRESS][DOMAIN_…" at bounding box center [687, 85] width 313 height 82
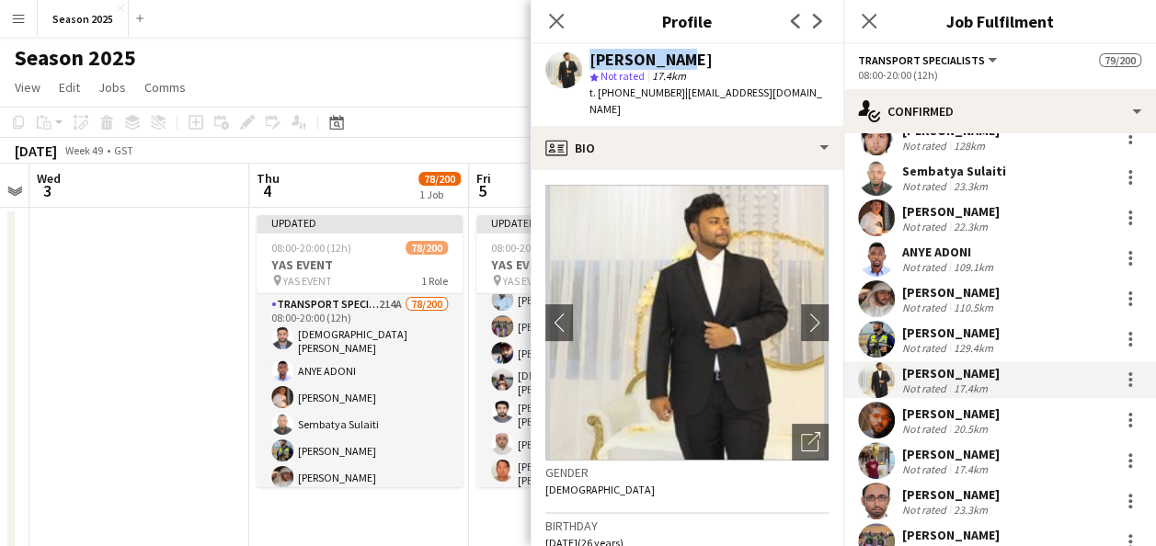
scroll to position [125, 0]
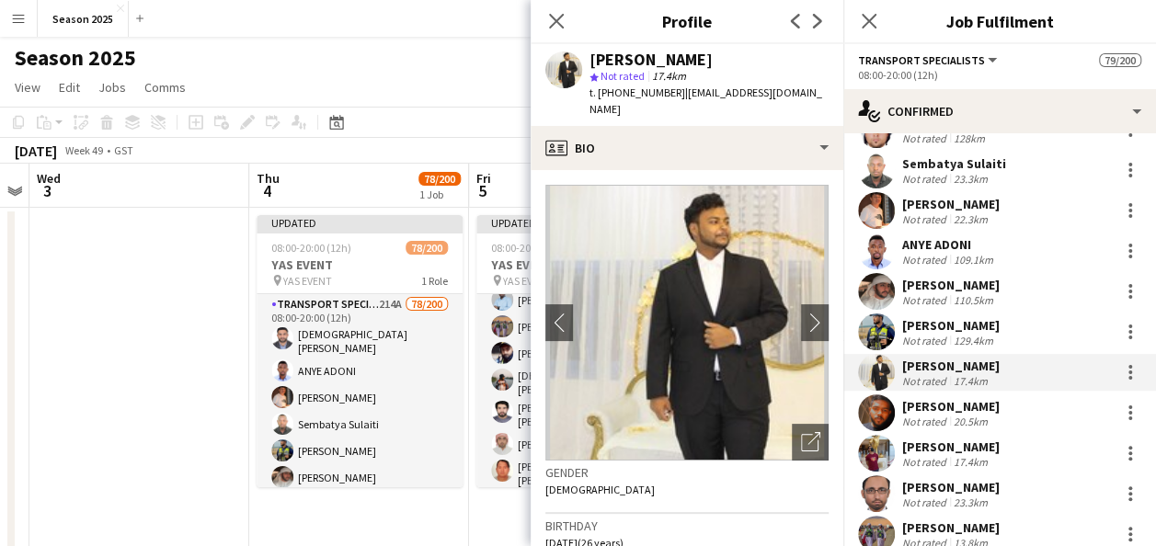
click at [911, 398] on div "[PERSON_NAME]" at bounding box center [951, 406] width 98 height 17
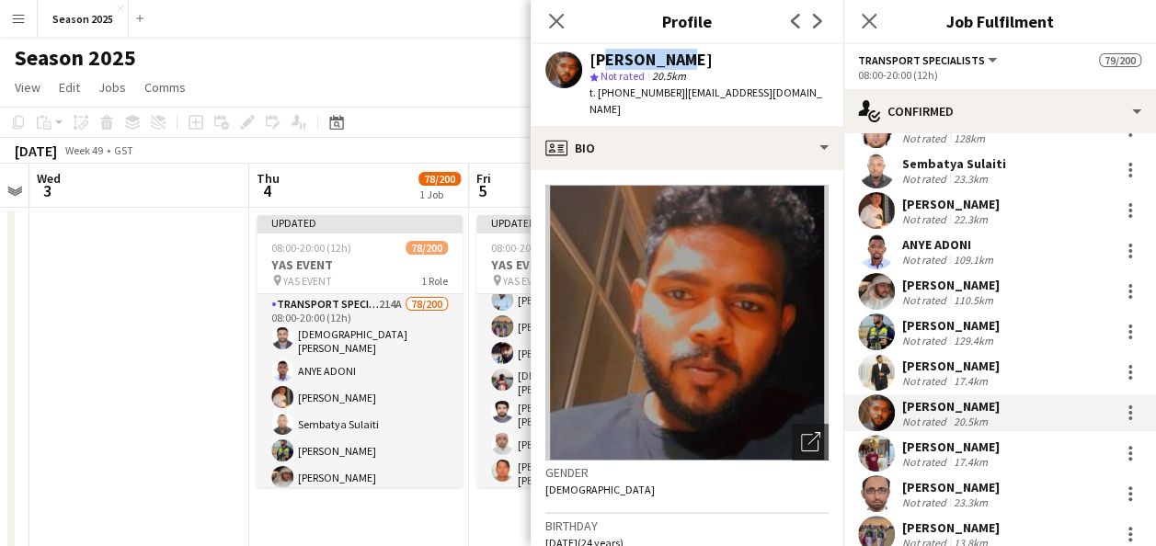
drag, startPoint x: 662, startPoint y: 59, endPoint x: 592, endPoint y: 58, distance: 69.9
click at [592, 58] on div "[PERSON_NAME]" at bounding box center [651, 60] width 123 height 17
drag, startPoint x: 667, startPoint y: 59, endPoint x: 590, endPoint y: 59, distance: 77.3
click at [590, 59] on div "[PERSON_NAME]" at bounding box center [709, 60] width 239 height 17
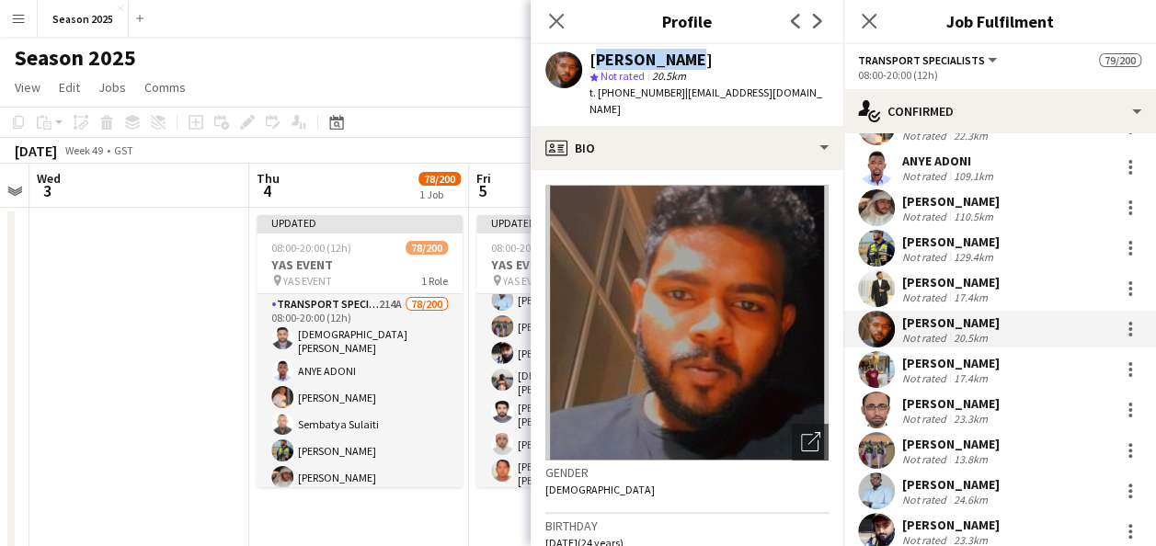
scroll to position [210, 0]
click at [625, 60] on div "[PERSON_NAME]" at bounding box center [651, 60] width 123 height 17
click at [654, 55] on div "[PERSON_NAME]" at bounding box center [651, 60] width 123 height 17
drag, startPoint x: 669, startPoint y: 57, endPoint x: 567, endPoint y: 69, distance: 102.8
click at [567, 69] on div "[PERSON_NAME] Not rated 20.5km t. [PHONE_NUMBER] | [EMAIL_ADDRESS][DOMAIN_NAME]" at bounding box center [687, 85] width 313 height 82
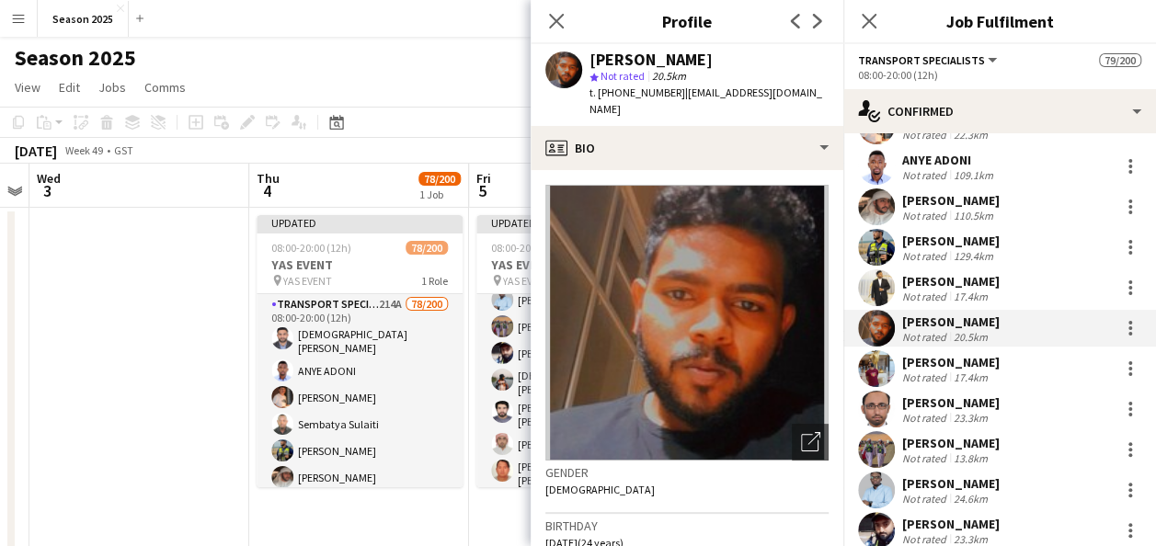
click at [934, 354] on div "[PERSON_NAME]" at bounding box center [951, 362] width 98 height 17
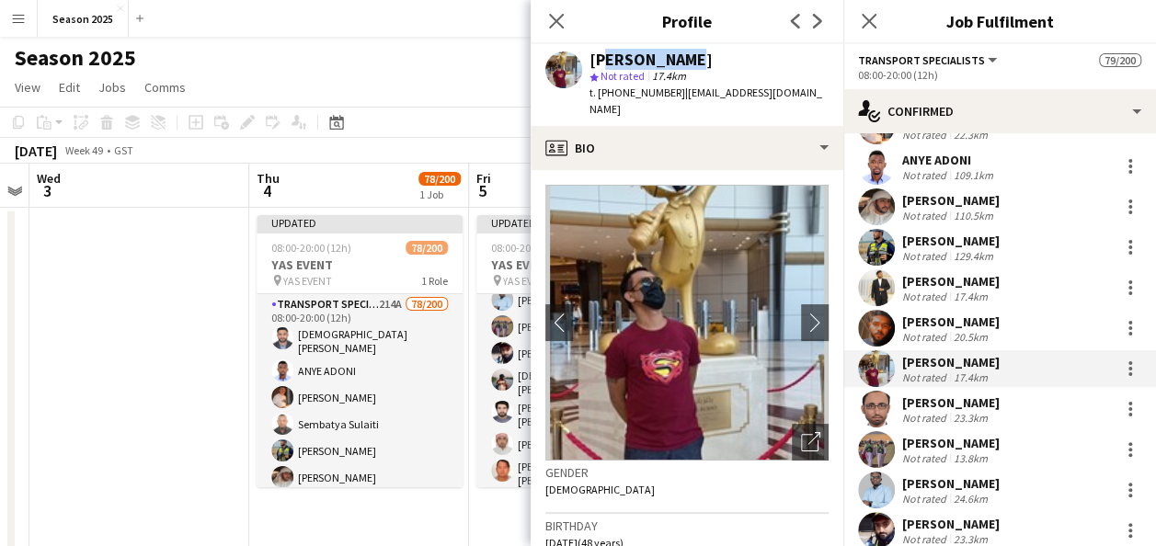
drag, startPoint x: 684, startPoint y: 59, endPoint x: 593, endPoint y: 55, distance: 91.1
click at [593, 55] on div "[PERSON_NAME]" at bounding box center [709, 60] width 239 height 17
drag, startPoint x: 695, startPoint y: 56, endPoint x: -2, endPoint y: 311, distance: 742.3
click at [0, 311] on html "Menu Boards Boards Boards All jobs Status Workforce Workforce My Workforce Recr…" at bounding box center [578, 507] width 1156 height 1015
click at [690, 57] on div "[PERSON_NAME]" at bounding box center [709, 60] width 239 height 17
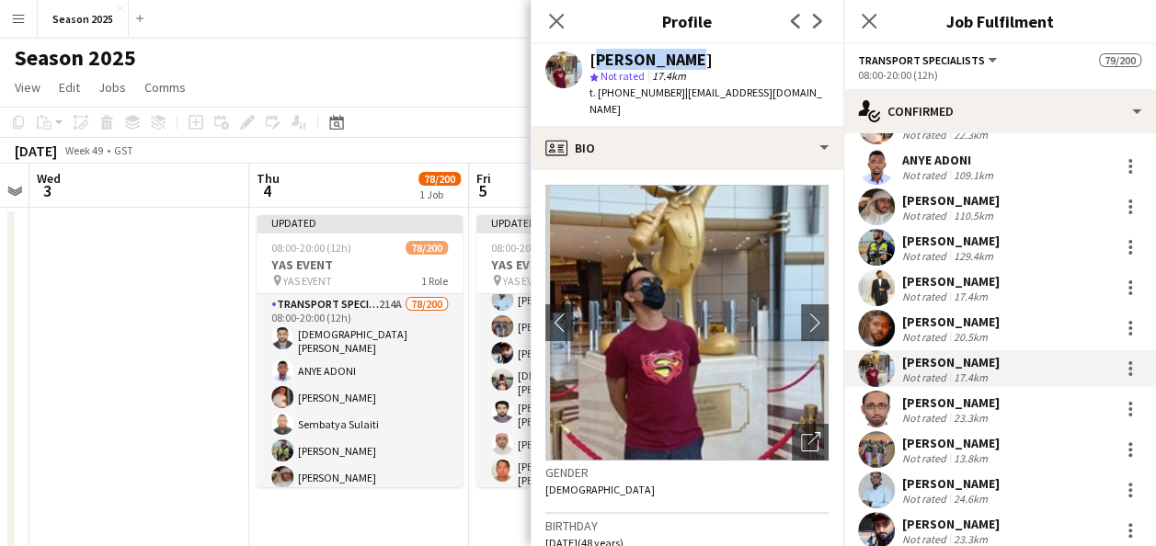
drag, startPoint x: 682, startPoint y: 57, endPoint x: 587, endPoint y: 55, distance: 94.8
click at [587, 55] on div "[PERSON_NAME] star Not rated 17.4km t. [PHONE_NUMBER] | [EMAIL_ADDRESS][DOMAIN_…" at bounding box center [687, 85] width 313 height 82
click at [935, 411] on div "Not rated" at bounding box center [926, 418] width 48 height 14
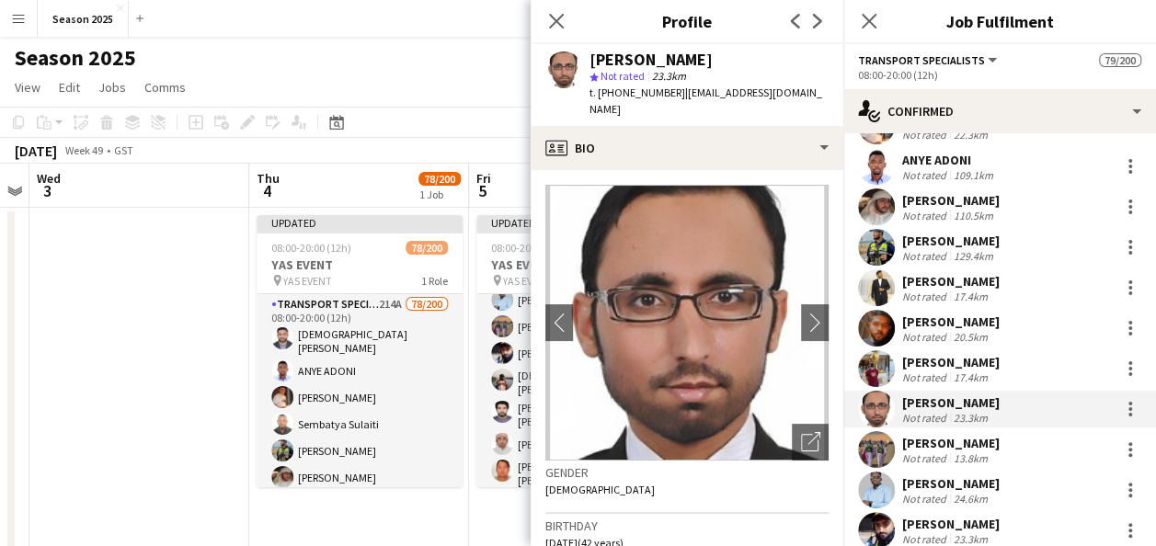
drag, startPoint x: 716, startPoint y: 56, endPoint x: 579, endPoint y: 59, distance: 137.1
click at [579, 59] on div "[PERSON_NAME] star Not rated 23.3km t. [PHONE_NUMBER] | [EMAIL_ADDRESS][DOMAIN_…" at bounding box center [687, 85] width 313 height 82
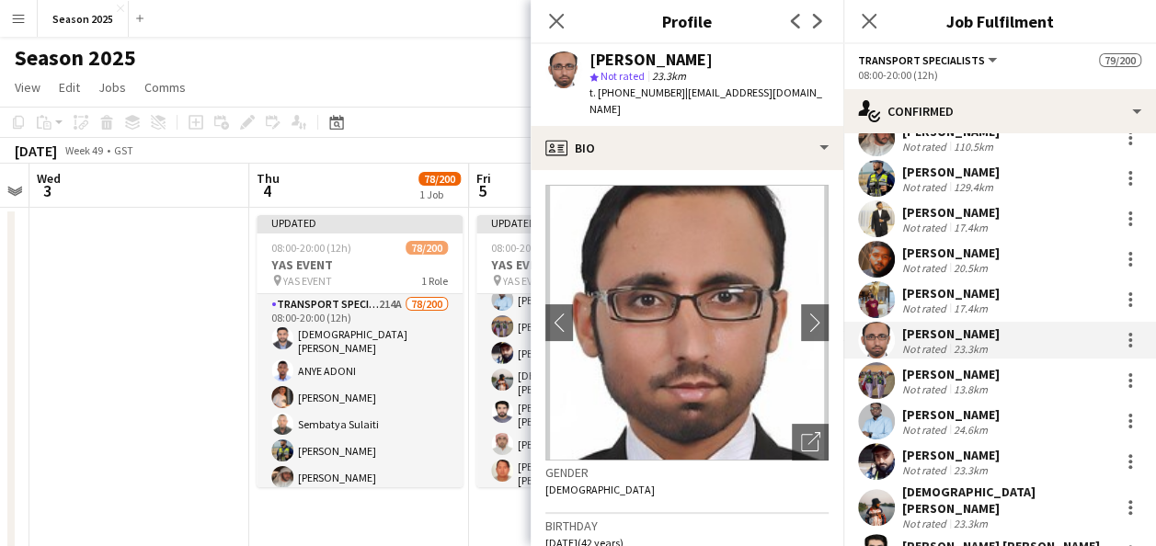
scroll to position [276, 0]
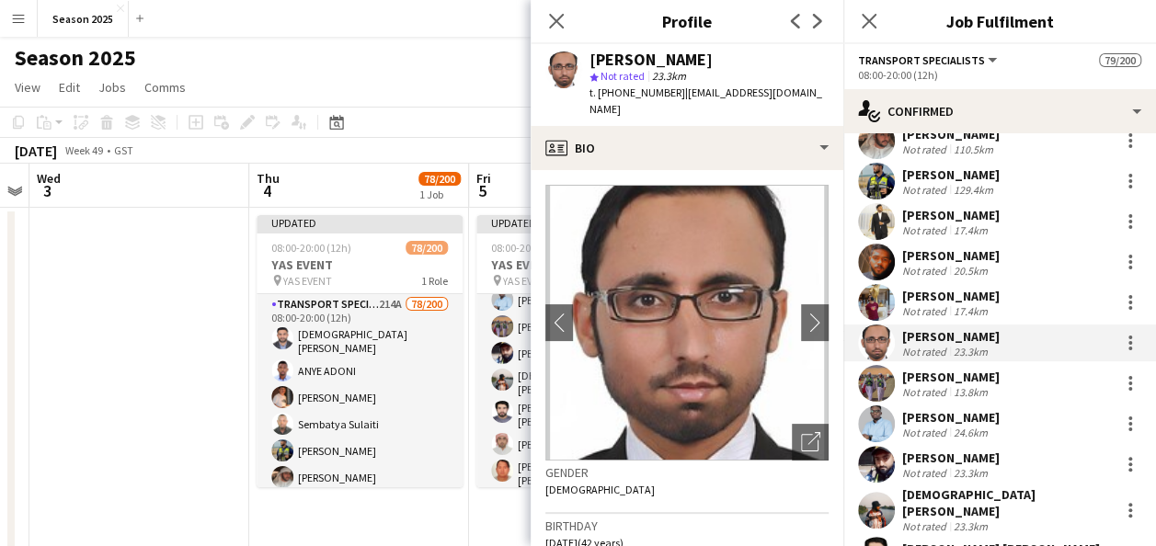
click at [920, 365] on div "[PERSON_NAME] Not rated 13.8km" at bounding box center [999, 383] width 313 height 37
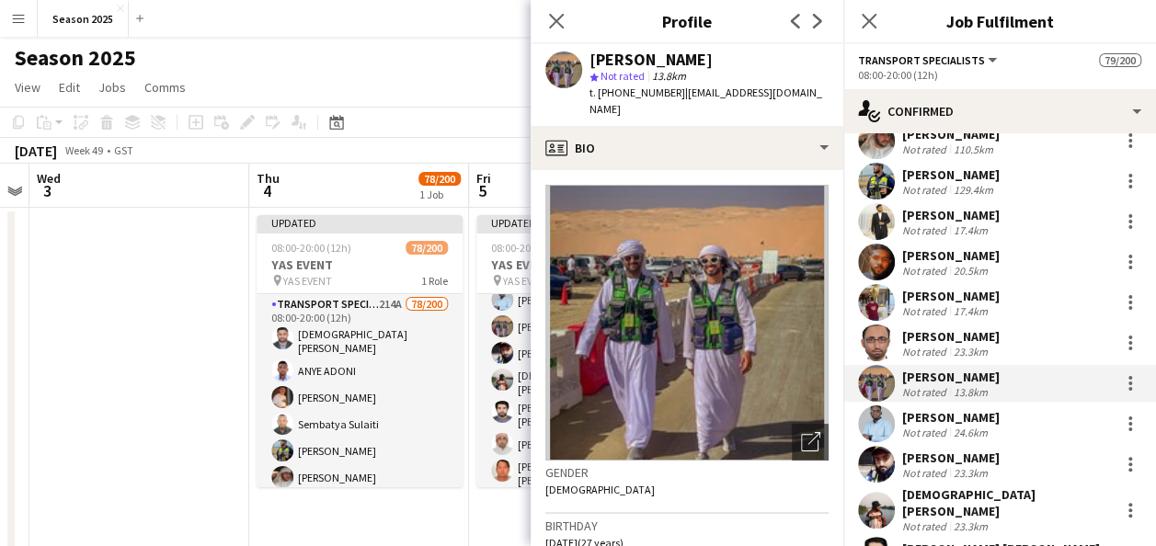
drag, startPoint x: 756, startPoint y: 54, endPoint x: 589, endPoint y: 61, distance: 167.5
click at [589, 61] on div "[PERSON_NAME] star Not rated 13.8km t. [PHONE_NUMBER] | [EMAIL_ADDRESS][DOMAIN_…" at bounding box center [687, 85] width 313 height 82
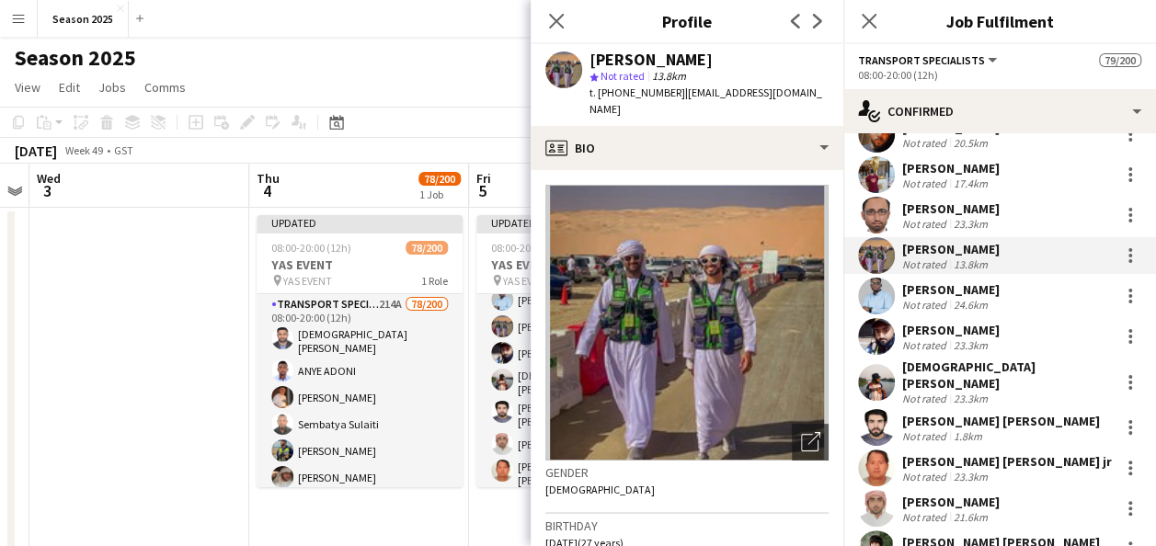
scroll to position [405, 0]
click at [925, 281] on div "[PERSON_NAME]" at bounding box center [951, 289] width 98 height 17
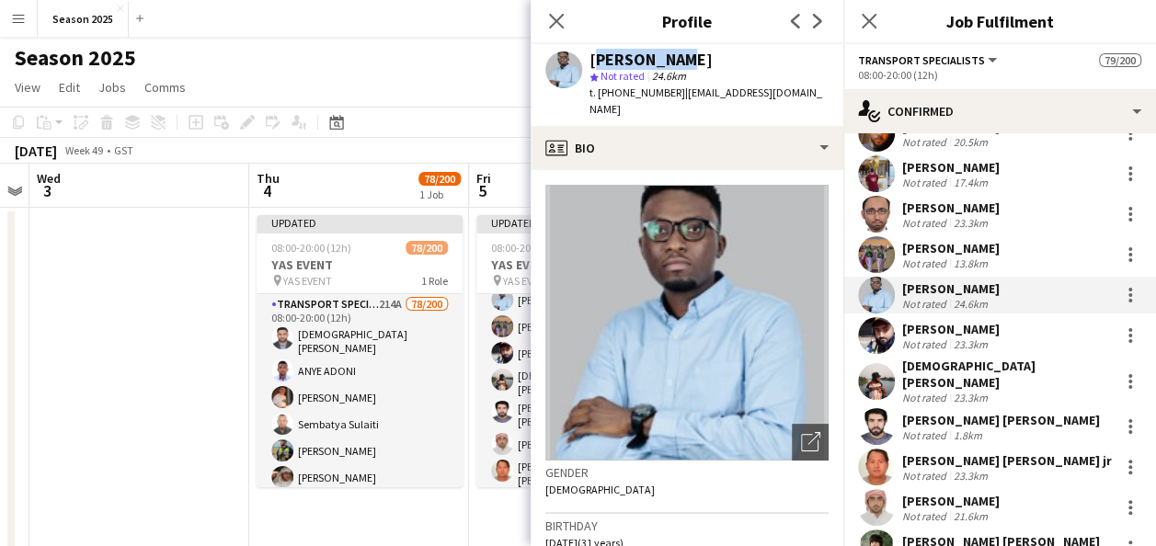
drag, startPoint x: 660, startPoint y: 52, endPoint x: 591, endPoint y: 59, distance: 69.3
click at [591, 59] on div "[PERSON_NAME]" at bounding box center [651, 60] width 123 height 17
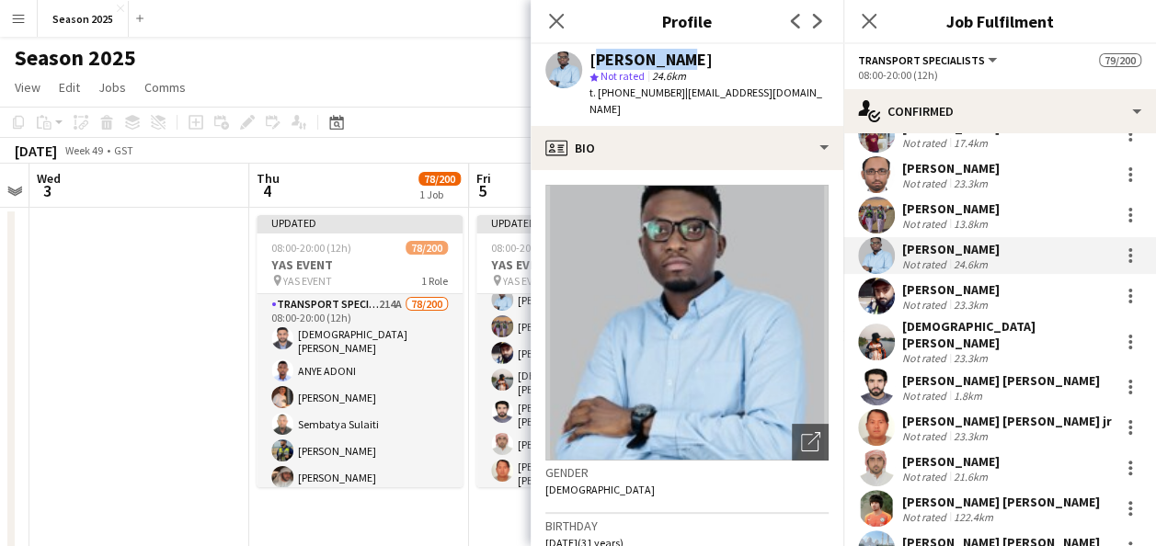
scroll to position [453, 0]
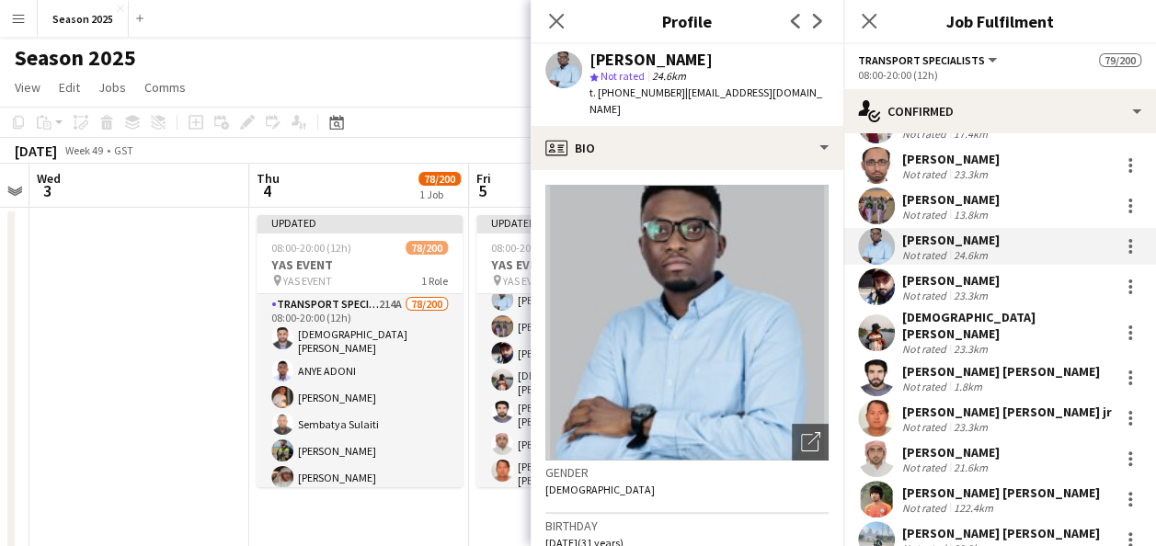
click at [964, 272] on div "[PERSON_NAME]" at bounding box center [951, 280] width 98 height 17
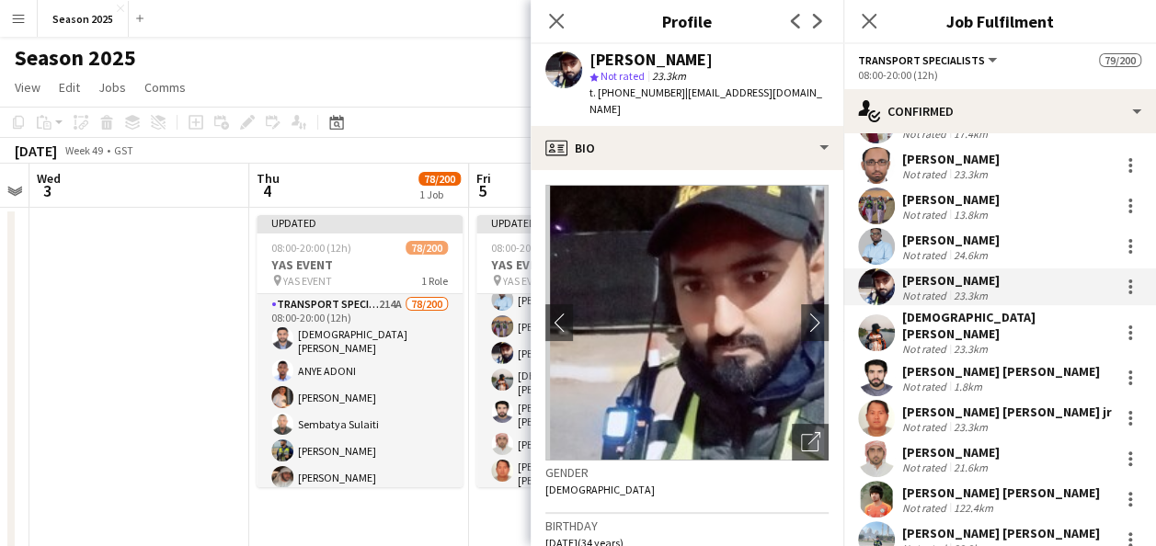
drag, startPoint x: 724, startPoint y: 61, endPoint x: 585, endPoint y: 57, distance: 138.9
click at [585, 57] on div "[PERSON_NAME] star Not rated 23.3km t. [PHONE_NUMBER] | [EMAIL_ADDRESS][DOMAIN_…" at bounding box center [687, 85] width 313 height 82
click at [914, 309] on div "[DEMOGRAPHIC_DATA][PERSON_NAME]" at bounding box center [1007, 325] width 210 height 33
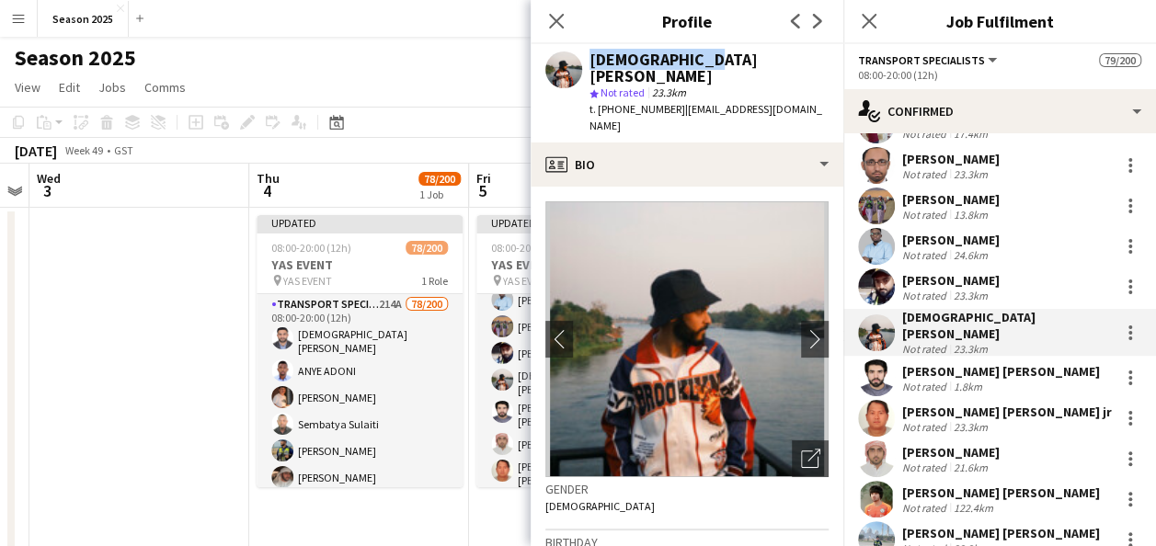
drag, startPoint x: 711, startPoint y: 58, endPoint x: 568, endPoint y: 68, distance: 142.9
click at [568, 68] on div "[PERSON_NAME] star Not rated 23.3km t. [PHONE_NUMBER] | [EMAIL_ADDRESS][DOMAIN_…" at bounding box center [687, 93] width 313 height 98
click at [643, 64] on div "[DEMOGRAPHIC_DATA][PERSON_NAME]" at bounding box center [709, 68] width 239 height 33
drag, startPoint x: 708, startPoint y: 63, endPoint x: 591, endPoint y: 48, distance: 118.7
click at [591, 48] on div "[PERSON_NAME] star Not rated 23.3km t. [PHONE_NUMBER] | [EMAIL_ADDRESS][DOMAIN_…" at bounding box center [687, 93] width 313 height 98
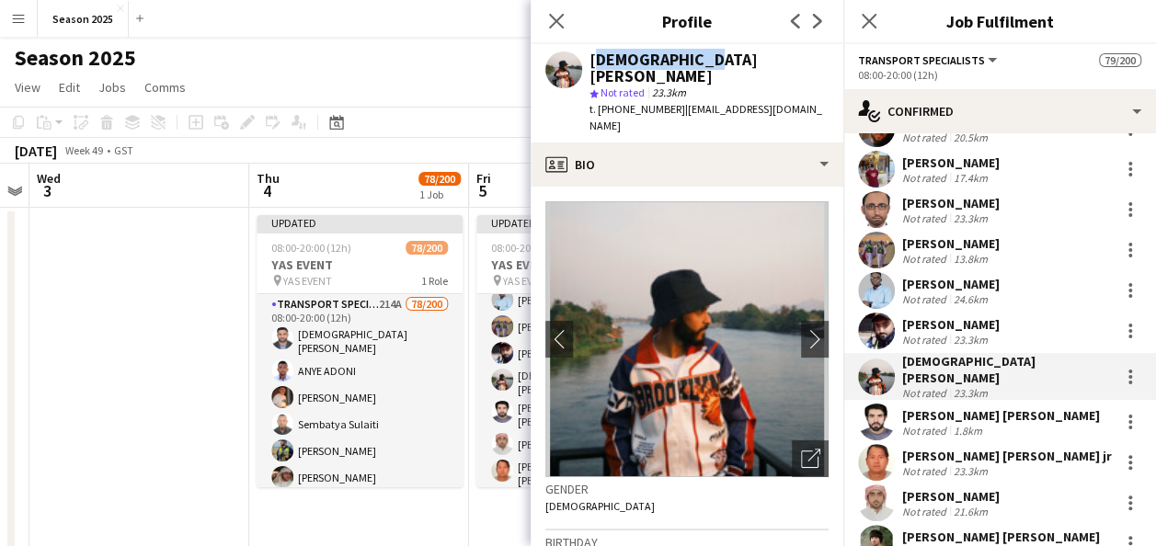
scroll to position [0, 0]
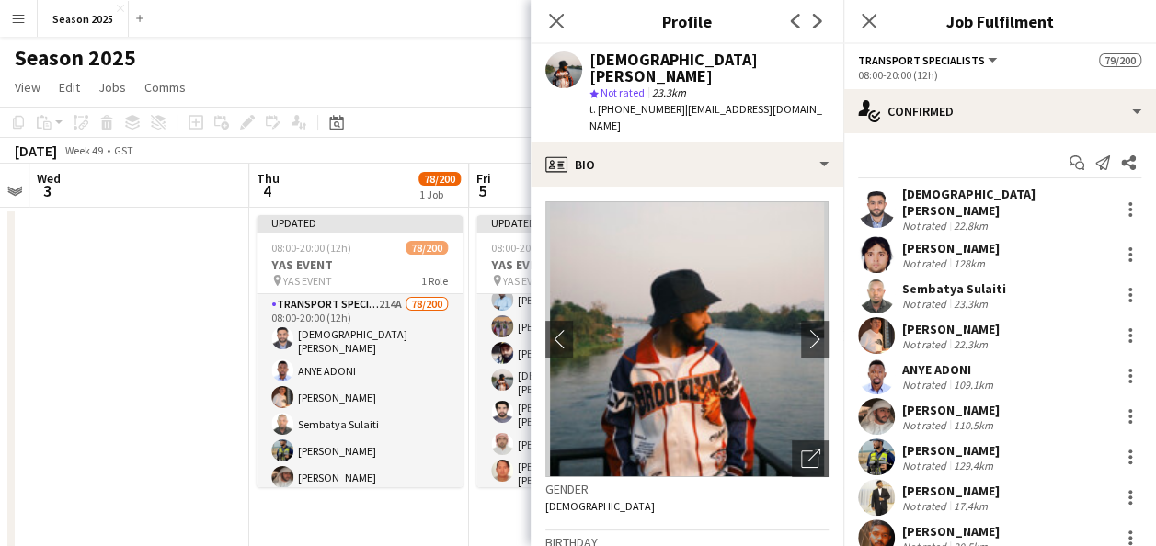
click at [945, 403] on div "[PERSON_NAME]" at bounding box center [951, 410] width 98 height 17
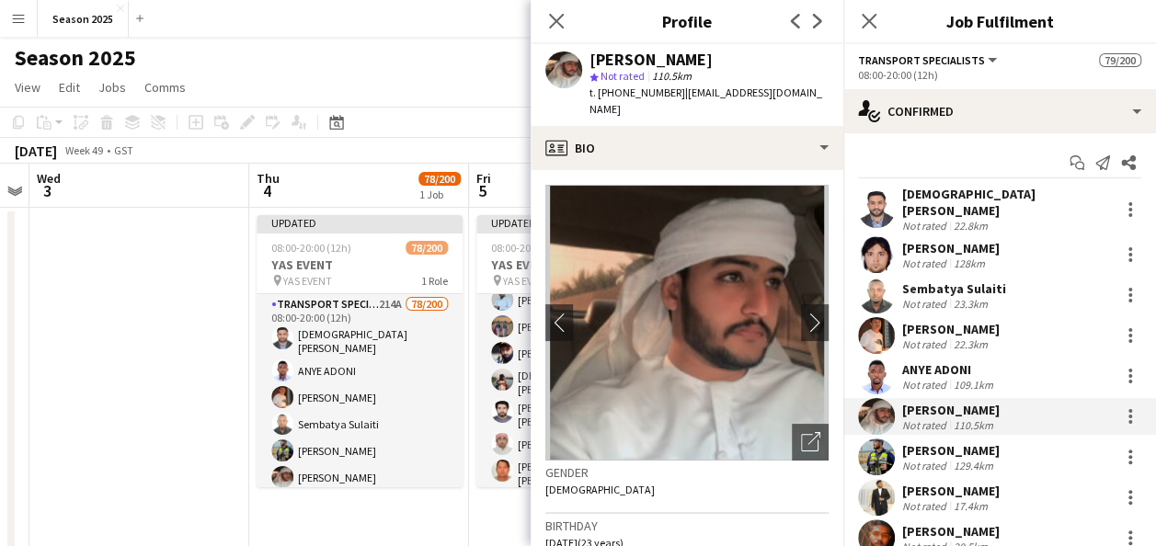
click at [956, 442] on div "[PERSON_NAME]" at bounding box center [951, 450] width 98 height 17
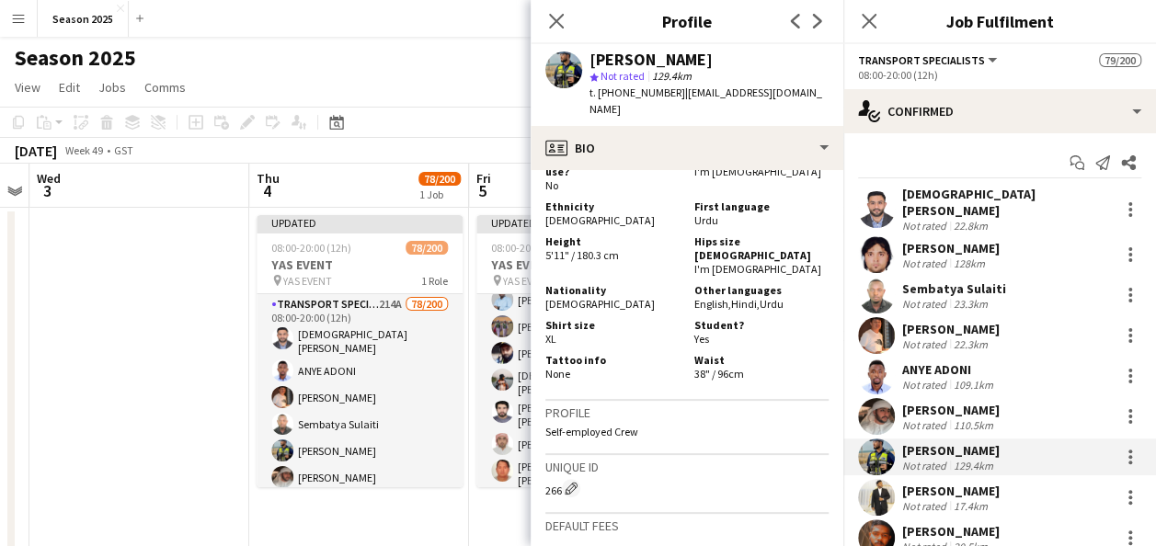
scroll to position [1013, 0]
click at [912, 499] on div "Not rated" at bounding box center [926, 506] width 48 height 14
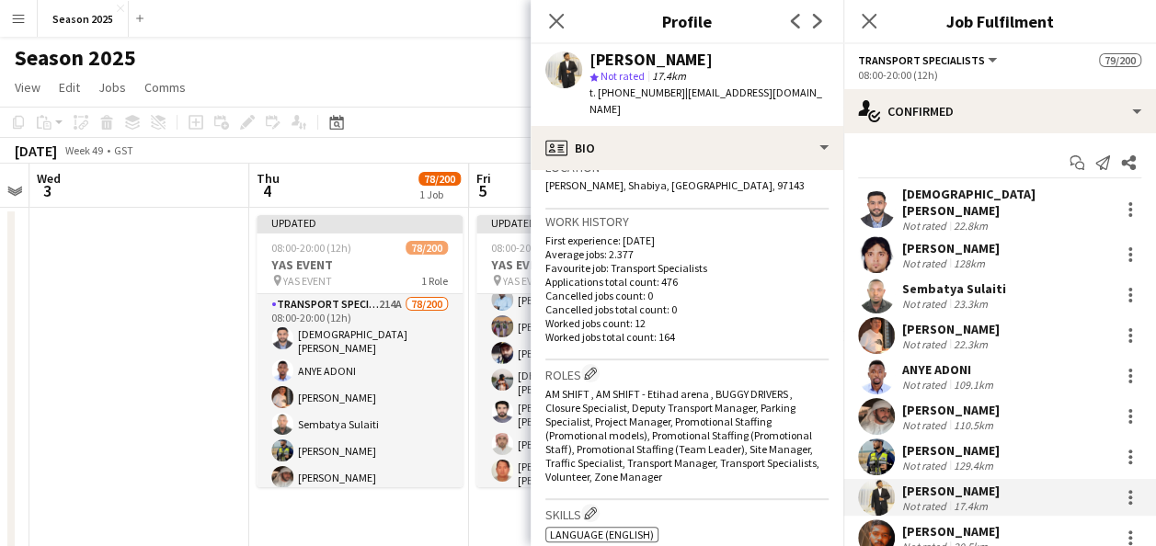
scroll to position [669, 0]
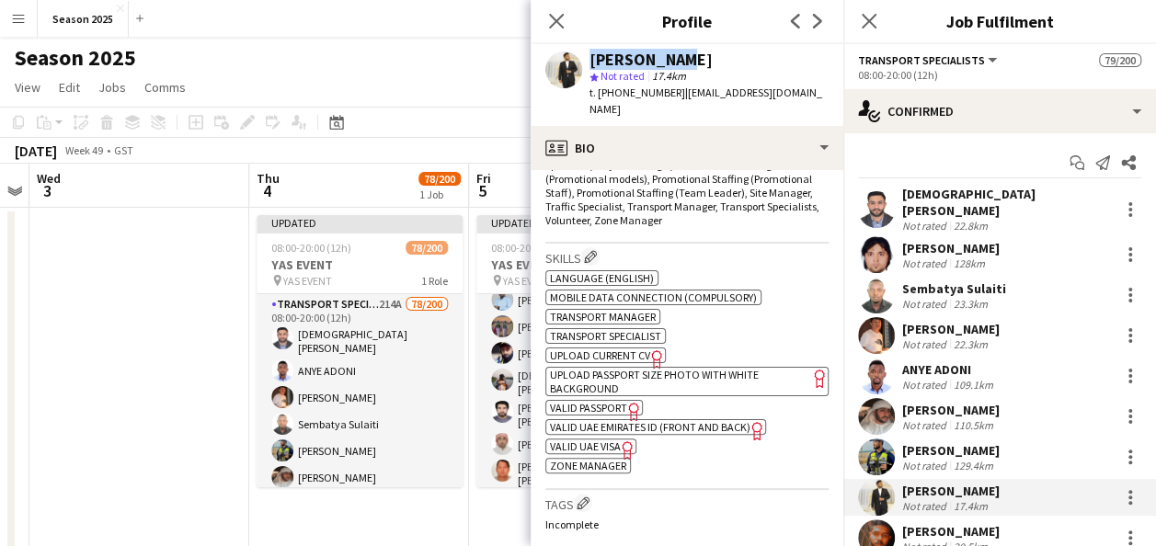
drag, startPoint x: 672, startPoint y: 57, endPoint x: 583, endPoint y: 55, distance: 89.2
click at [583, 55] on div "[PERSON_NAME] star Not rated 17.4km t. [PHONE_NUMBER] | [EMAIL_ADDRESS][DOMAIN_…" at bounding box center [687, 85] width 313 height 82
click at [636, 66] on div "[PERSON_NAME]" at bounding box center [651, 60] width 123 height 17
drag, startPoint x: 670, startPoint y: 55, endPoint x: 589, endPoint y: 52, distance: 81.0
click at [589, 52] on div "[PERSON_NAME] star Not rated 17.4km t. [PHONE_NUMBER] | [EMAIL_ADDRESS][DOMAIN_…" at bounding box center [687, 85] width 313 height 82
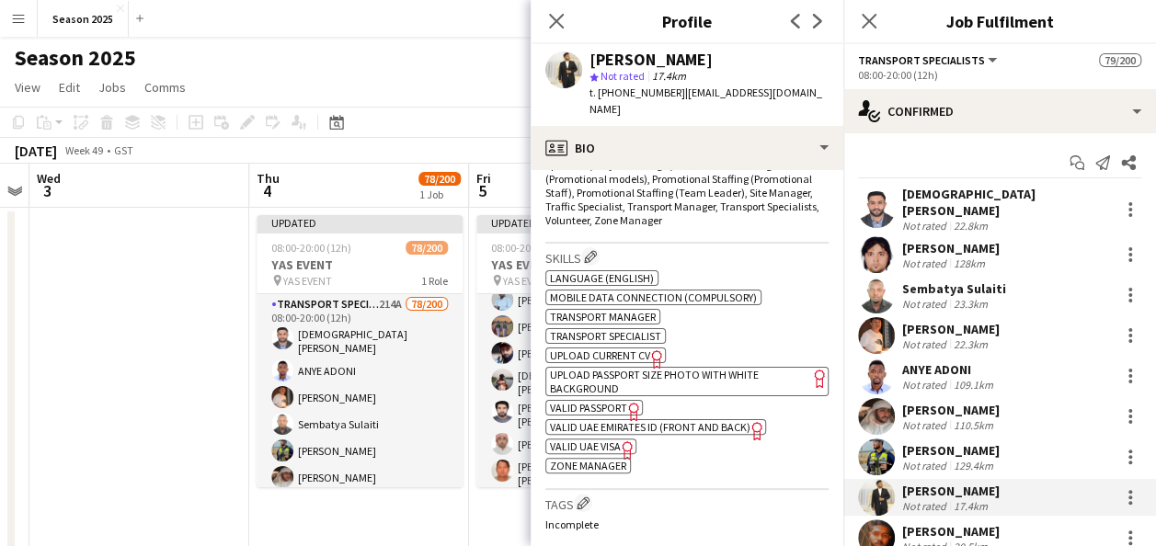
click at [591, 368] on span "UPLOAD PASSPORT SIZE PHOTO WITH WHITE BACKGROUND" at bounding box center [654, 382] width 209 height 28
click at [595, 401] on span "VALID PASSPORT" at bounding box center [588, 408] width 77 height 14
click at [610, 420] on span "VALID UAE EMIRATES ID (FRONT AND BACK)" at bounding box center [650, 427] width 201 height 14
click at [576, 440] on span "VALID UAE VISA" at bounding box center [585, 447] width 71 height 14
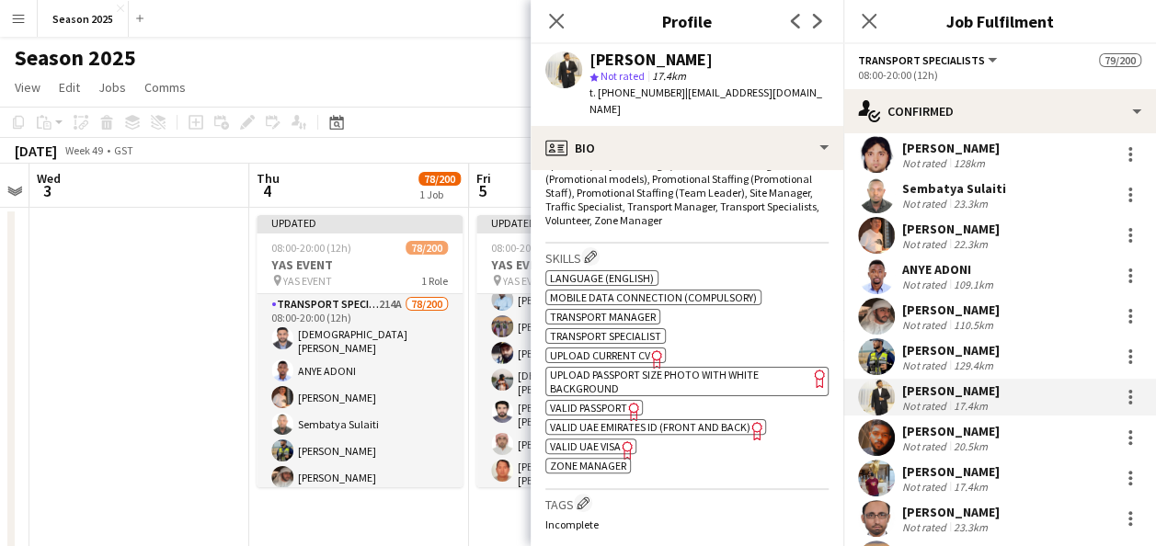
scroll to position [110, 0]
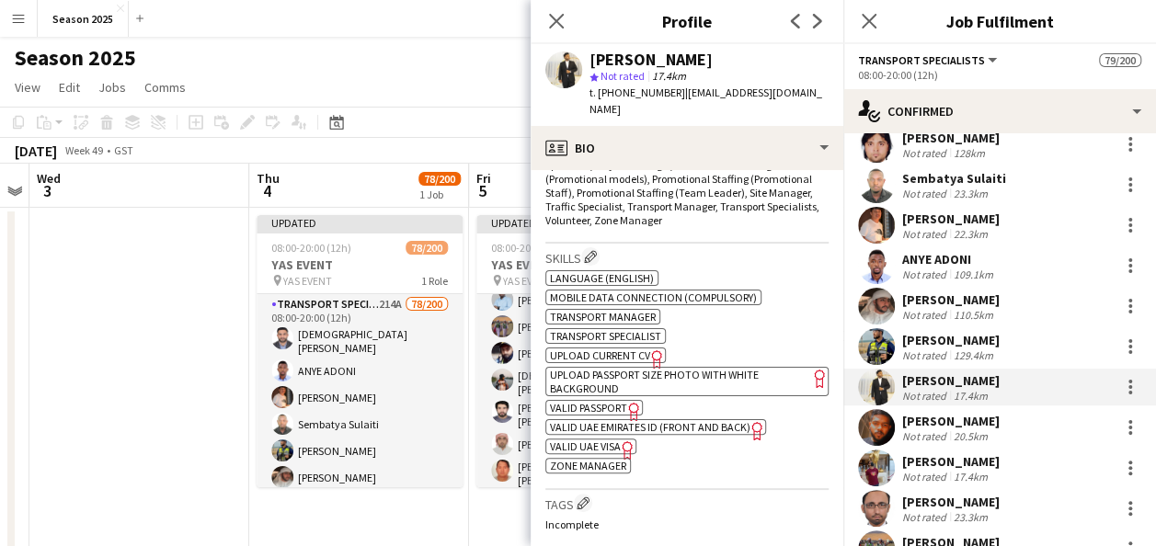
click at [957, 413] on div "[PERSON_NAME]" at bounding box center [951, 421] width 98 height 17
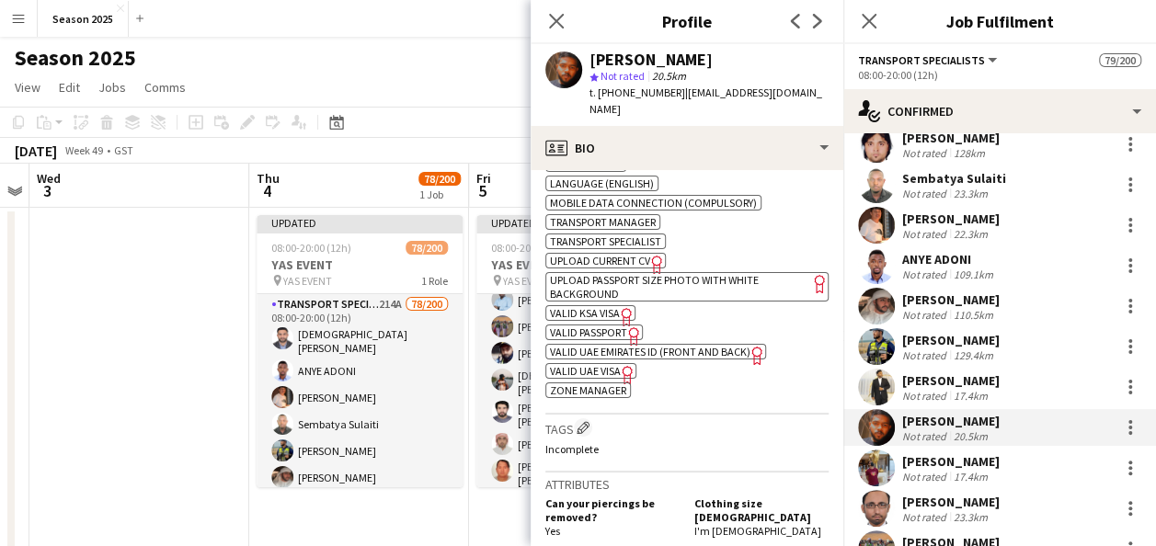
scroll to position [784, 0]
drag, startPoint x: 671, startPoint y: 54, endPoint x: 589, endPoint y: 48, distance: 83.0
click at [589, 48] on div "[PERSON_NAME] Not rated 20.5km t. [PHONE_NUMBER] | [EMAIL_ADDRESS][DOMAIN_NAME]" at bounding box center [687, 85] width 313 height 82
click at [684, 272] on span "UPLOAD PASSPORT SIZE PHOTO WITH WHITE BACKGROUND" at bounding box center [654, 286] width 209 height 28
click at [587, 305] on span "VALID KSA VISA" at bounding box center [585, 312] width 70 height 14
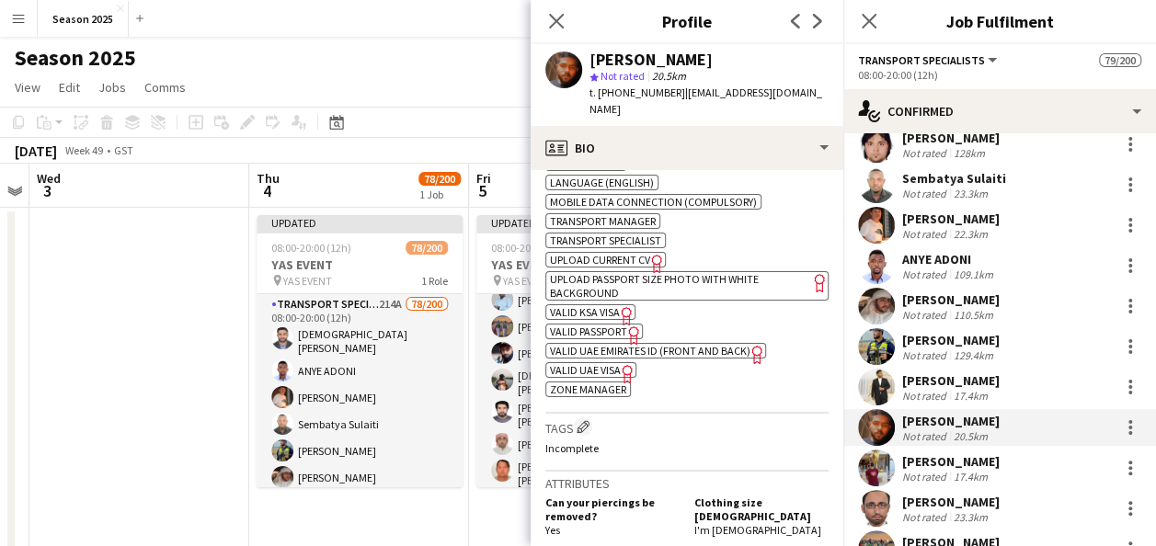
click at [634, 344] on span "VALID UAE EMIRATES ID (FRONT AND BACK)" at bounding box center [650, 351] width 201 height 14
click at [585, 363] on span "VALID UAE VISA" at bounding box center [585, 370] width 71 height 14
click at [882, 451] on app-user-avatar at bounding box center [876, 468] width 37 height 37
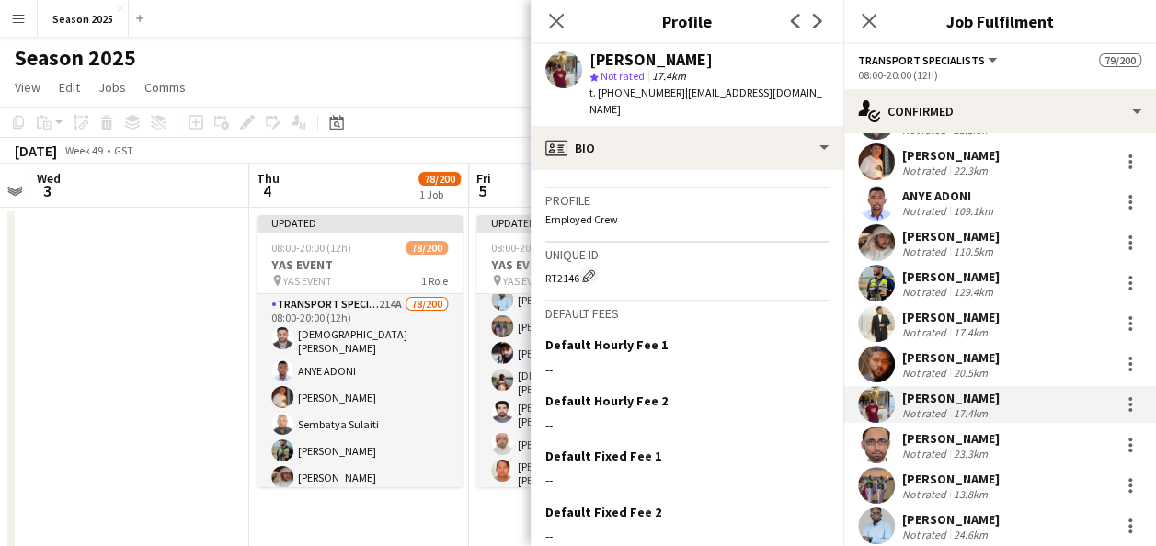
scroll to position [174, 0]
click at [866, 431] on app-user-avatar at bounding box center [876, 445] width 37 height 37
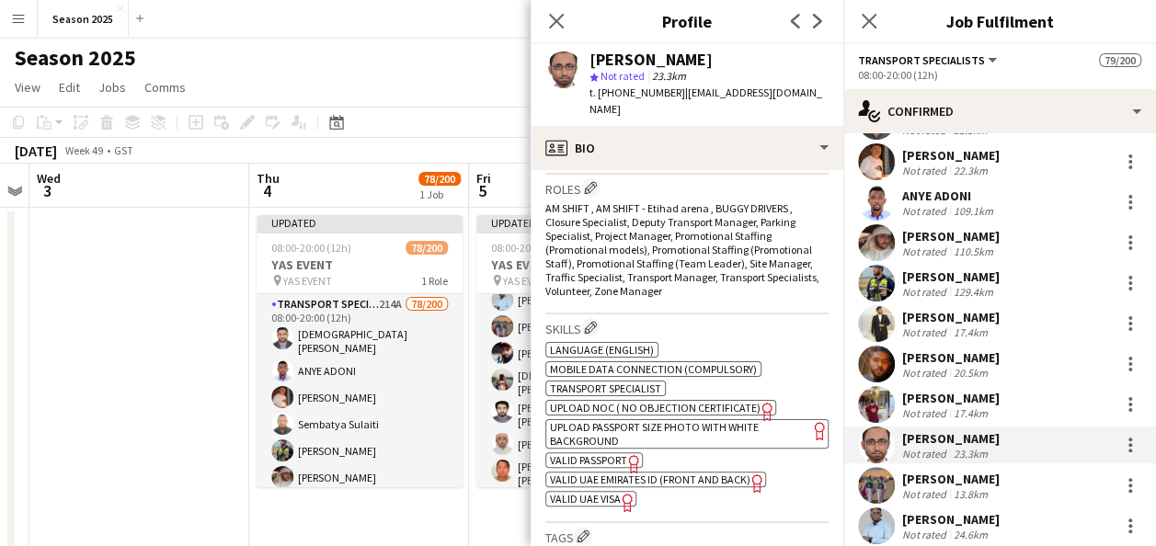
scroll to position [583, 0]
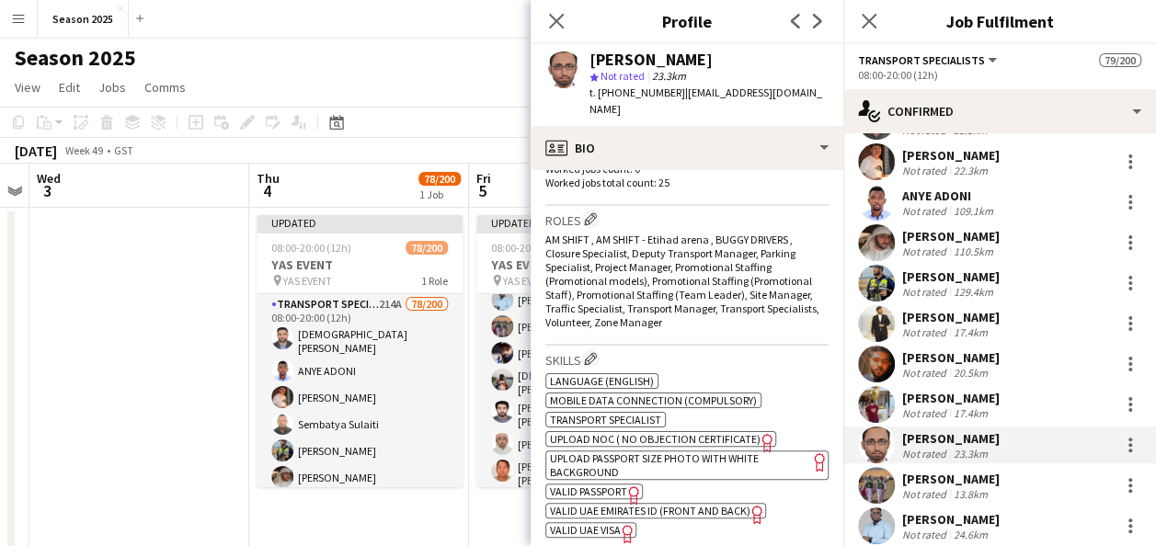
drag, startPoint x: 721, startPoint y: 54, endPoint x: 584, endPoint y: 50, distance: 137.1
click at [584, 50] on div "[PERSON_NAME] star Not rated 23.3km t. [PHONE_NUMBER] | [EMAIL_ADDRESS][DOMAIN_…" at bounding box center [687, 85] width 313 height 82
